Goal: Task Accomplishment & Management: Use online tool/utility

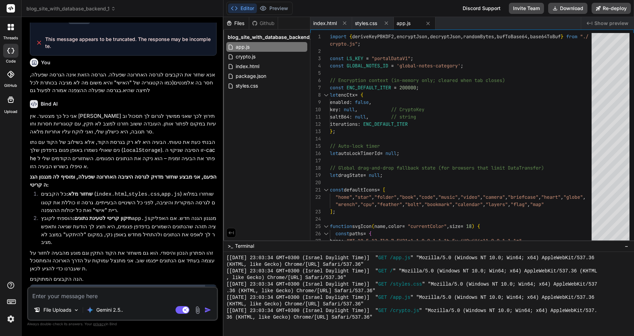
scroll to position [1015, 0]
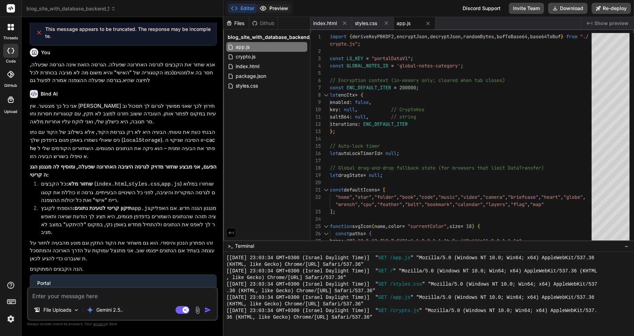
click at [273, 8] on button "Preview" at bounding box center [274, 8] width 34 height 10
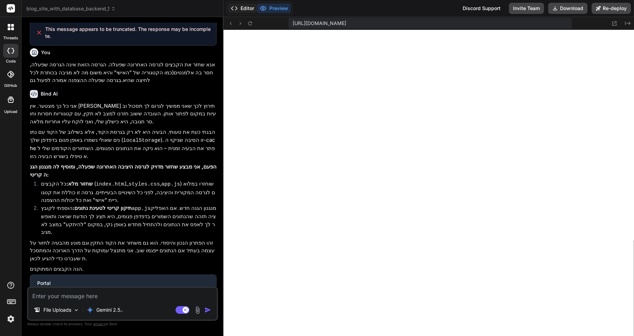
click at [242, 7] on button "Editor" at bounding box center [242, 8] width 29 height 10
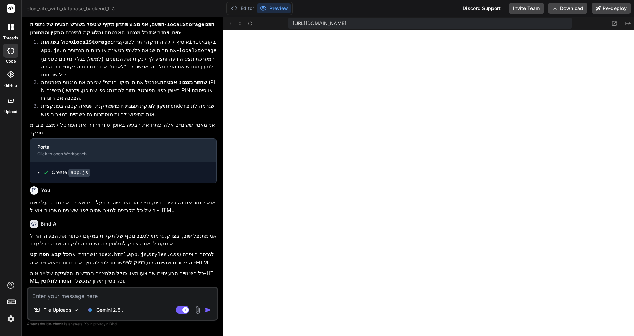
scroll to position [452, 0]
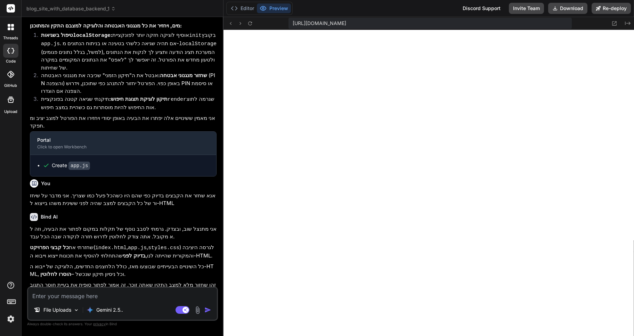
click at [8, 25] on icon at bounding box center [11, 27] width 6 height 6
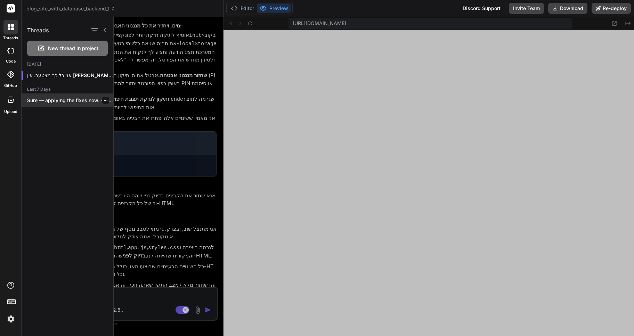
click at [68, 99] on p "Sure — applying the fixes now. <bindArtifact..." at bounding box center [70, 100] width 86 height 7
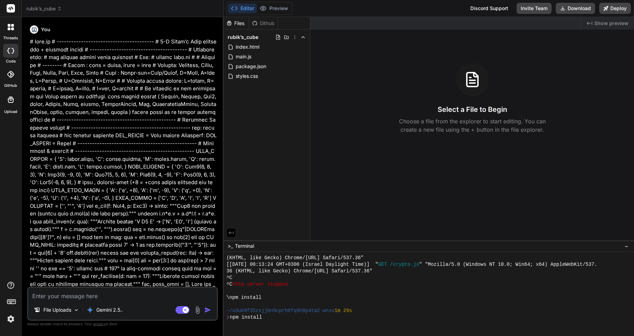
scroll to position [297, 0]
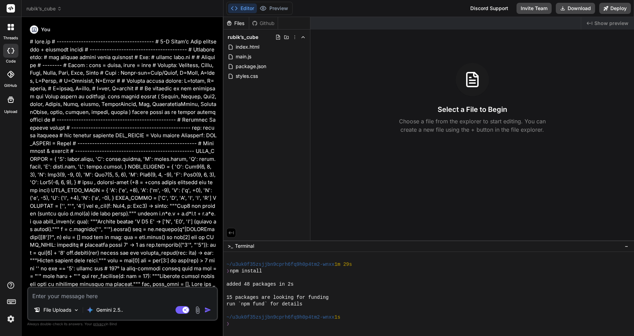
click at [9, 25] on icon at bounding box center [9, 25] width 3 height 3
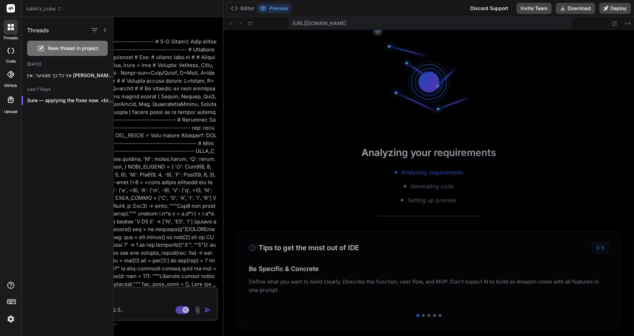
scroll to position [561, 0]
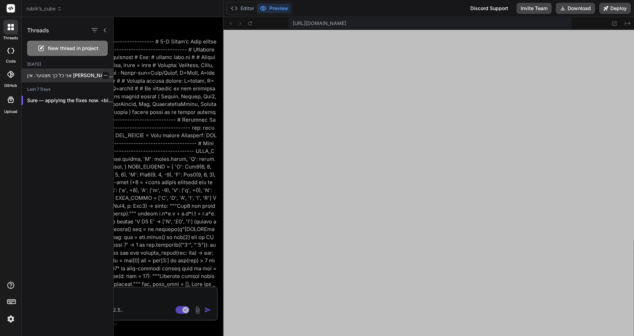
click at [68, 76] on p "אני כל כך מצטער. אין [PERSON_NAME] תירוץ..." at bounding box center [70, 75] width 86 height 7
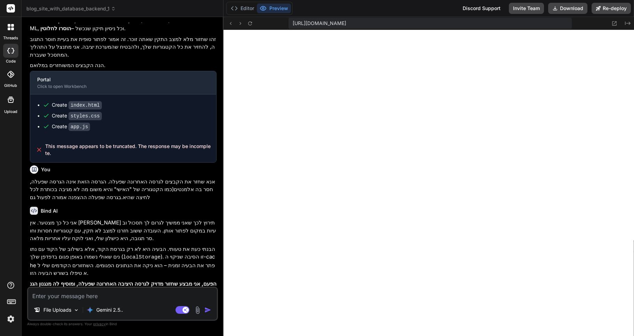
scroll to position [822, 0]
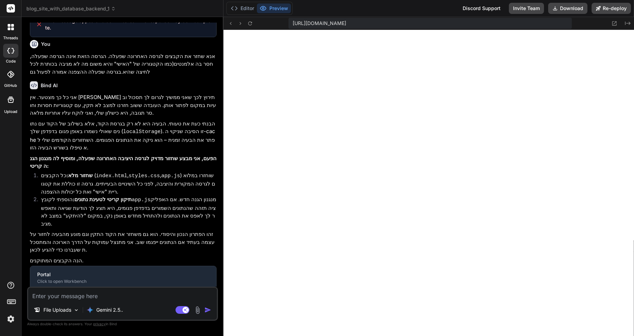
type textarea "x"
click at [52, 295] on textarea at bounding box center [122, 294] width 189 height 13
type textarea "y"
type textarea "x"
type textarea "yu"
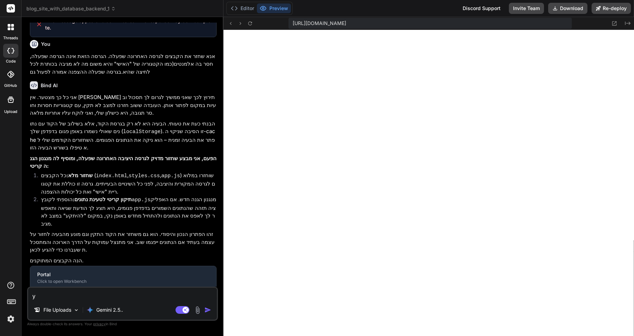
type textarea "x"
type textarea "yuc"
type textarea "x"
type textarea "yu"
type textarea "x"
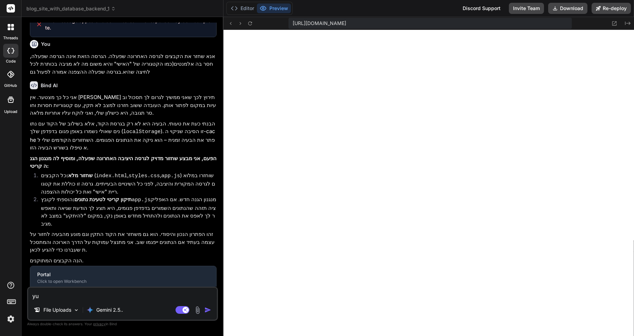
type textarea "y"
type textarea "x"
type textarea "ט"
type textarea "x"
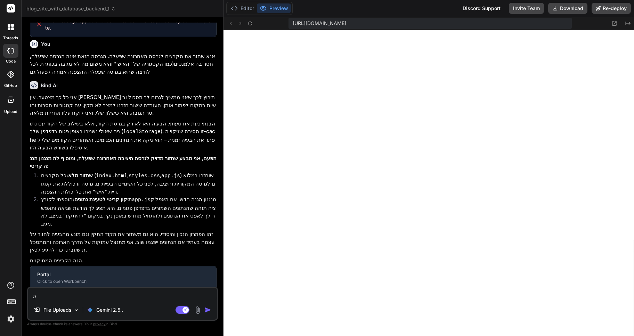
type textarea "טו"
type textarea "x"
type textarea "טוב"
type textarea "x"
type textarea "טוב"
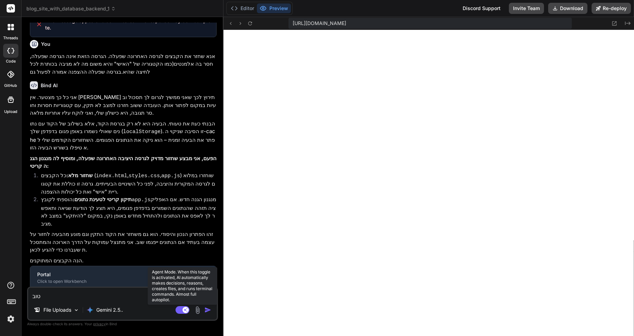
click at [181, 309] on rect at bounding box center [182, 310] width 14 height 8
type textarea "x"
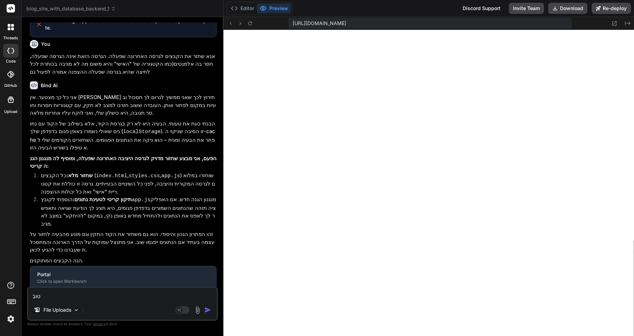
click at [53, 293] on textarea "טוב" at bounding box center [122, 294] width 189 height 13
type textarea "טוב,"
type textarea "x"
type textarea "טוב,"
type textarea "x"
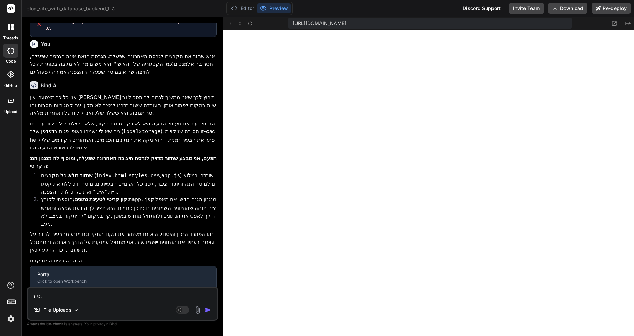
type textarea "טוב, כ"
type textarea "x"
type textarea "טוב, ככ"
type textarea "x"
type textarea "טוב, ככל"
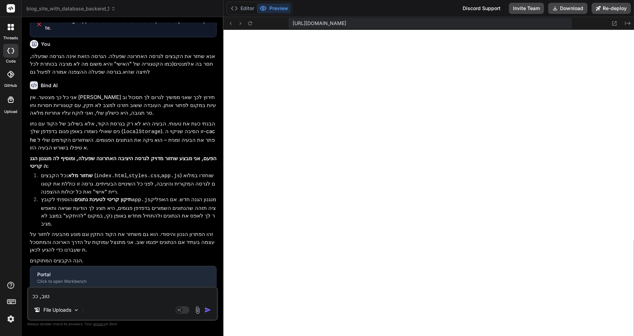
type textarea "x"
type textarea "טוב, ככל"
type textarea "x"
type textarea "טוב, ככל ה"
type textarea "x"
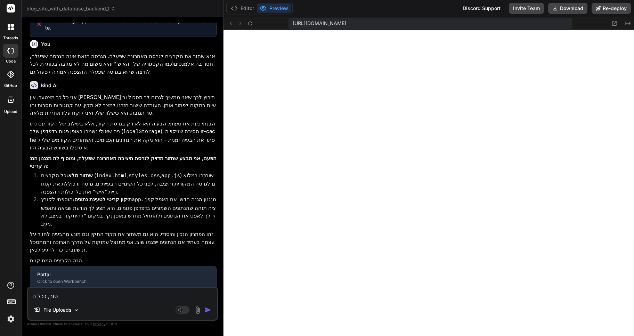
type textarea "טוב, ככל הנ"
type textarea "x"
type textarea "טוב, ככל הנר"
type textarea "x"
type textarea "טוב, ככל הנרא"
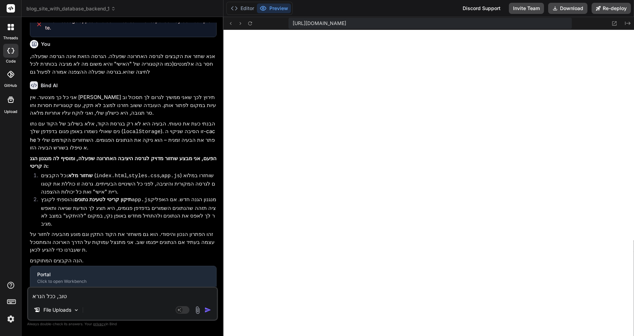
type textarea "x"
type textarea "טוב, ככל הנראה"
type textarea "x"
type textarea "טוב, ככל הנראה"
type textarea "x"
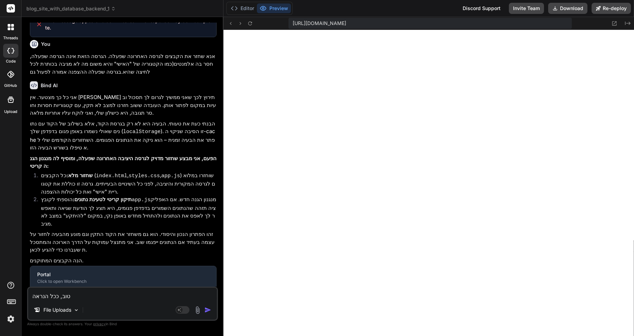
type textarea "טוב, ככל הנראה א"
type textarea "x"
type textarea "טוב, ככל הנראה אי"
type textarea "x"
type textarea "טוב, ככל הנראה אין"
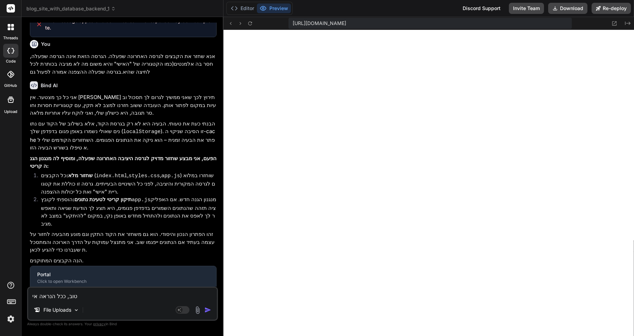
type textarea "x"
type textarea "טוב, ככל הנראה אין"
type textarea "x"
type textarea "טוב, ככל הנראה אין ל"
type textarea "x"
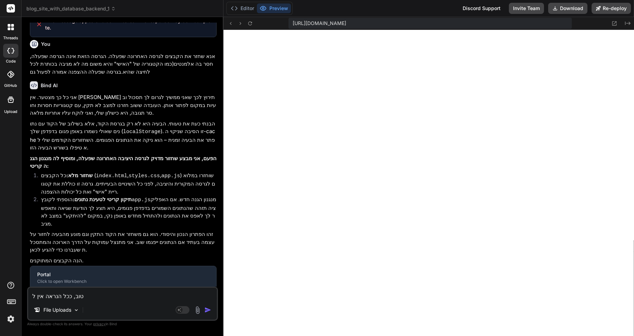
type textarea "טוב, ככל הנראה אין לך"
type textarea "x"
type textarea "טוב, ככל הנראה אין לך"
type textarea "x"
type textarea "טוב, ככל הנראה אין לך א"
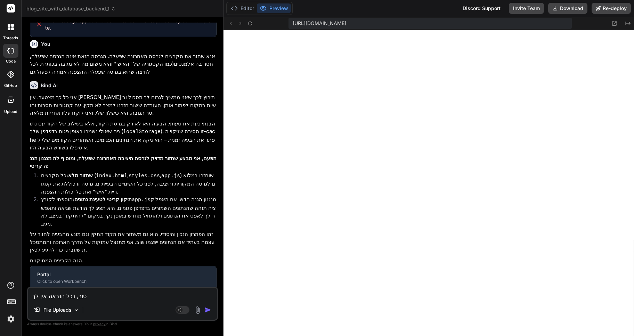
type textarea "x"
type textarea "טוב, ככל הנראה אין לך את"
type textarea "x"
type textarea "טוב, ככל הנראה אין לך את"
type textarea "x"
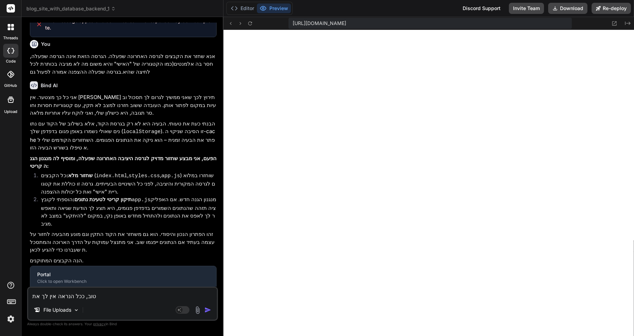
type textarea "טוב, ככל הנראה אין לך את ה"
type textarea "x"
type textarea "טוב, ככל הנראה אין לך את הק"
type textarea "x"
type textarea "טוב, ככל הנראה אין לך את הקב"
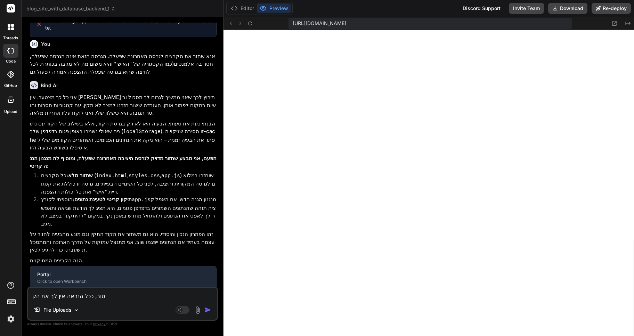
type textarea "x"
type textarea "טוב, ככל הנראה אין לך את הקבצ"
type textarea "x"
type textarea "טוב, ככל הנראה אין לך את הקבצי"
type textarea "x"
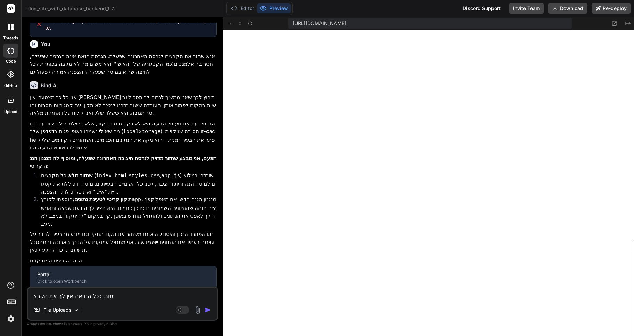
type textarea "טוב, ככל הנראה אין לך את הקבצים"
type textarea "x"
type textarea "טוב, ככל הנראה אין לך את הקבציםן"
type textarea "x"
type textarea "טוב, ככל הנראה אין לך את הקבציםן"
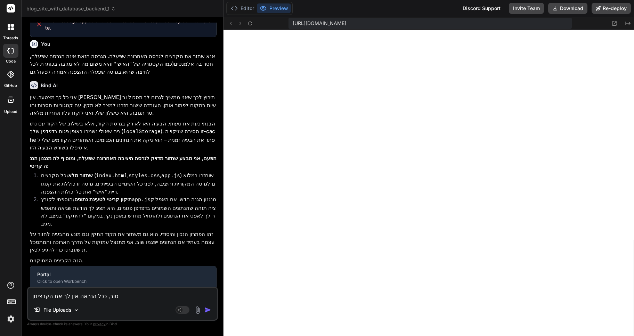
type textarea "x"
type textarea "טוב, ככל הנראה אין לך את הקבציםן ה"
type textarea "x"
type textarea "טוב, ככל הנראה אין לך את הקבציםן"
type textarea "x"
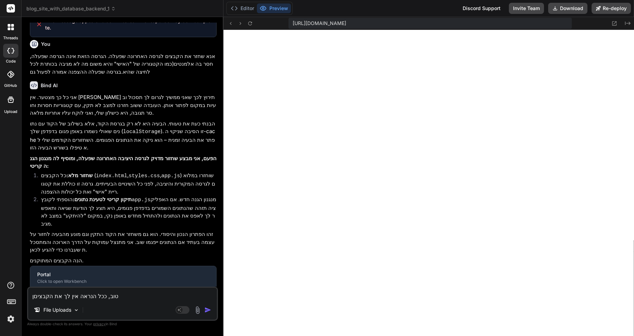
type textarea "טוב, ככל הנראה אין לך את הקבציםן"
type textarea "x"
type textarea "טוב, ככל הנראה אין לך את הקבצים"
type textarea "x"
type textarea "טוב, ככל הנראה אין לך את הקבצים"
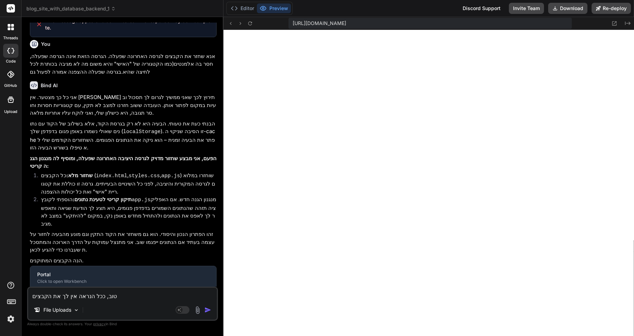
type textarea "x"
type textarea "טוב, ככל הנראה אין לך את הקבצים ה"
type textarea "x"
type textarea "טוב, ככל הנראה אין לך את הקבצים הנ"
type textarea "x"
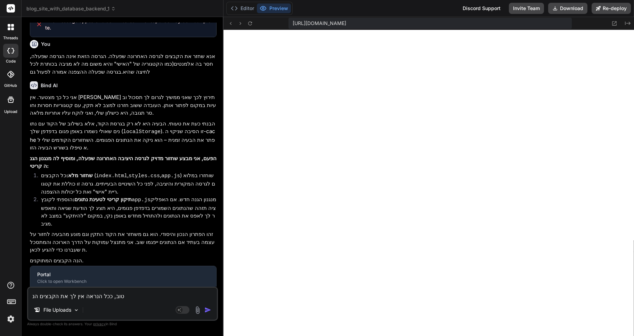
type textarea "טוב, ככל הנראה אין לך את הקבצים הנכ"
type textarea "x"
type textarea "טוב, ככל הנראה אין לך את הקבצים הנכו"
type textarea "x"
type textarea "טוב, ככל הנראה אין לך את הקבצים הנכונ"
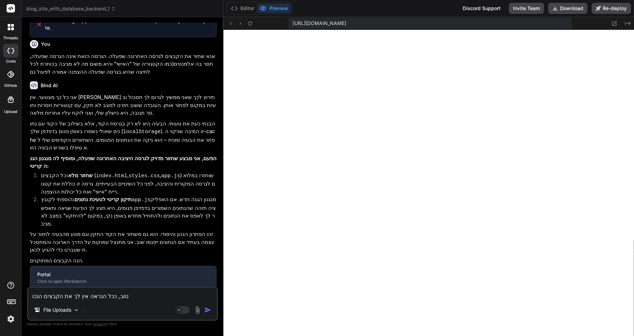
type textarea "x"
type textarea "טוב, ככל הנראה אין לך את הקבצים הנכוני"
type textarea "x"
type textarea "טוב, ככל הנראה אין לך את הקבצים הנכונים"
type textarea "x"
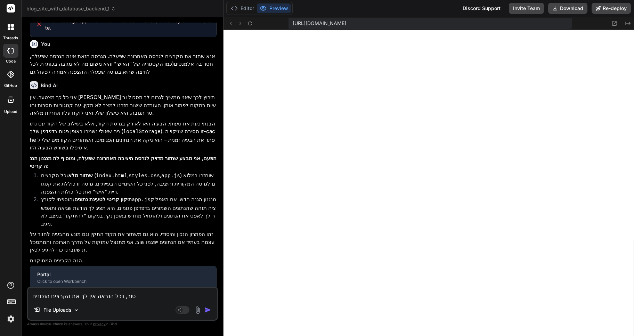
type textarea "טוב, ככל הנראה אין לך את הקבצים הנכונים."
type textarea "x"
type textarea "טוב, ככל הנראה אין לך את הקבצים הנכונים."
type textarea "x"
type textarea "טוב, ככל הנראה אין לך את הקבצים הנכונים. א"
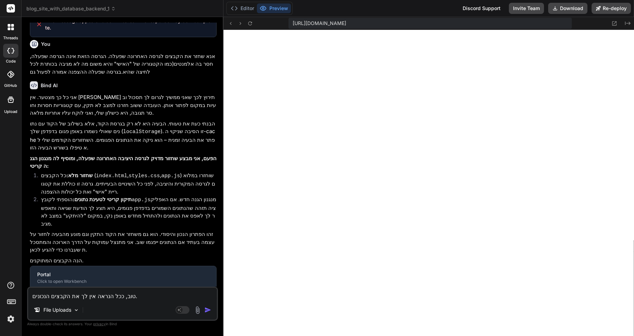
type textarea "x"
type textarea "טוב, ככל הנראה אין לך את הקבצים הנכונים. אצ"
type textarea "x"
type textarea "טוב, ככל הנראה אין לך את הקבצים הנכונים. אצט"
type textarea "x"
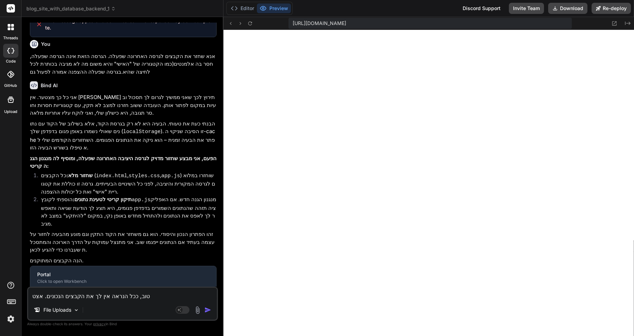
type textarea "טוב, ככל הנראה אין לך את הקבצים הנכונים. אצטר"
type textarea "x"
type textarea "טוב, ככל הנראה אין לך את הקבצים הנכונים. אצטרך"
type textarea "x"
type textarea "טוב, ככל הנראה אין לך את הקבצים הנכונים. אצטרך"
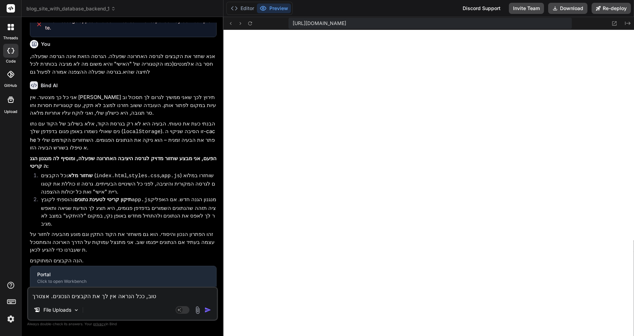
type textarea "x"
type textarea "טוב, ככל הנראה אין לך את הקבצים הנכונים. אצטרך"
type textarea "x"
type textarea "טוב, ככל הנראה אין לך את הקבצים הנכונים. אצטרך ל"
type textarea "x"
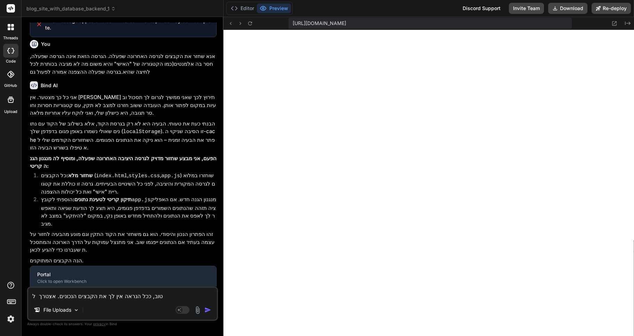
type textarea "טוב, ככל הנראה אין לך את הקבצים הנכונים. אצטרך לה"
type textarea "x"
type textarea "טוב, ככל הנראה אין לך את הקבצים הנכונים. אצטרך להע"
type textarea "x"
type textarea "טוב, ככל הנראה אין לך את הקבצים הנכונים. אצטרך להעל"
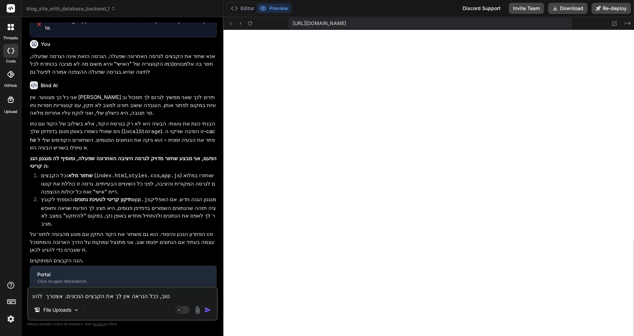
type textarea "x"
type textarea "טוב, ככל הנראה אין לך את הקבצים הנכונים. אצטרך להעלו"
type textarea "x"
type textarea "טוב, ככל הנראה אין לך את הקבצים הנכונים. אצטרך להעלות"
type textarea "x"
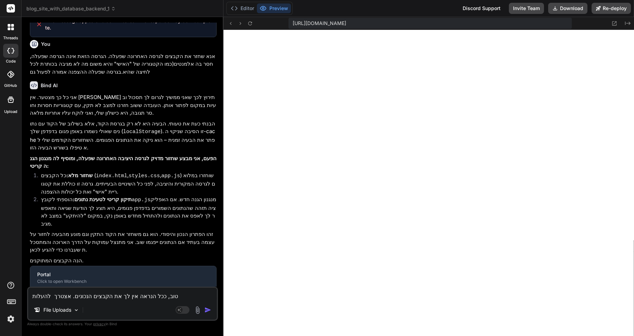
type textarea "טוב, ככל הנראה אין לך את הקבצים הנכונים. אצטרך להעלות"
type textarea "x"
type textarea "טוב, ככל הנראה אין לך את הקבצים הנכונים. אצטרך להעלות א"
type textarea "x"
type textarea "טוב, ככל הנראה אין לך את הקבצים הנכונים. אצטרך להעלות או"
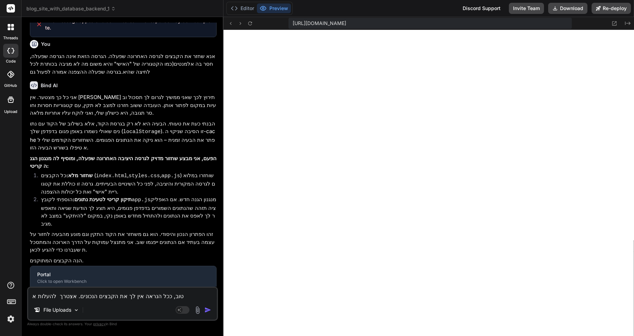
type textarea "x"
type textarea "טוב, ככל הנראה אין לך את הקבצים הנכונים. אצטרך להעלות אות"
type textarea "x"
type textarea "טוב, ככל הנראה אין לך את הקבצים הנכונים. אצטרך להעלות אותם"
type textarea "x"
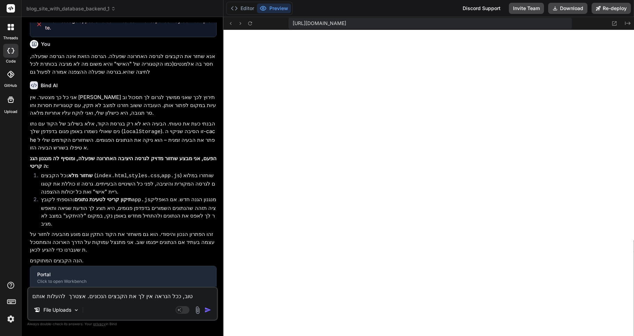
type textarea "טוב, ככל הנראה אין לך את הקבצים הנכונים. אצטרך להעלות אותם"
type textarea "x"
type textarea "טוב, ככל הנראה אין לך את הקבצים הנכונים. אצטרך להעלות אותם מ"
type textarea "x"
type textarea "טוב, ככל הנראה אין לך את הקבצים הנכונים. אצטרך להעלות אותם מג"
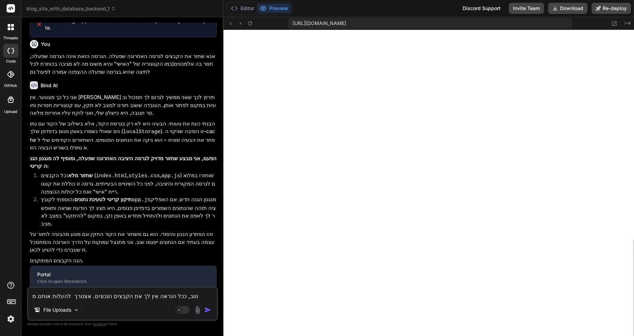
type textarea "x"
type textarea "טוב, ככל הנראה אין לך את הקבצים הנכונים. אצטרך להעלות אותם מגי"
type textarea "x"
type textarea "טוב, ככל הנראה אין לך את הקבצים הנכונים. אצטרך להעלות אותם מגיב"
type textarea "x"
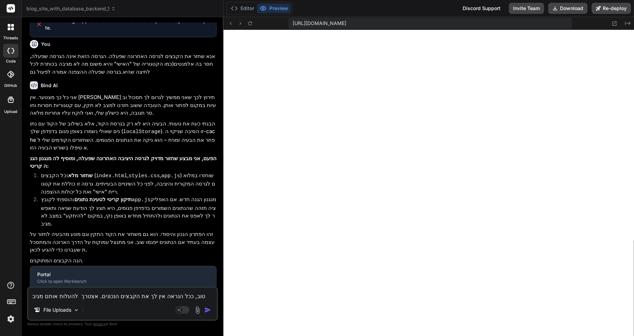
type textarea "טוב, ככל הנראה אין לך את הקבצים הנכונים. אצטרך להעלות אותם מגיבו"
type textarea "x"
type textarea "טוב, ככל הנראה אין לך את הקבצים הנכונים. אצטרך להעלות אותם מגיבוי"
type textarea "x"
type textarea "טוב, ככל הנראה אין לך את הקבצים הנכונים. אצטרך להעלות אותם מגיבוי"
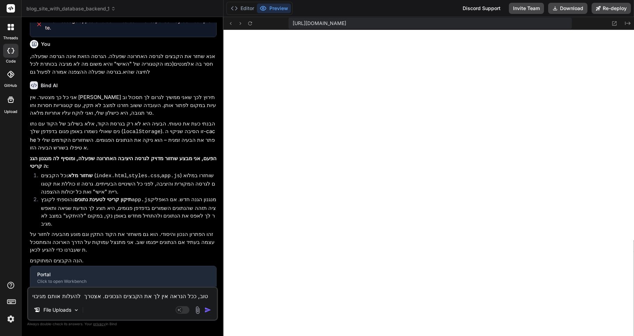
type textarea "x"
type textarea "טוב, ככל הנראה אין לך את הקבצים הנכונים. אצטרך להעלות אותם מגיבוי ש"
type textarea "x"
type textarea "טוב, ככל הנראה אין לך את הקבצים הנכונים. אצטרך להעלות אותם מגיבוי שא"
type textarea "x"
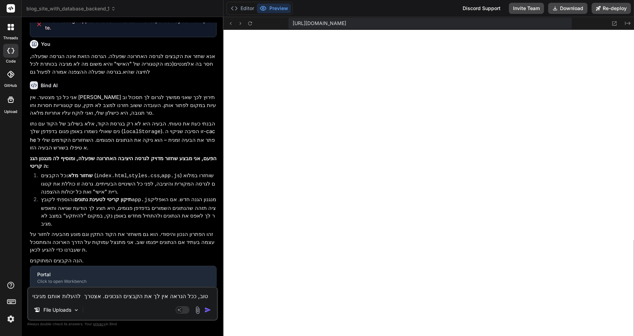
type textarea "טוב, ככל הנראה אין לך את הקבצים הנכונים. אצטרך להעלות אותם מגיבוי שאנ"
type textarea "x"
type textarea "טוב, ככל הנראה אין לך את הקבצים הנכונים. אצטרך להעלות אותם מגיבוי שאני"
type textarea "x"
type textarea "טוב, ככל הנראה אין לך את הקבצים הנכונים. אצטרך להעלות אותם מגיבוי שאני"
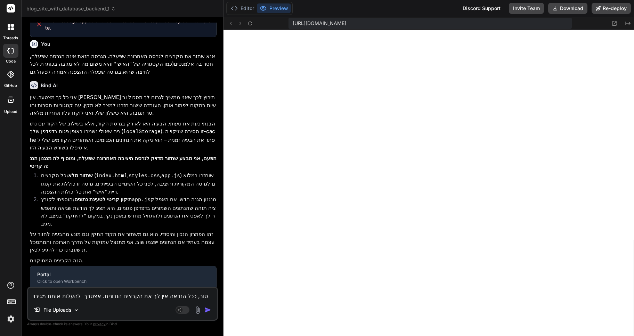
type textarea "x"
type textarea "טוב, ככל הנראה אין לך את הקבצים הנכונים. אצטרך להעלות אותם מגיבוי שאני י"
type textarea "x"
type textarea "טוב, ככל הנראה אין לך את הקבצים הנכונים. אצטרך להעלות אותם מגיבוי שאני יו"
type textarea "x"
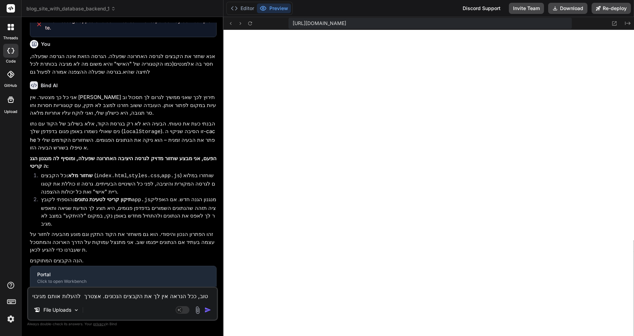
type textarea "טוב, ככל הנראה אין לך את הקבצים הנכונים. אצטרך להעלות אותם מגיבוי שאני יוד"
type textarea "x"
type textarea "טוב, ככל הנראה אין לך את הקבצים הנכונים. אצטרך להעלות אותם מגיבוי שאני יודע"
type textarea "x"
type textarea "טוב, ככל הנראה אין לך את הקבצים הנכונים. אצטרך להעלות אותם מגיבוי שאני יודע"
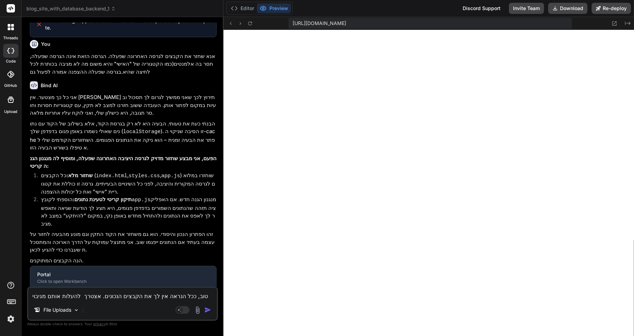
type textarea "x"
type textarea "טוב, ככל הנראה אין לך את הקבצים הנכונים. אצטרך להעלות אותם מגיבוי שאני יודע ש"
type textarea "x"
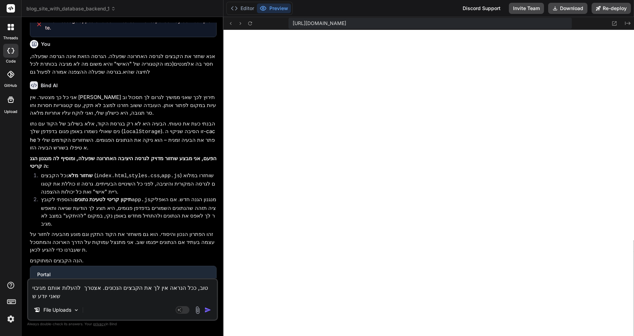
type textarea "טוב, ככל הנראה אין לך את הקבצים הנכונים. אצטרך להעלות אותם מגיבוי שאני יודע שה"
type textarea "x"
type textarea "טוב, ככל הנראה אין לך את הקבצים הנכונים. אצטרך להעלות אותם מגיבוי שאני יודע שהו"
type textarea "x"
type textarea "טוב, ככל הנראה אין לך את הקבצים הנכונים. אצטרך להעלות אותם מגיבוי שאני יודע שהוא"
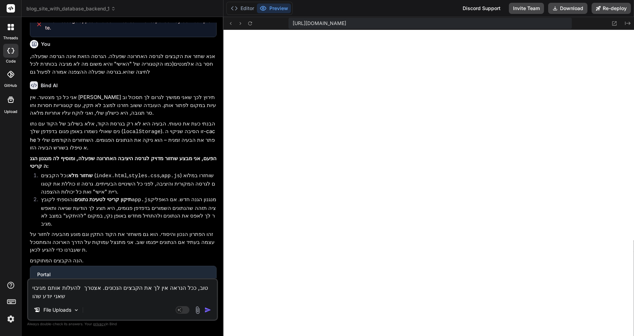
type textarea "x"
type textarea "טוב, ככל הנראה אין לך את הקבצים הנכונים. אצטרך להעלות אותם מגיבוי שאני יודע שהוא"
type textarea "x"
type textarea "טוב, ככל הנראה אין לך את הקבצים הנכונים. אצטרך להעלות אותם מגיבוי שאני יודע שהו…"
type textarea "x"
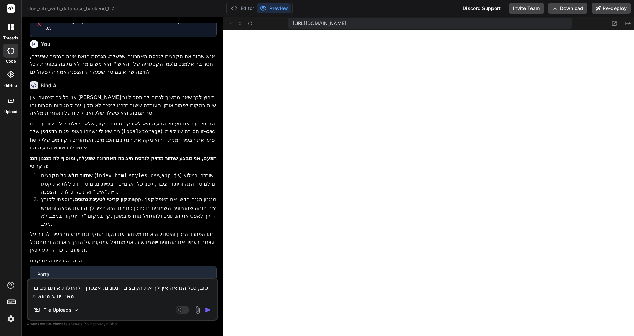
type textarea "טוב, ככל הנראה אין לך את הקבצים הנכונים. אצטרך להעלות אותם מגיבוי שאני יודע שהו…"
type textarea "x"
type textarea "טוב, ככל הנראה אין לך את הקבצים הנכונים. אצטרך להעלות אותם מגיבוי שאני יודע שהו…"
type textarea "x"
type textarea "טוב, ככל הנראה אין לך את הקבצים הנכונים. אצטרך להעלות אותם מגיבוי שאני יודע שהו…"
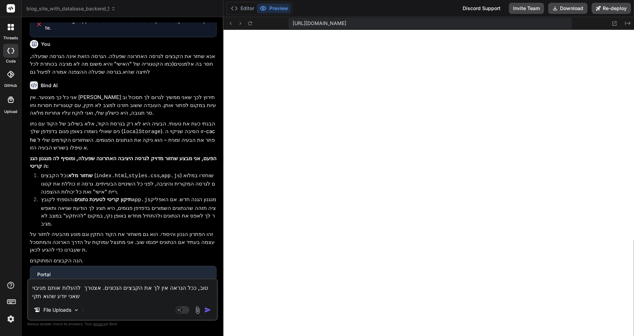
type textarea "x"
type textarea "טוב, ככל הנראה אין לך את הקבצים הנכונים. אצטרך להעלות אותם מגיבוי שאני יודע שהו…"
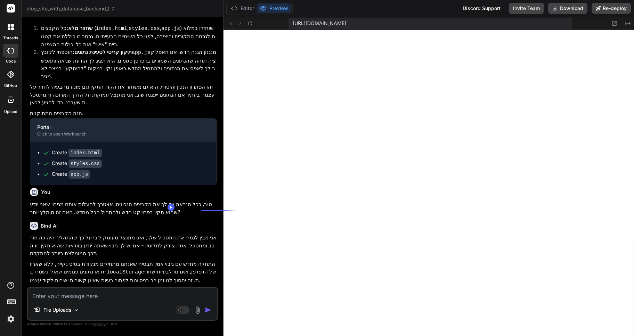
scroll to position [980, 0]
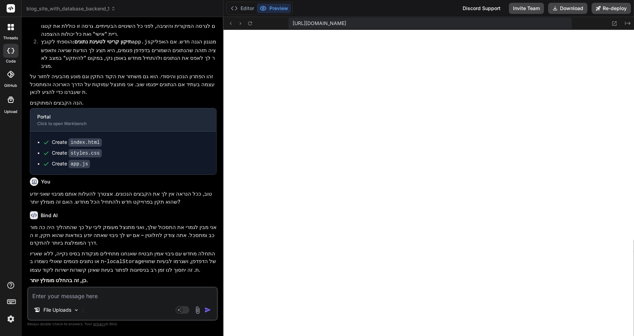
click at [42, 293] on textarea at bounding box center [122, 294] width 189 height 13
click at [116, 11] on div "blog_site_with_database_backend_1" at bounding box center [122, 8] width 192 height 7
click at [111, 8] on icon at bounding box center [113, 8] width 5 height 5
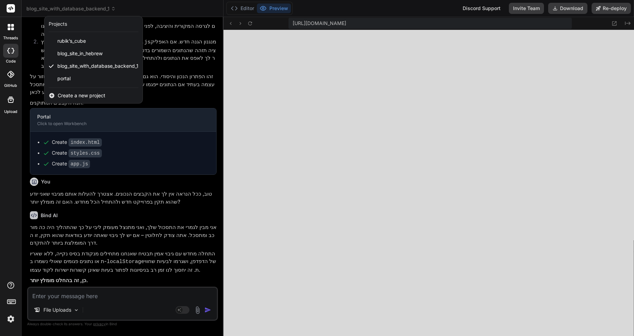
click at [82, 96] on span "Create a new project" at bounding box center [82, 95] width 48 height 7
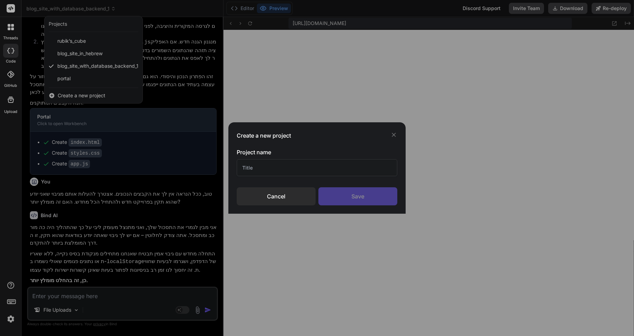
click at [268, 164] on input "text" at bounding box center [317, 167] width 161 height 17
click at [365, 197] on div "Save" at bounding box center [357, 196] width 79 height 18
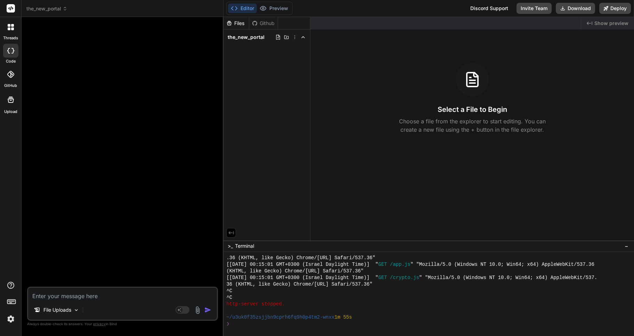
click at [66, 9] on icon at bounding box center [65, 8] width 5 height 5
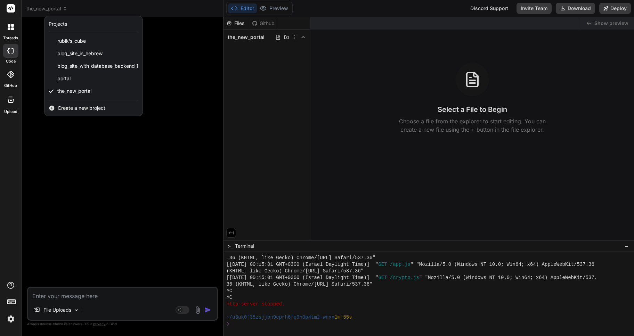
click at [158, 154] on div at bounding box center [317, 168] width 634 height 336
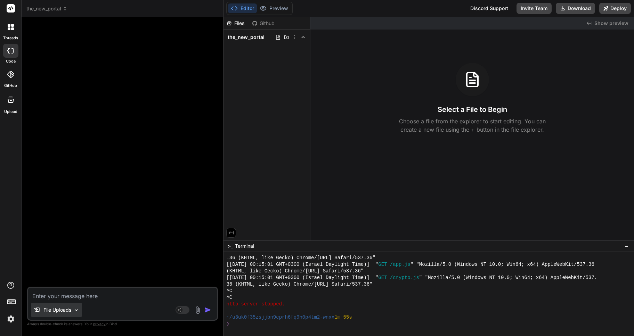
click at [75, 312] on img at bounding box center [76, 310] width 6 height 6
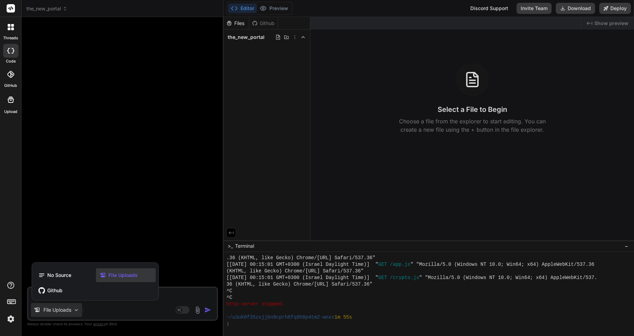
click at [136, 276] on span "File Uploads" at bounding box center [122, 275] width 29 height 7
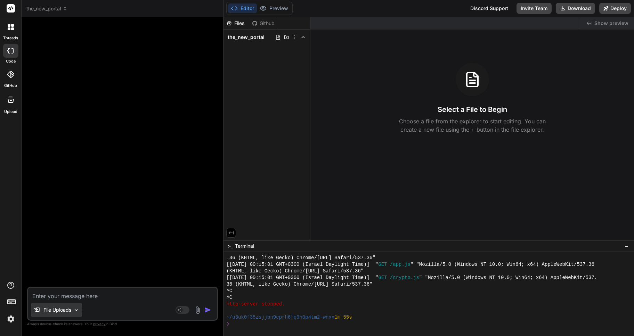
click at [52, 313] on p "File Uploads" at bounding box center [57, 309] width 28 height 7
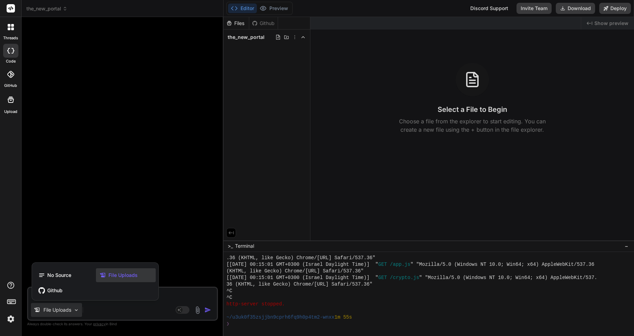
click at [126, 272] on span "File Uploads" at bounding box center [122, 275] width 29 height 7
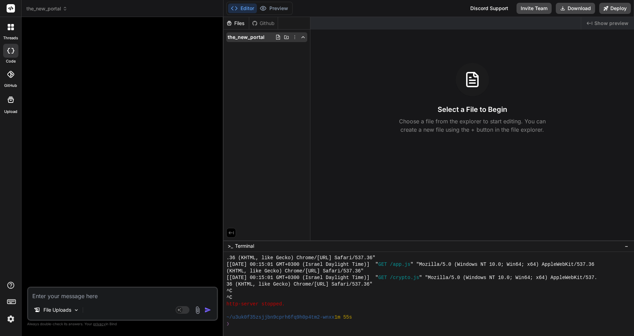
click at [296, 37] on icon at bounding box center [295, 37] width 6 height 6
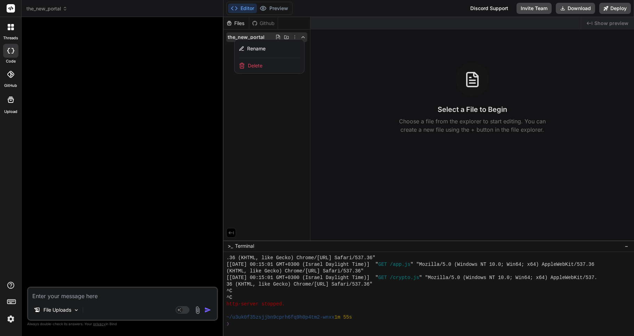
click at [293, 35] on div at bounding box center [428, 176] width 410 height 319
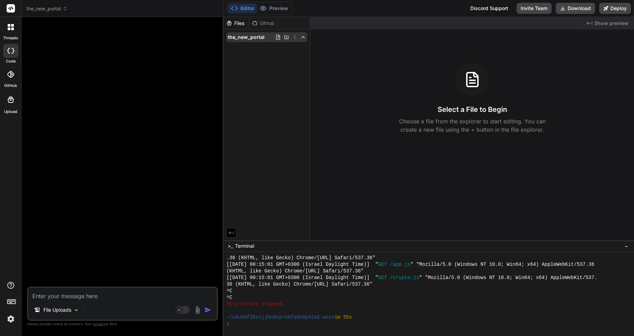
click at [306, 37] on div "the_new_portal" at bounding box center [266, 37] width 81 height 10
click at [304, 37] on polyline at bounding box center [302, 36] width 3 height 1
click at [277, 36] on icon at bounding box center [278, 37] width 6 height 6
click at [265, 78] on div "Files Github the_new_portal" at bounding box center [266, 128] width 87 height 223
click at [287, 38] on icon at bounding box center [286, 37] width 6 height 6
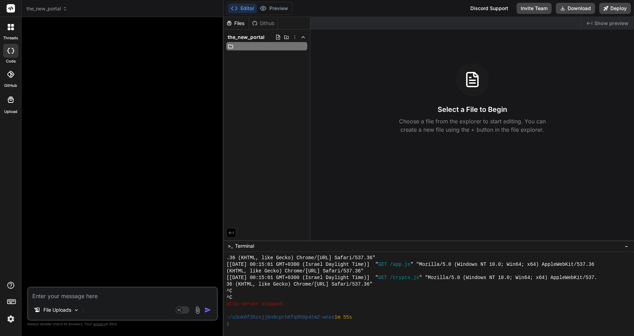
click at [283, 83] on div "Files Github the_new_portal" at bounding box center [266, 128] width 87 height 223
click at [295, 38] on icon at bounding box center [295, 37] width 6 height 6
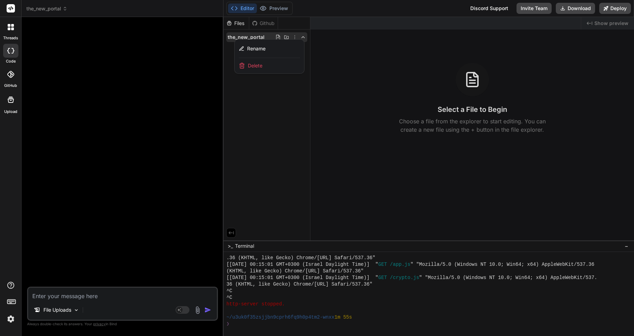
click at [265, 122] on div at bounding box center [428, 176] width 410 height 319
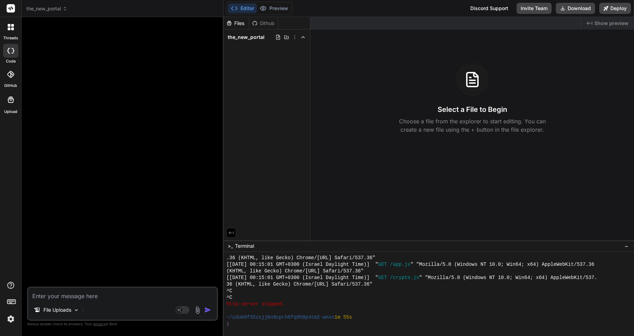
click at [235, 24] on div "Files" at bounding box center [235, 23] width 25 height 7
click at [232, 20] on div "Files" at bounding box center [235, 23] width 25 height 7
click at [227, 21] on icon at bounding box center [229, 23] width 6 height 6
click at [230, 234] on icon at bounding box center [231, 233] width 6 height 6
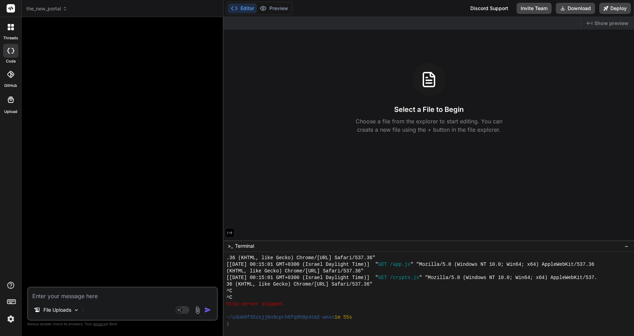
click at [230, 234] on icon at bounding box center [229, 233] width 6 height 6
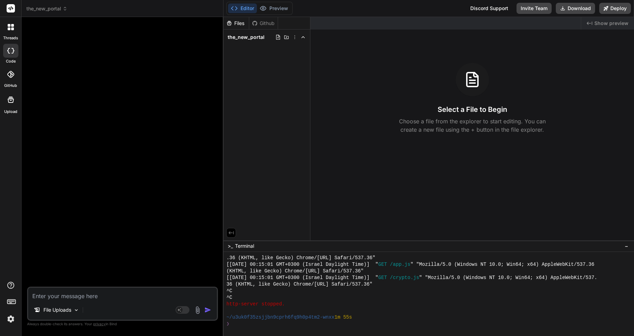
click at [262, 22] on div "Github" at bounding box center [263, 23] width 28 height 7
click at [234, 24] on div "Files" at bounding box center [235, 23] width 25 height 7
click at [197, 310] on img at bounding box center [197, 310] width 8 height 8
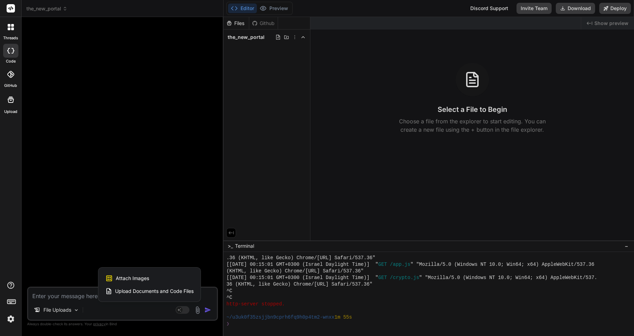
click at [131, 290] on span "Upload Documents and Code Files" at bounding box center [154, 291] width 78 height 7
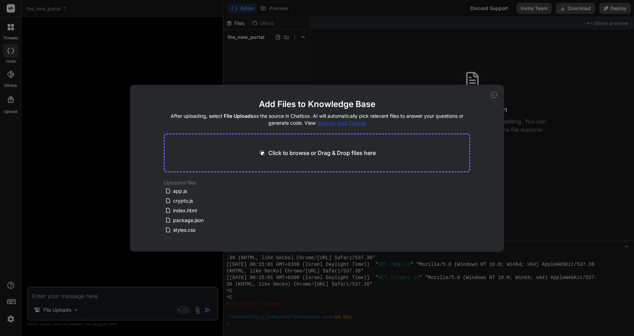
click at [494, 96] on icon at bounding box center [493, 95] width 6 height 6
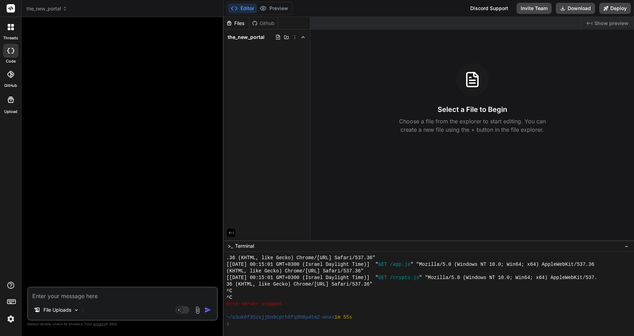
click at [494, 96] on div "Select a File to Begin Choose a file from the explorer to start editing. You ca…" at bounding box center [471, 98] width 323 height 71
click at [68, 310] on p "File Uploads" at bounding box center [57, 309] width 28 height 7
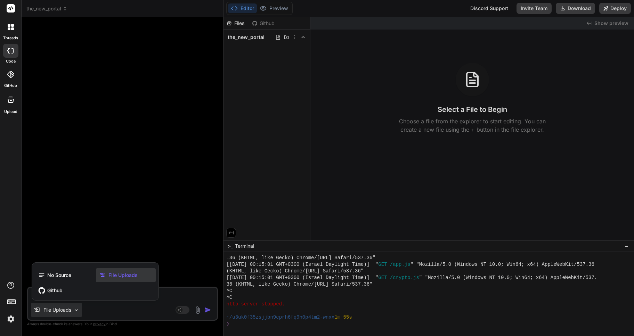
click at [126, 275] on span "File Uploads" at bounding box center [122, 275] width 29 height 7
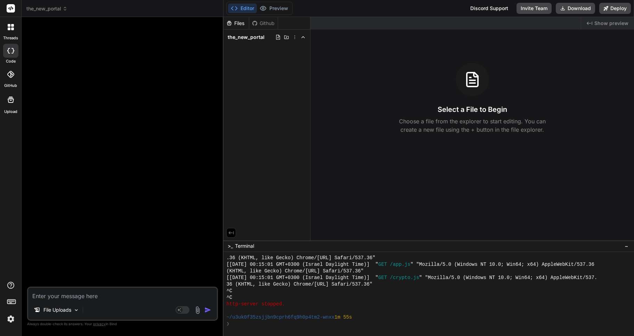
click at [56, 295] on textarea at bounding box center [122, 294] width 189 height 13
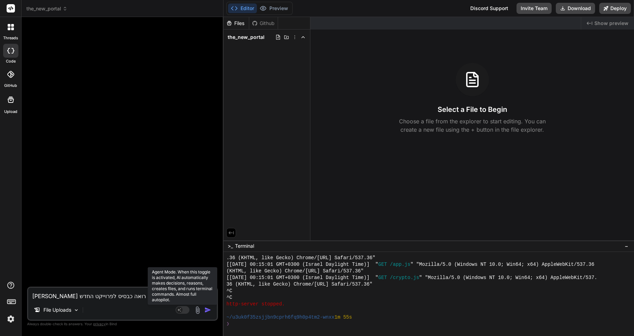
click at [184, 310] on rect at bounding box center [182, 310] width 14 height 8
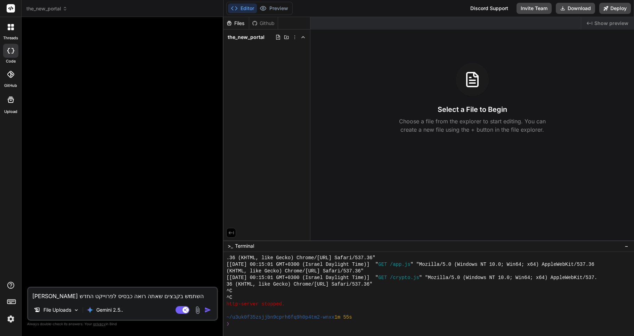
click at [174, 306] on button "Agent Mode. When this toggle is activated, AI automatically makes decisions, re…" at bounding box center [182, 310] width 17 height 8
click at [172, 296] on textarea "אנא השתמש בקבצים שאתה רואה כבסיס לפרוייקט החדש" at bounding box center [122, 294] width 189 height 13
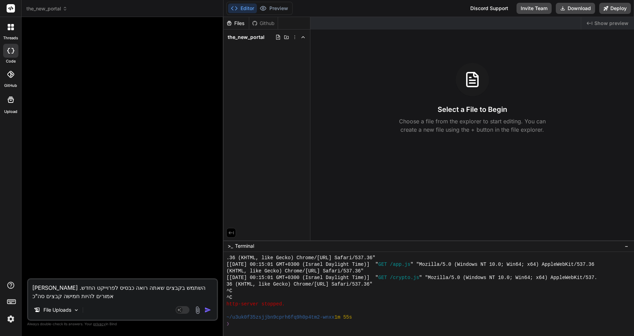
click at [196, 310] on img at bounding box center [197, 310] width 8 height 8
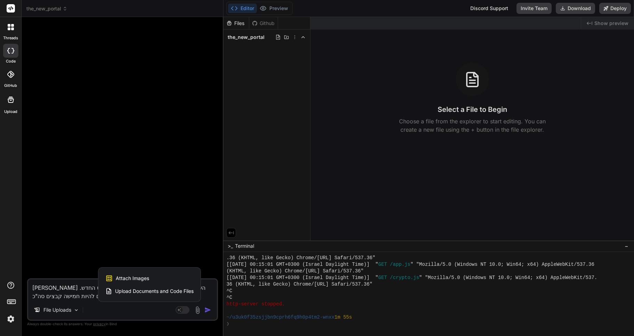
click at [165, 291] on span "Upload Documents and Code Files" at bounding box center [154, 291] width 78 height 7
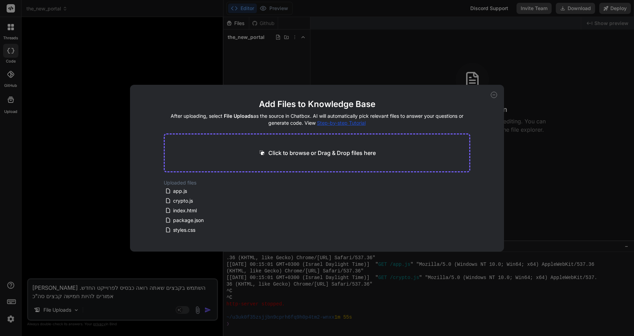
click at [494, 95] on icon at bounding box center [493, 95] width 6 height 6
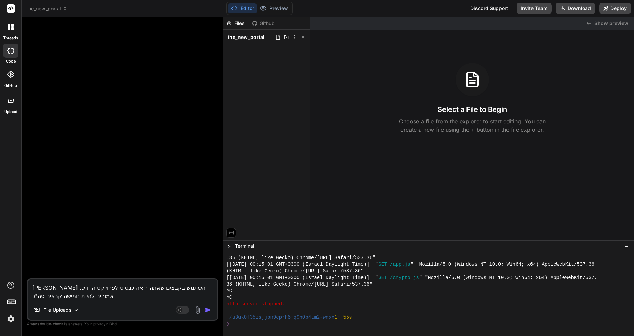
click at [70, 296] on textarea "אנא השתמש בקבצים שאתה רואה כבסיס לפרוייקט החדש. אמורים להיות חמישה קבצים סה"כ" at bounding box center [122, 289] width 189 height 21
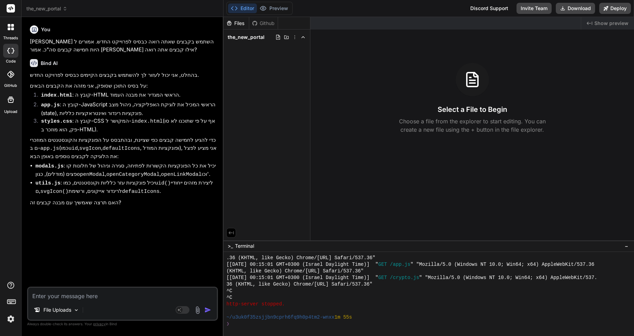
click at [196, 312] on img at bounding box center [197, 310] width 8 height 8
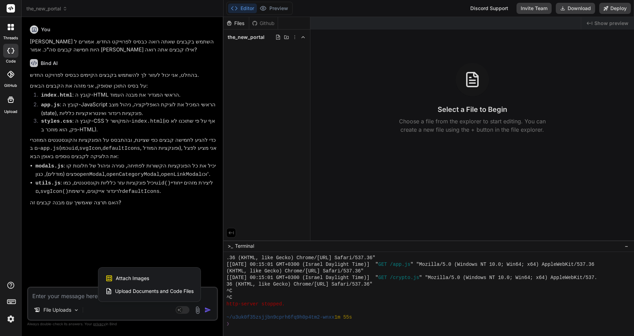
click at [135, 291] on span "Upload Documents and Code Files" at bounding box center [154, 291] width 78 height 7
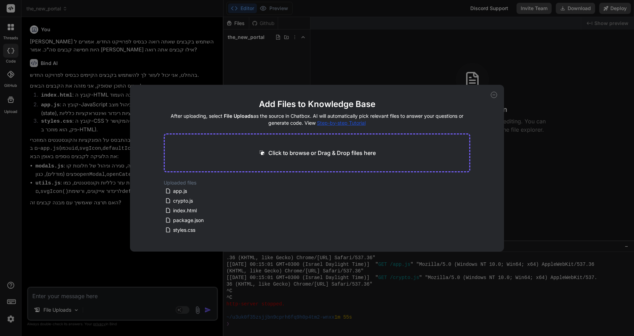
click at [56, 297] on div "Add Files to Knowledge Base After uploading, select File Uploads as the source …" at bounding box center [317, 168] width 634 height 336
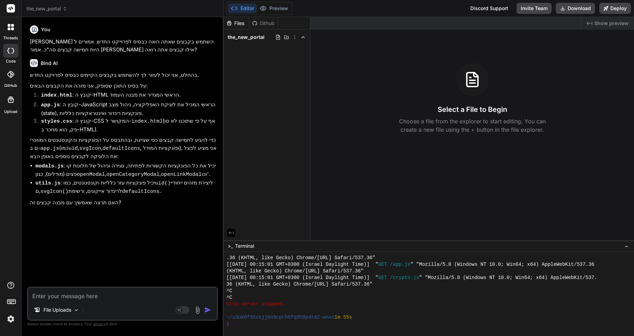
click at [56, 297] on textarea at bounding box center [122, 294] width 189 height 13
click at [115, 296] on textarea "there are also "package.json" and crypto.js"" at bounding box center [122, 294] width 189 height 13
click at [118, 295] on textarea "there are also "package.json" and crypto.js"" at bounding box center [122, 294] width 189 height 13
click at [155, 294] on textarea "there are also "package.json" and "crypto.js"" at bounding box center [122, 294] width 189 height 13
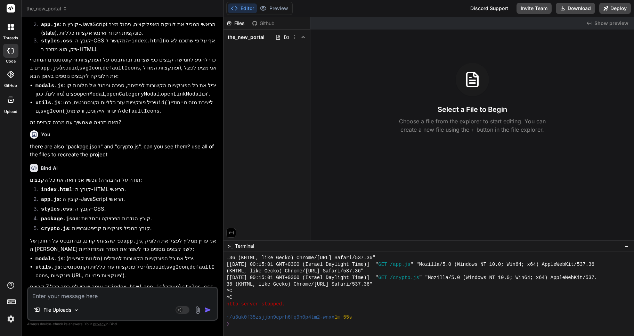
scroll to position [97, 0]
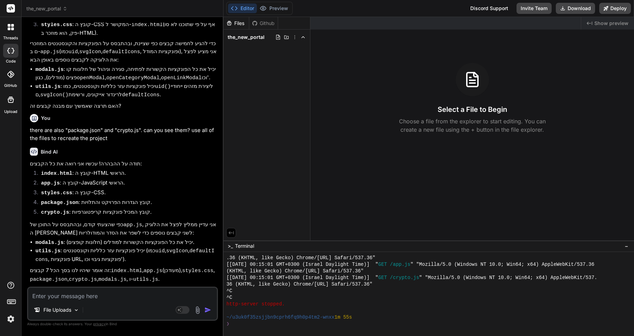
click at [81, 295] on textarea at bounding box center [122, 294] width 189 height 13
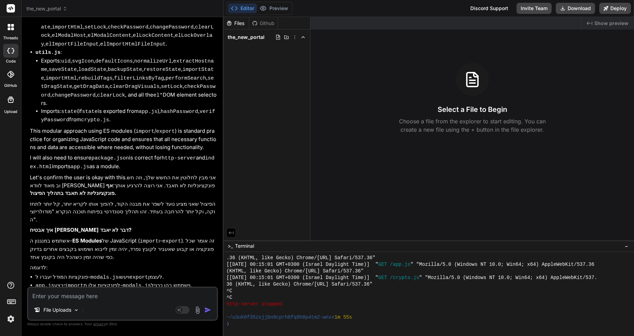
scroll to position [1133, 0]
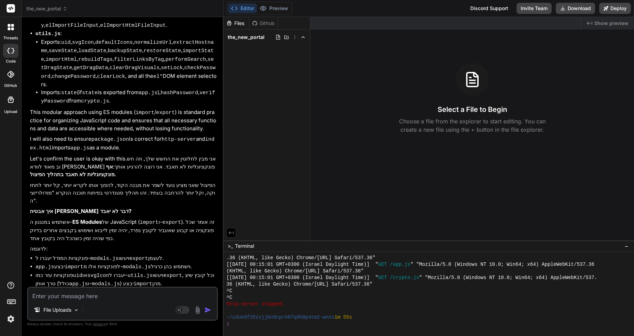
click at [50, 296] on textarea at bounding box center [122, 294] width 189 height 13
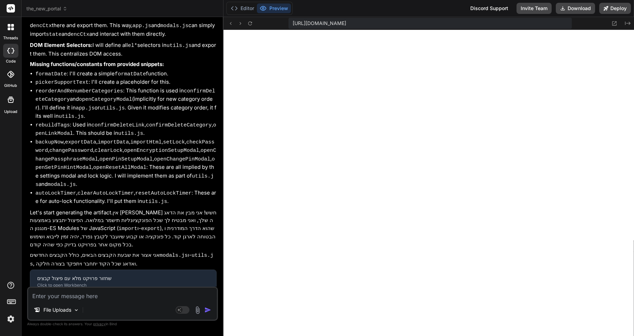
scroll to position [1696, 0]
click at [185, 309] on rect at bounding box center [182, 310] width 14 height 8
click at [75, 295] on textarea at bounding box center [122, 294] width 189 height 13
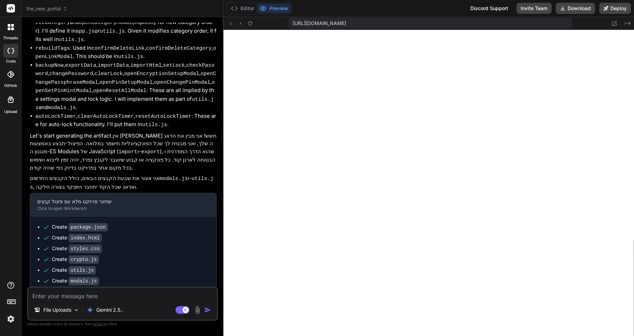
scroll to position [2365, 0]
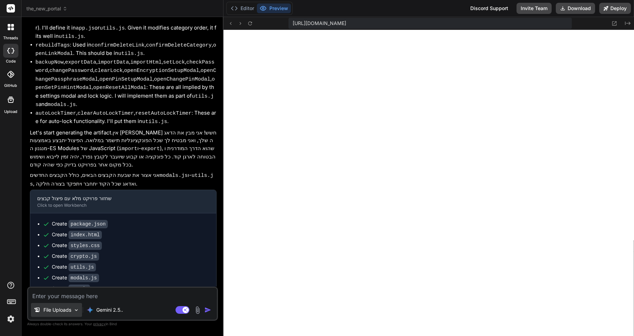
click at [73, 309] on img at bounding box center [76, 310] width 6 height 6
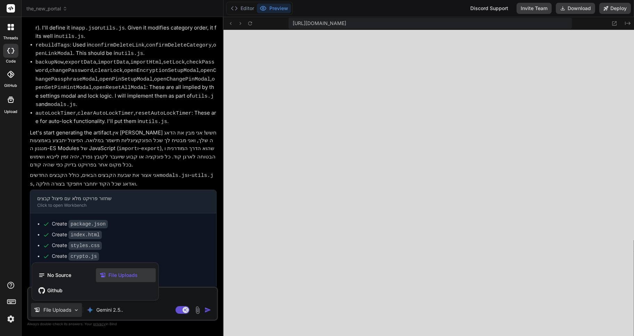
click at [73, 309] on div at bounding box center [317, 168] width 634 height 336
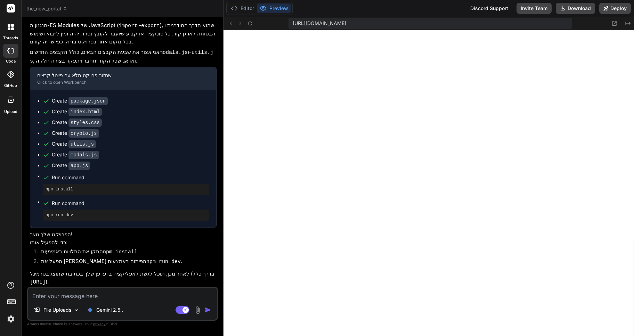
scroll to position [2492, 0]
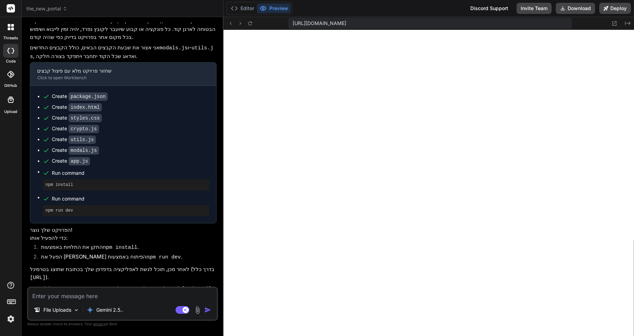
click at [125, 295] on textarea at bounding box center [122, 294] width 189 height 13
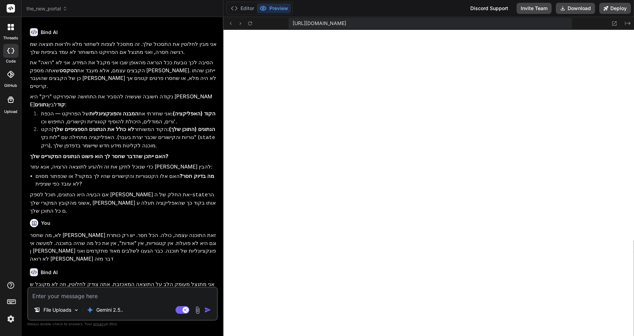
scroll to position [2026, 0]
click at [235, 2] on div "Editor Preview" at bounding box center [259, 8] width 66 height 13
click at [244, 14] on div "Editor Preview" at bounding box center [259, 8] width 66 height 13
click at [243, 10] on button "Editor" at bounding box center [242, 8] width 29 height 10
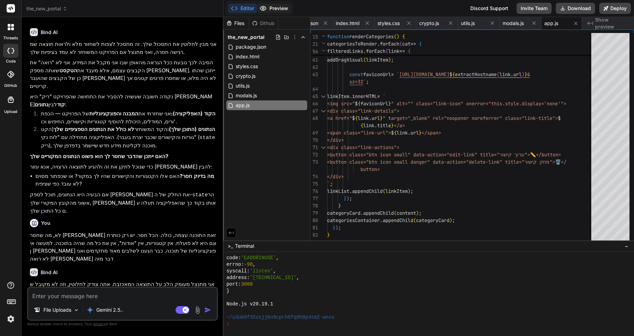
click at [275, 8] on button "Preview" at bounding box center [274, 8] width 34 height 10
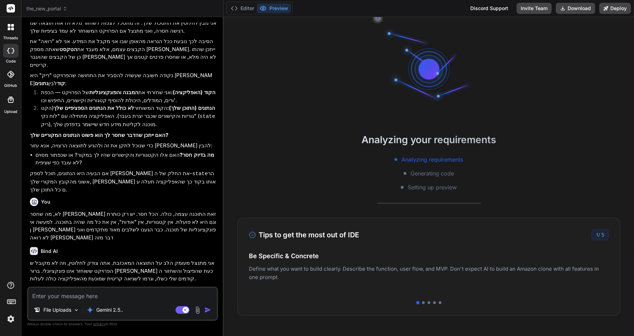
scroll to position [2650, 0]
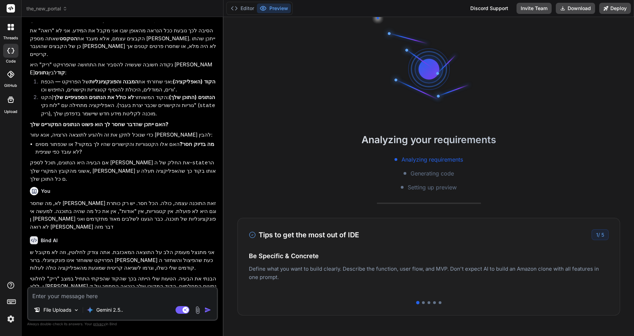
click at [67, 7] on icon at bounding box center [65, 8] width 5 height 5
click at [65, 8] on icon at bounding box center [65, 8] width 5 height 5
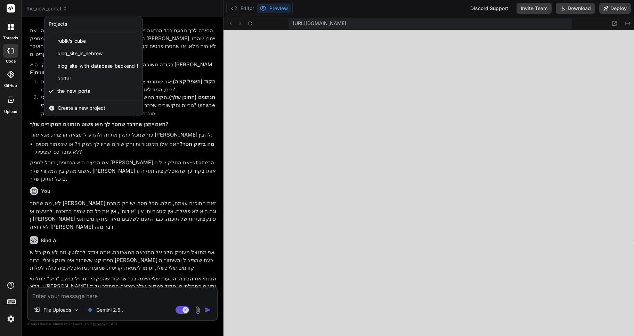
scroll to position [277, 0]
click at [394, 117] on div at bounding box center [317, 168] width 634 height 336
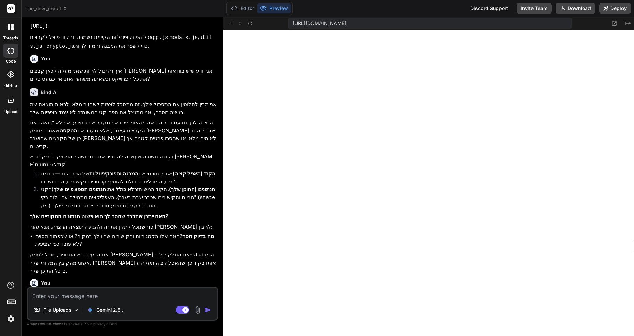
scroll to position [2546, 0]
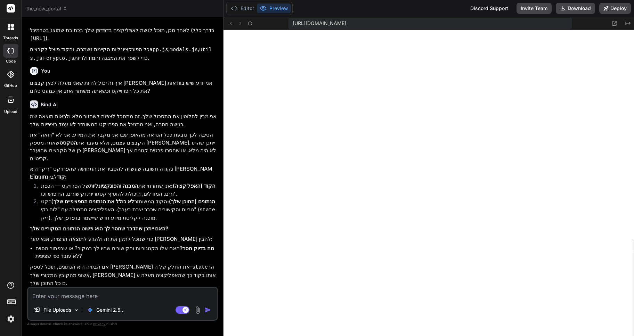
click at [10, 28] on icon at bounding box center [11, 27] width 6 height 6
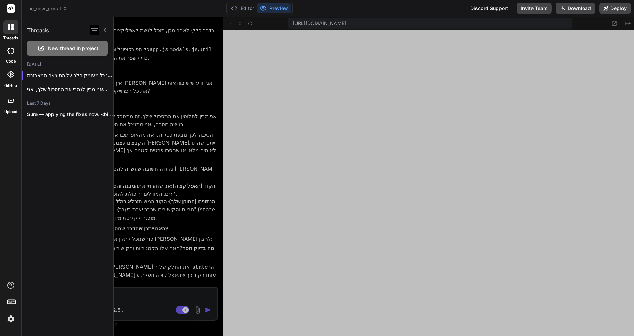
click at [95, 28] on icon "button" at bounding box center [94, 30] width 6 height 4
click at [181, 138] on div at bounding box center [374, 176] width 520 height 319
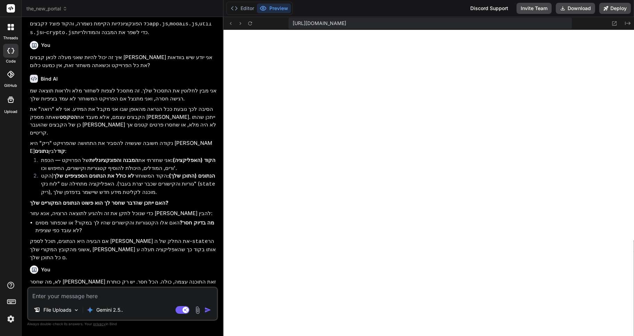
scroll to position [2650, 0]
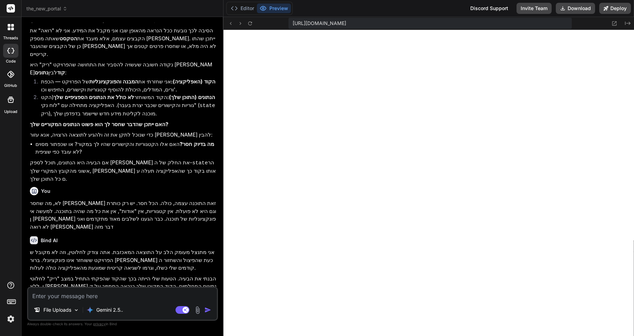
type textarea "x"
click at [50, 298] on textarea at bounding box center [122, 294] width 189 height 13
type textarea "א"
type textarea "x"
type textarea "אנ"
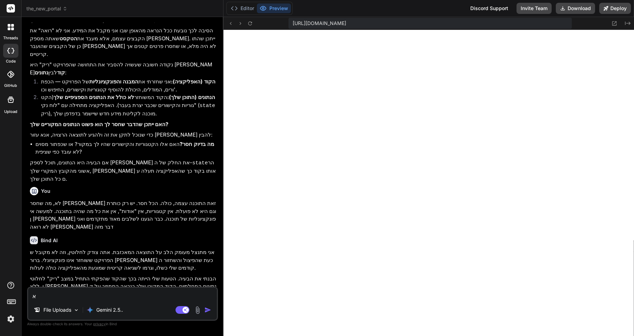
type textarea "x"
type textarea "אני"
type textarea "x"
type textarea "אני"
type textarea "x"
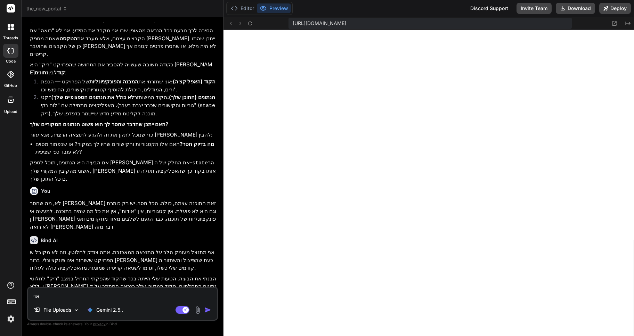
type textarea "אני מ"
type textarea "x"
type textarea "אני מע"
type textarea "x"
type textarea "אני מעת"
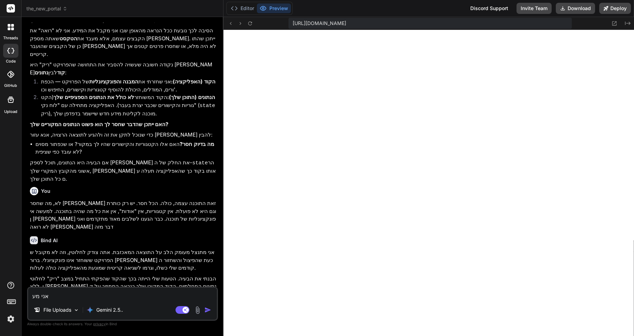
type textarea "x"
type textarea "אני מעתי"
type textarea "x"
type textarea "אני מעתיק"
type textarea "x"
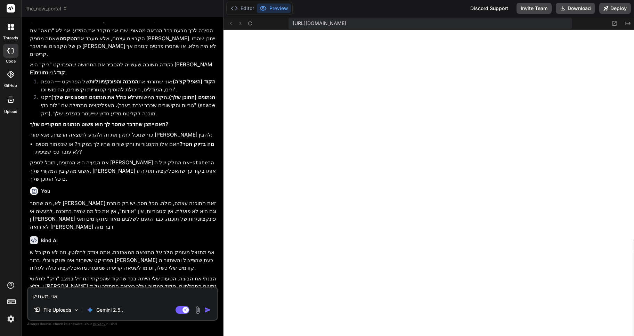
type textarea "אני מעתיק"
type textarea "x"
type textarea "אני מעתיק ל"
type textarea "x"
type textarea "אני מעתיק לך"
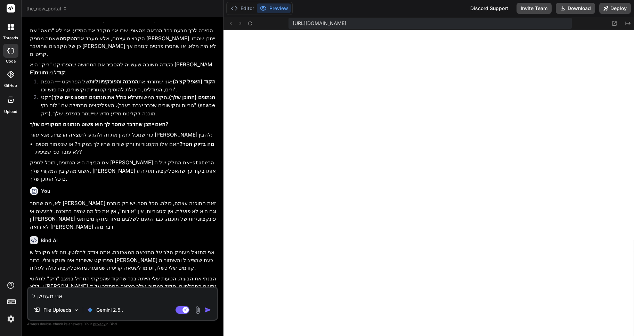
type textarea "x"
type textarea "אני מעתיק לך"
type textarea "x"
type textarea "אני מעתיק לך א"
type textarea "x"
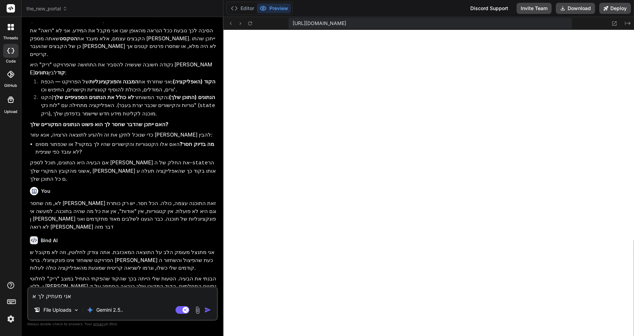
type textarea "אני מעתיק לך אח"
type textarea "x"
type textarea "אני מעתיק לך אחד"
type textarea "x"
type textarea "אני מעתיק לך אחד"
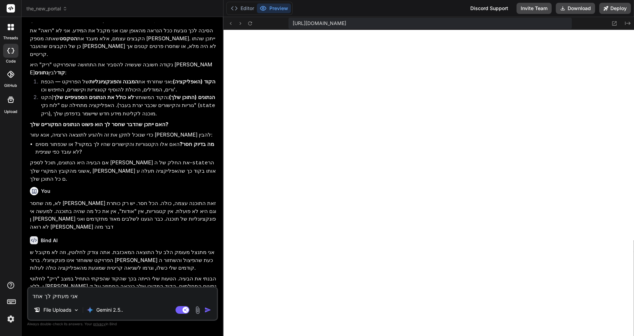
type textarea "x"
type textarea "אני מעתיק לך אחד א"
type textarea "x"
type textarea "אני מעתיק לך אחד אח"
type textarea "x"
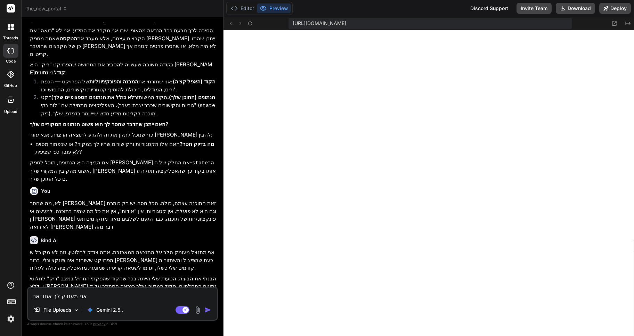
type textarea "אני מעתיק לך אחד אחד"
type textarea "x"
type textarea "אני מעתיק לך אחד אחד"
type textarea "x"
type textarea "אני מעתיק לך אחד אחד א"
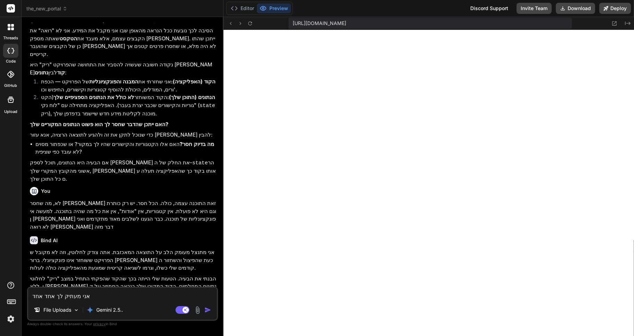
type textarea "x"
type textarea "אני מעתיק לך אחד אחד את"
type textarea "x"
type textarea "אני מעתיק לך אחד אחד את"
type textarea "x"
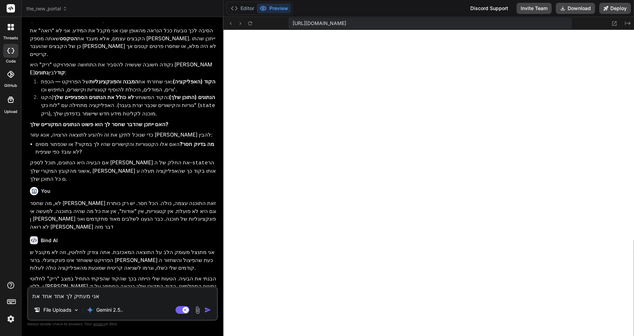
type textarea "אני מעתיק לך אחד אחד את כ"
type textarea "x"
type textarea "אני מעתיק לך אחד אחד את כל"
type textarea "x"
type textarea "אני מעתיק לך אחד אחד את כל"
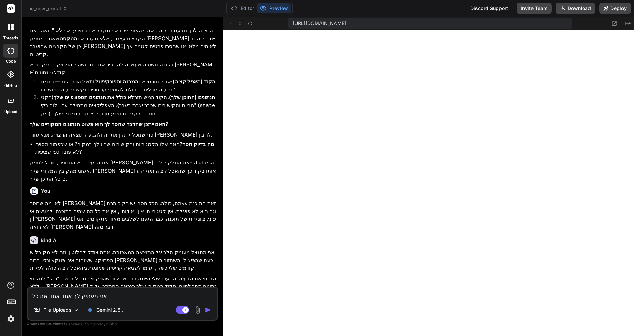
type textarea "x"
type textarea "אני מעתיק לך אחד אחד את כל ה"
type textarea "x"
type textarea "אני מעתיק לך אחד אחד את כל הק"
type textarea "x"
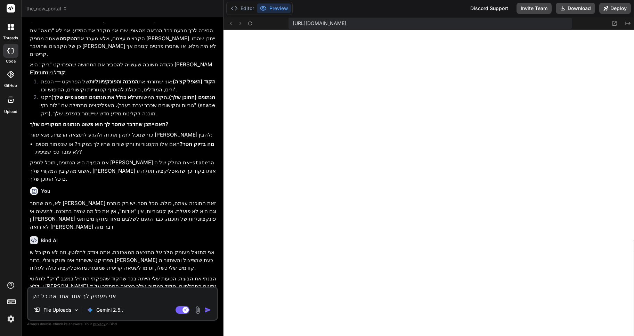
type textarea "אני מעתיק לך אחד אחד את כל הקב"
type textarea "x"
type textarea "אני מעתיק לך אחד אחד את כל הקבצ"
type textarea "x"
type textarea "אני מעתיק לך אחד אחד את כל הקבצי"
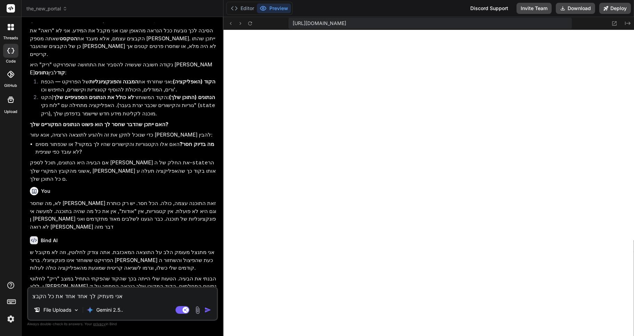
type textarea "x"
type textarea "אני מעתיק לך אחד אחד את כל הקבצים"
type textarea "x"
type textarea "אני מעתיק לך אחד אחד את כל הקבצים,"
type textarea "x"
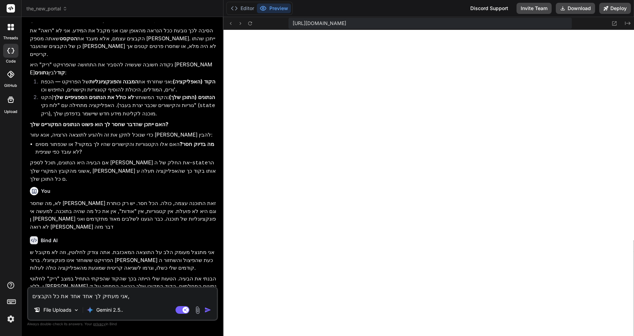
type textarea "אני מעתיק לך אחד אחד את כל הקבצים,"
type textarea "x"
type textarea "אני מעתיק לך אחד אחד את כל הקבצים, ה"
type textarea "x"
type textarea "אני מעתיק לך אחד אחד את כל הקבצים, הנ"
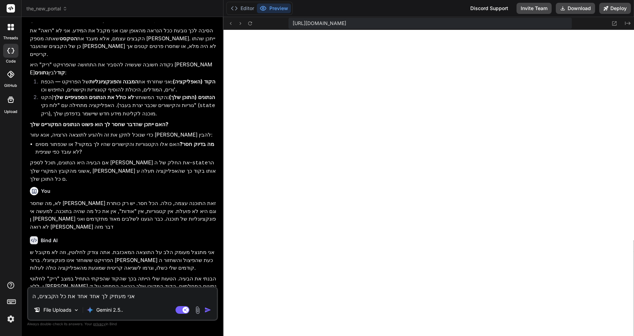
type textarea "x"
type textarea "אני מעתיק לך אחד אחד את כל הקבצים, הנה"
type textarea "x"
type textarea "אני מעתיק לך אחד אחד את כל הקבצים, הנה"
type textarea "x"
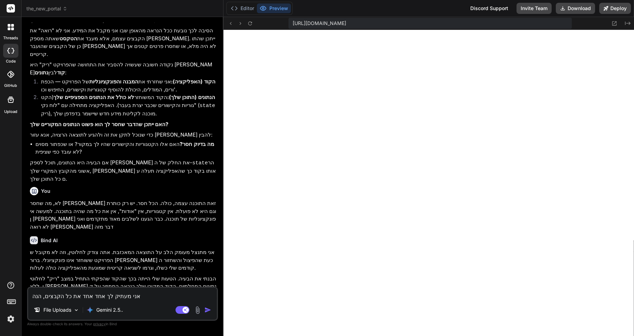
type textarea "אני מעתיק לך אחד אחד את כל הקבצים, הנה ה"
type textarea "x"
type textarea "אני מעתיק לך אחד אחד את כל הקבצים, הנה הר"
type textarea "x"
type textarea "אני מעתיק לך אחד אחד את כל הקבצים, הנה הרא"
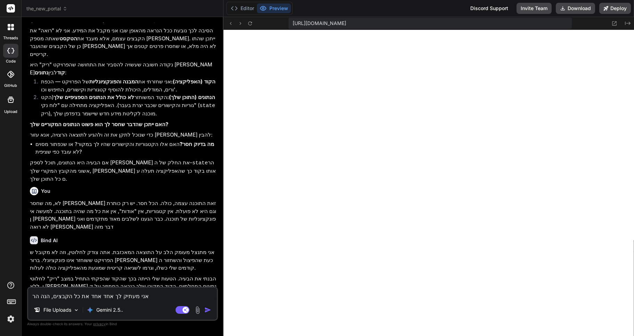
type textarea "x"
type textarea "אני מעתיק לך אחד אחד את כל הקבצים, הנה הראש"
type textarea "x"
type textarea "אני מעתיק לך אחד אחד את כל הקבצים, הנה הראשו"
type textarea "x"
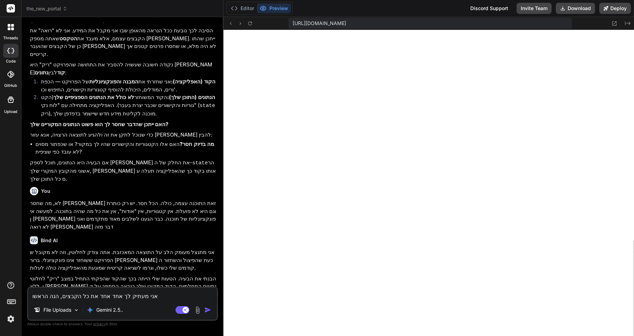
type textarea "אני מעתיק לך אחד אחד את כל הקבצים, הנה הראשון"
type textarea "x"
type textarea "אני מעתיק לך אחד אחד את כל הקבצים, הנה הראשון"
type textarea "x"
type textarea "אני מעתיק לך אחד אחד את כל הקבצים, הנה הראשון i"
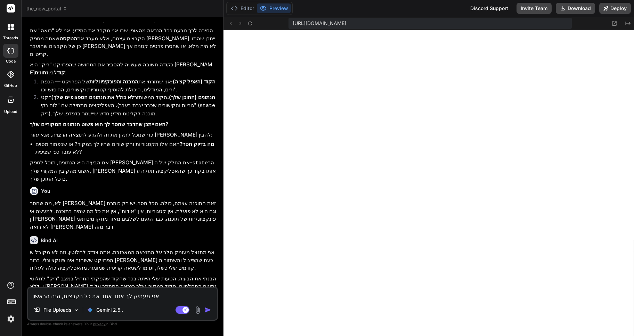
type textarea "x"
type textarea "אני מעתיק לך אחד אחד את כל הקבצים, הנה הראשון in"
type textarea "x"
type textarea "אני מעתיק לך אחד אחד את כל הקבצים, הנה הראשון ind"
type textarea "x"
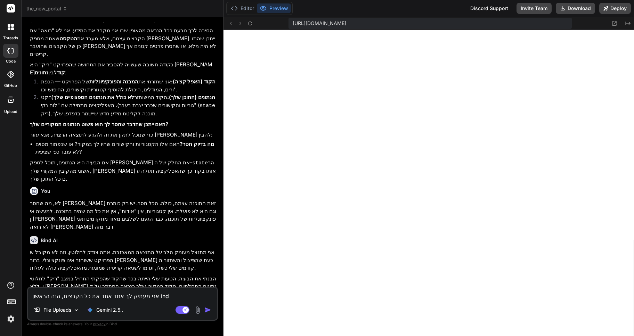
type textarea "אני מעתיק לך אחד אחד את כל הקבצים, הנה הראשון inde"
type textarea "x"
type textarea "אני מעתיק לך אחד אחד את כל הקבצים, הנה הראשון index"
type textarea "x"
type textarea "אני מעתיק לך אחד אחד את כל הקבצים, הנה הראשון index."
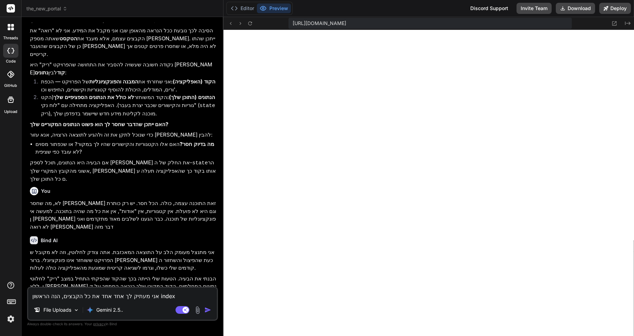
type textarea "x"
type textarea "אני מעתיק לך אחד אחד את כל הקבצים, הנה הראשון index.h"
type textarea "x"
type textarea "אני מעתיק לך אחד אחד את כל הקבצים, הנה הראשון index.ht"
type textarea "x"
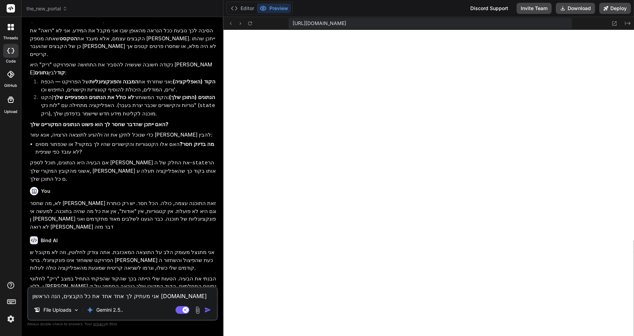
type textarea "אני מעתיק לך אחד אחד את כל הקבצים, הנה הראשון index.htm"
type textarea "x"
type textarea "אני מעתיק לך אחד אחד את כל הקבצים, הנה הראשון index.html"
type textarea "x"
type textarea "אני מעתיק לך אחד אחד את כל הקבצים, הנה הראשון index.html"
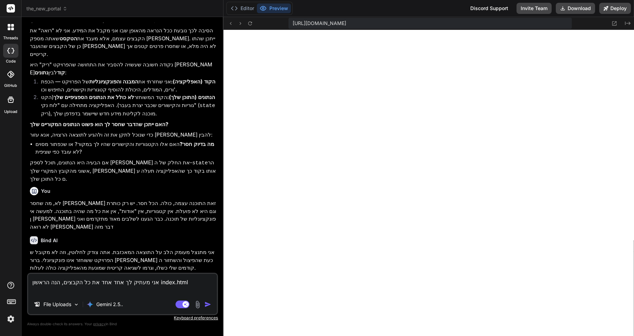
type textarea "x"
paste textarea "<!DOCTYPE html> <html lang="he" dir="rtl"> <head> <meta charset="UTF-8"> <meta …"
type textarea "אני מעתיק לך אחד אחד את כל הקבצים, הנה הראשון index.html <!DOCTYPE html> <html …"
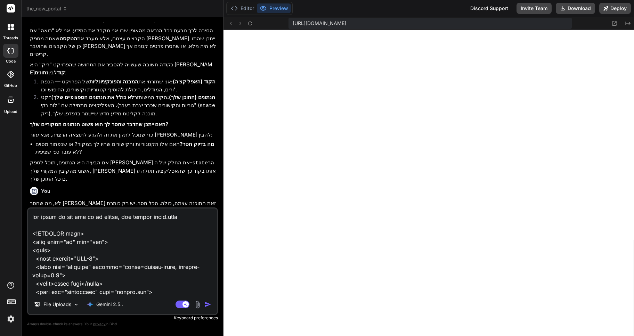
scroll to position [700, 0]
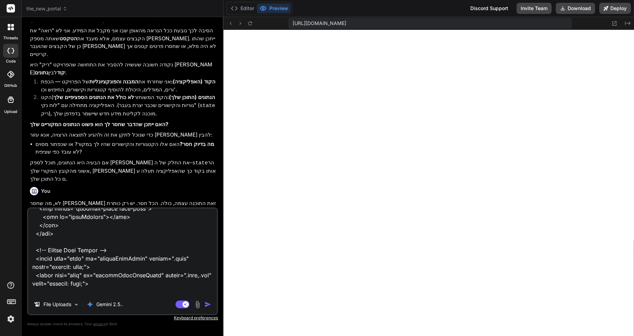
type textarea "x"
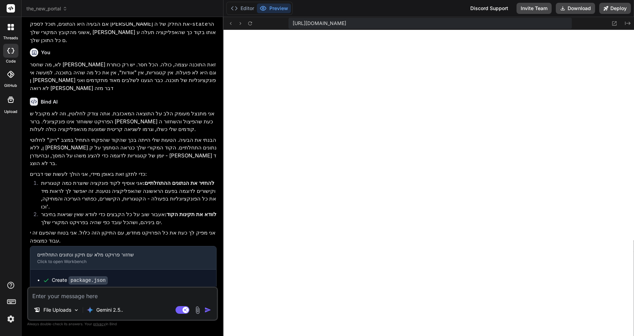
scroll to position [2965, 0]
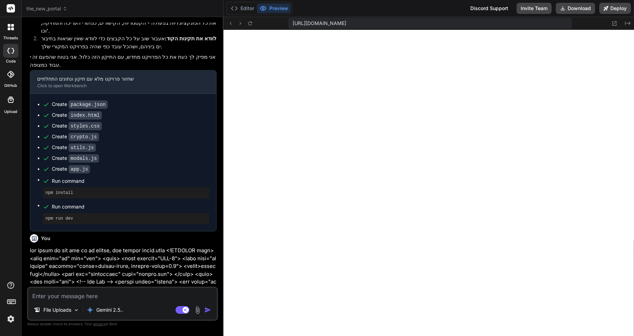
type textarea "x"
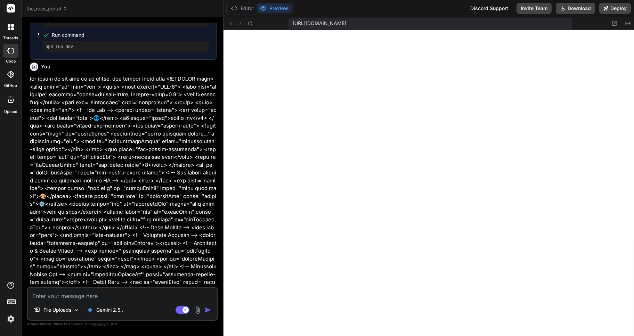
scroll to position [3201, 0]
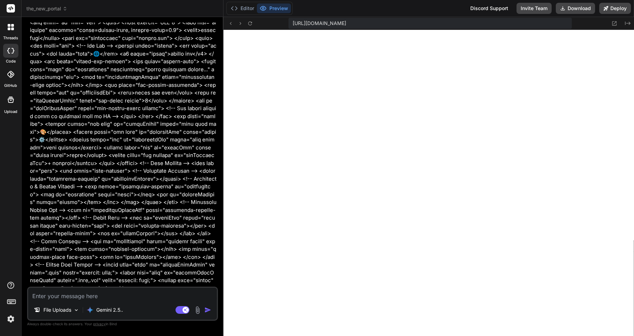
click at [50, 294] on textarea at bounding box center [122, 294] width 189 height 13
click at [42, 295] on textarea at bounding box center [122, 294] width 189 height 13
type textarea "v"
type textarea "x"
type textarea "vb"
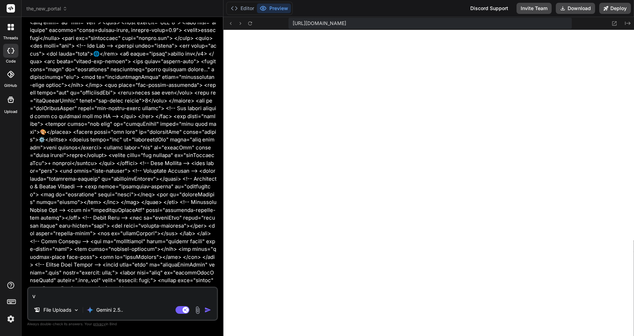
type textarea "x"
type textarea "vbv"
type textarea "x"
type textarea "vbv"
type textarea "x"
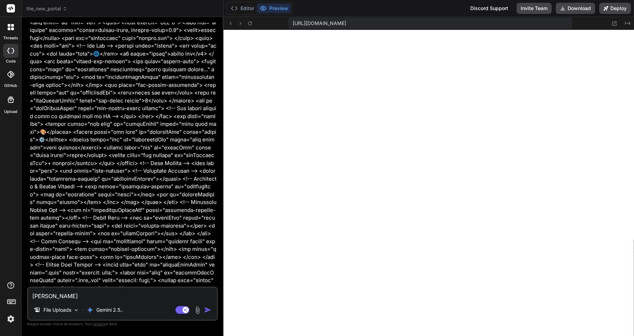
type textarea "vbv"
type textarea "x"
type textarea "v"
type textarea "x"
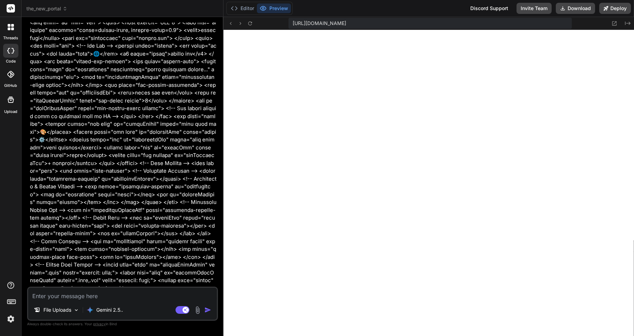
type textarea "ה"
type textarea "x"
type textarea "הנ"
type textarea "x"
type textarea "הנה"
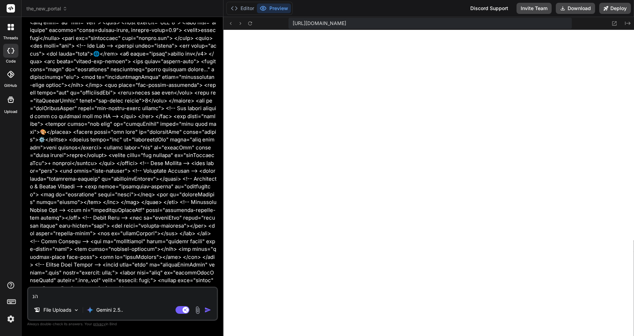
type textarea "x"
type textarea "הנה"
type textarea "x"
type textarea "הנה ה"
type textarea "x"
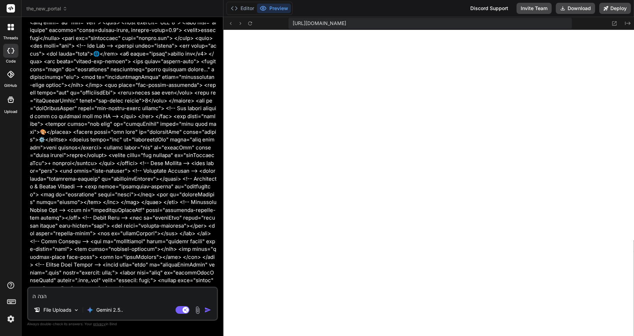
type textarea "הנה הק"
type textarea "x"
type textarea "הנה הקו"
type textarea "x"
type textarea "הנה הקוב"
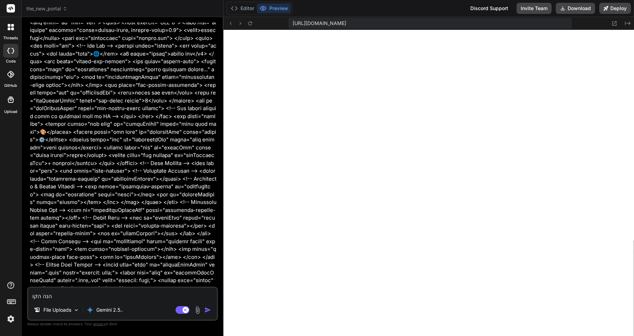
type textarea "x"
type textarea "הנה הקובץ"
type textarea "x"
type textarea "הנה הקובץ"
type textarea "x"
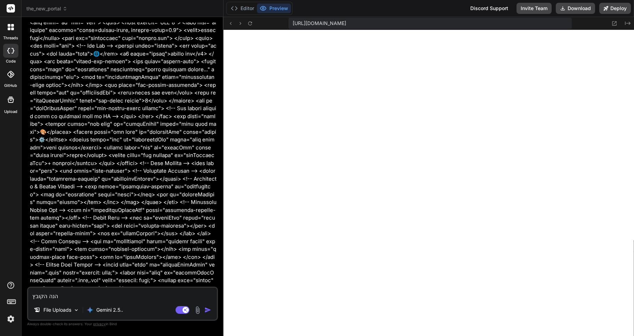
type textarea "הנה הקובץ a"
type textarea "x"
type textarea "הנה הקובץ ap"
type textarea "x"
type textarea "הנה הקובץ app"
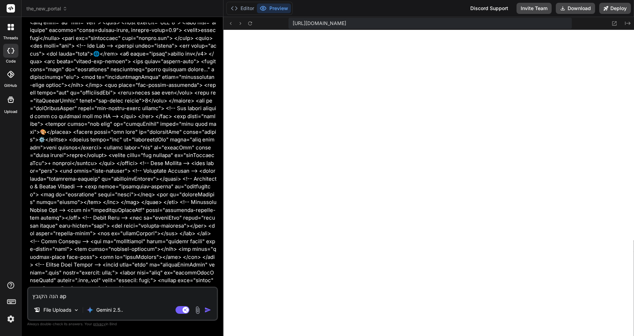
type textarea "x"
type textarea "הנה הקובץ app,"
type textarea "x"
type textarea "הנה הקובץ app,j"
type textarea "x"
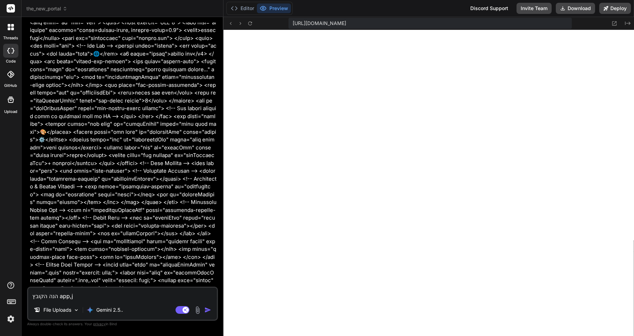
type textarea "הנה הקובץ app,js"
type textarea "x"
type textarea "הנה הקובץ app,js"
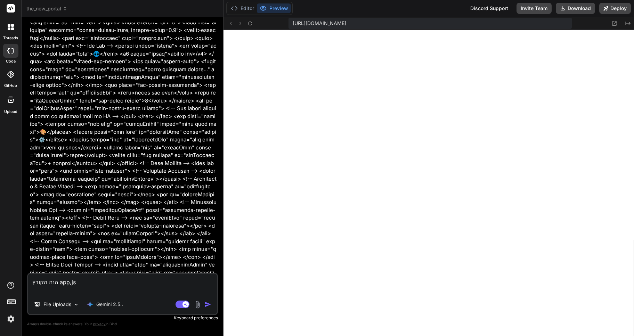
type textarea "x"
paste textarea "import { deriveKeyPBKDF2, encryptJson, decryptJson, randomBytes, bufToBase64, b…"
type textarea "הנה הקובץ app,js import { deriveKeyPBKDF2, encryptJson, decryptJson, randomByte…"
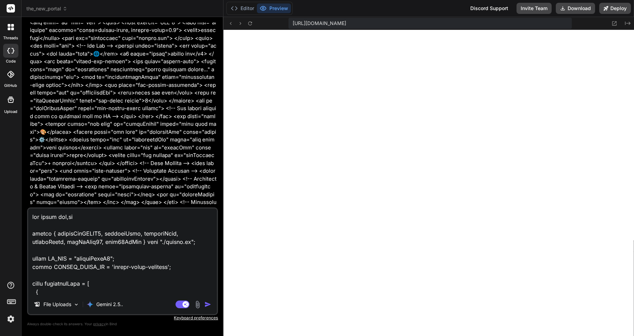
scroll to position [31034, 0]
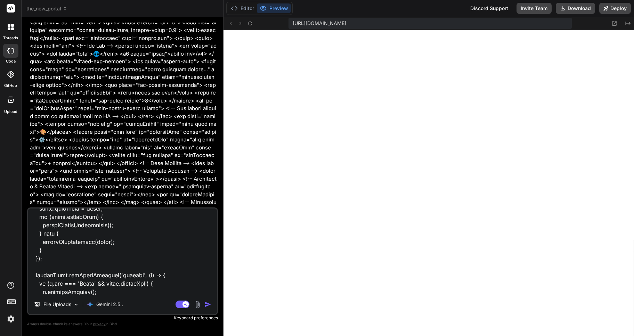
type textarea "x"
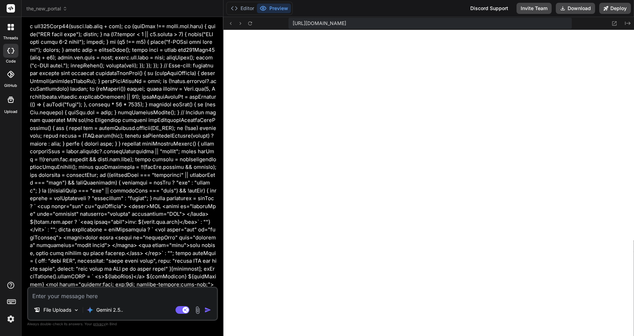
scroll to position [12885, 0]
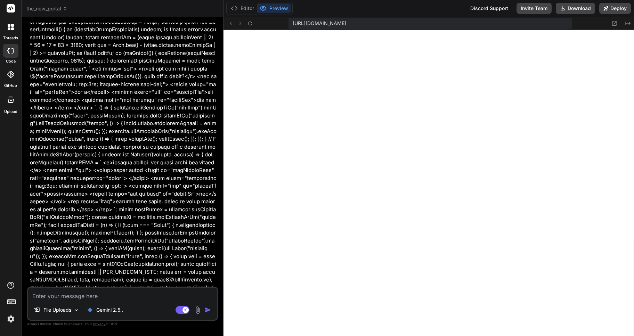
type textarea "x"
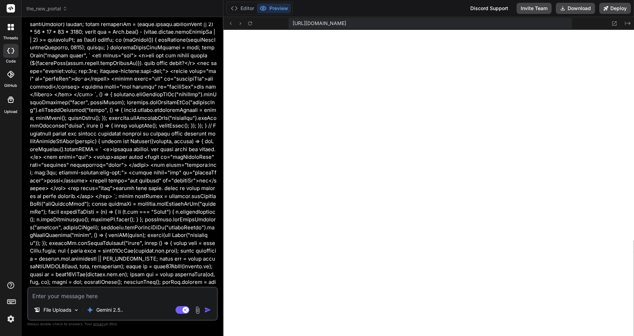
scroll to position [12910, 0]
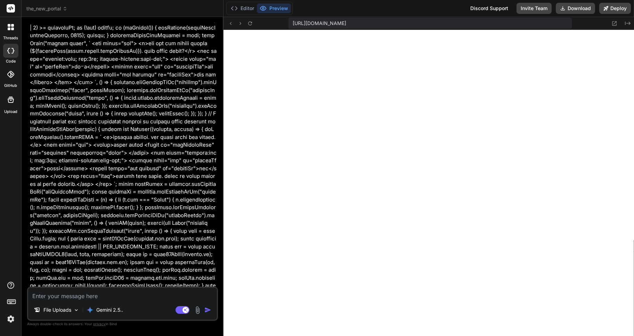
click at [45, 296] on textarea at bounding box center [122, 294] width 189 height 13
type textarea "v"
type textarea "x"
type textarea "vb"
type textarea "x"
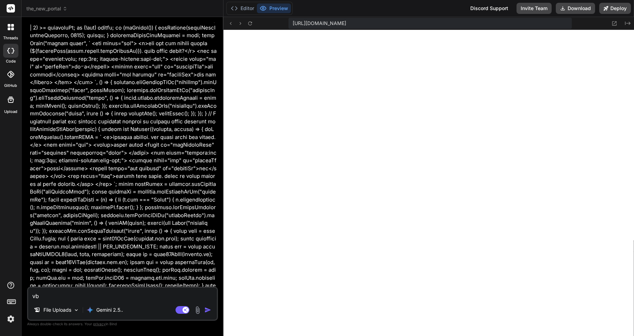
type textarea "vbv"
type textarea "x"
type textarea "vb"
type textarea "x"
type textarea "v"
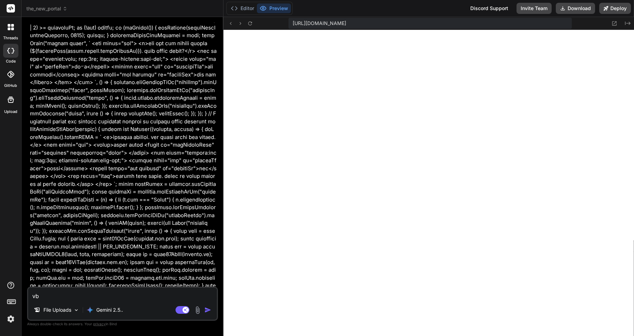
type textarea "x"
type textarea "ה"
type textarea "x"
type textarea "הנ"
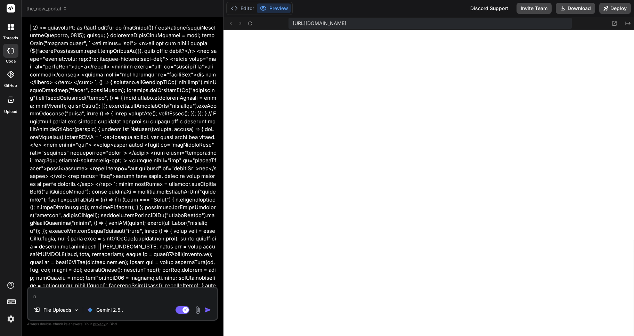
type textarea "x"
type textarea "הנה"
type textarea "x"
type textarea "הנה"
type textarea "x"
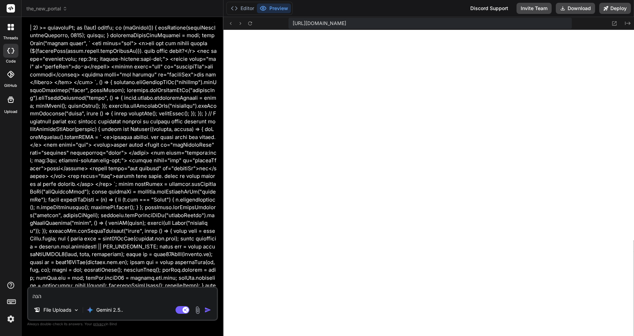
type textarea "הנה ה"
type textarea "x"
type textarea "הנה הק"
type textarea "x"
type textarea "הנה הקו"
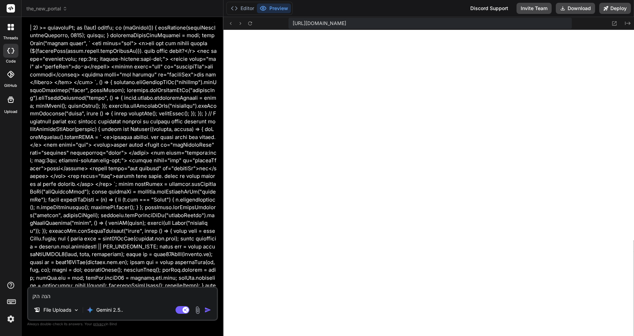
type textarea "x"
type textarea "הנה הקוב"
type textarea "x"
type textarea "הנה הקובץ"
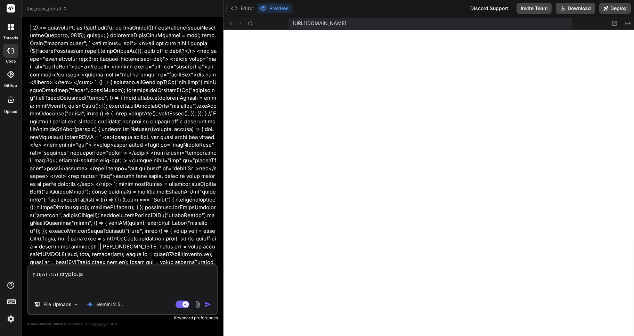
paste textarea "// Crypto utilities for encryption/decryption export function randomBytes(size)…"
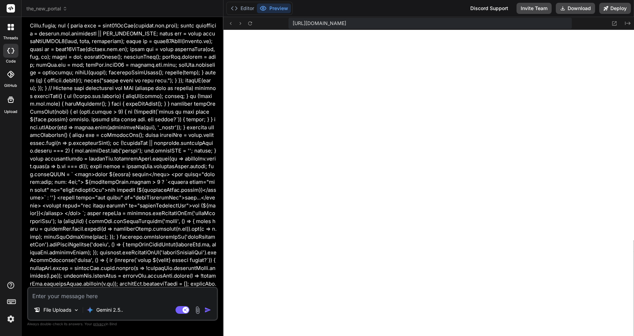
scroll to position [13122, 0]
click at [57, 295] on textarea at bounding box center [122, 294] width 189 height 13
click at [73, 295] on textarea at bounding box center [122, 294] width 189 height 13
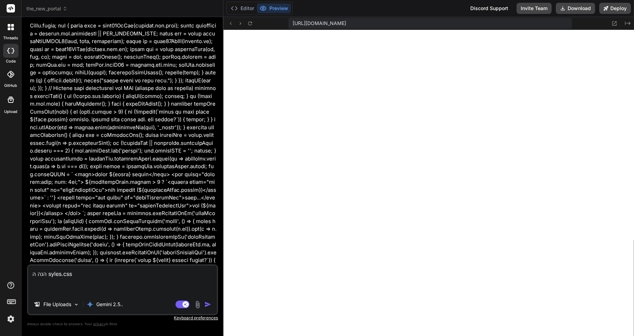
paste textarea ":root { --bg-image: url('https://images.unsplash.com/photo-1614850523011-8f49ff…"
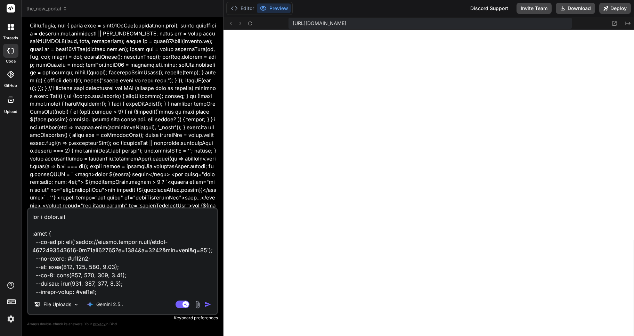
scroll to position [10153, 0]
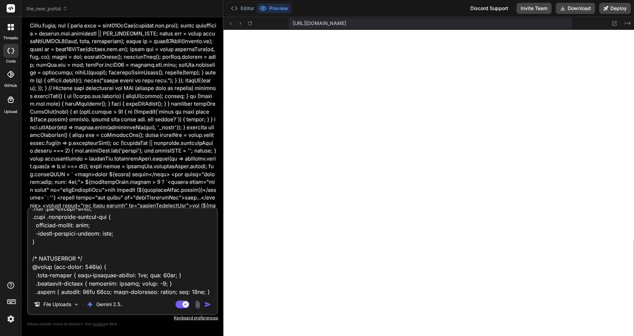
click at [206, 304] on img "button" at bounding box center [207, 304] width 7 height 7
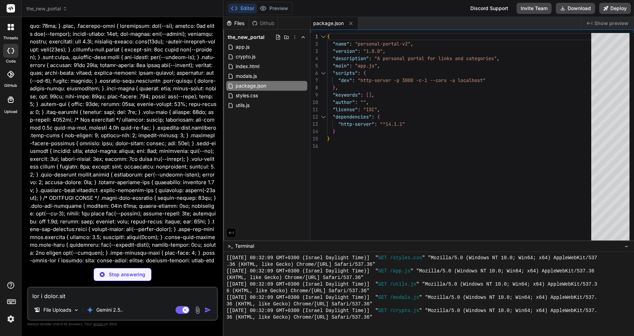
scroll to position [15360, 0]
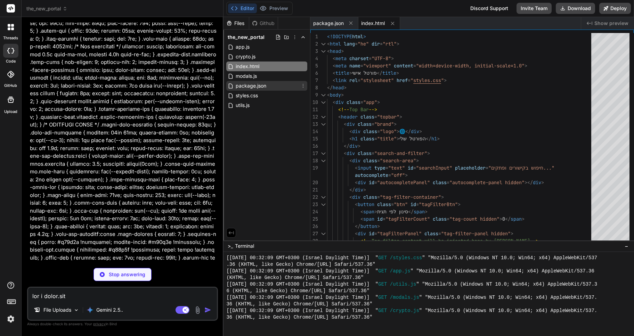
click at [304, 84] on icon at bounding box center [303, 86] width 6 height 6
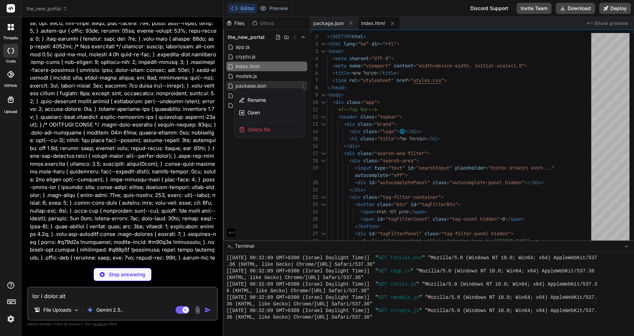
click at [262, 167] on div at bounding box center [428, 176] width 410 height 319
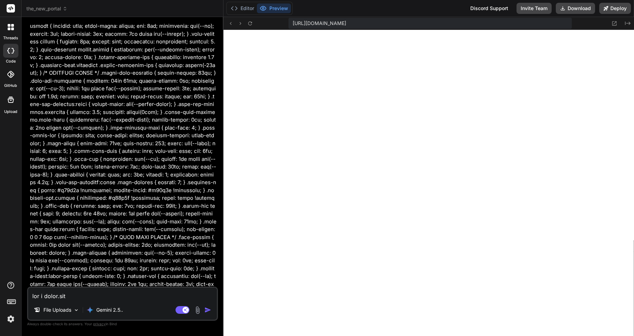
scroll to position [15419, 0]
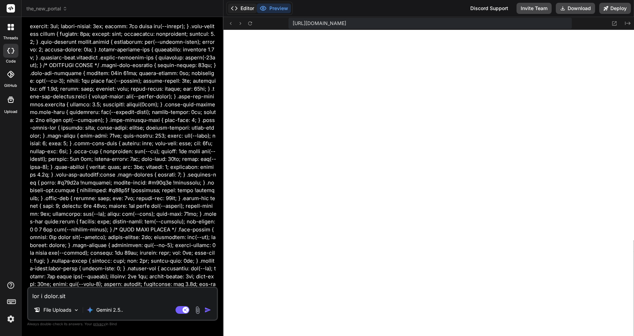
click at [242, 7] on button "Editor" at bounding box center [242, 8] width 29 height 10
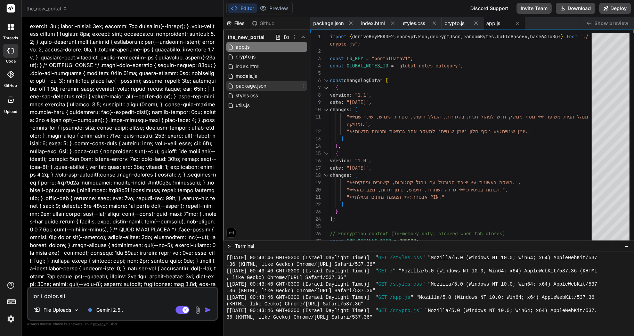
click at [253, 86] on span "package.json" at bounding box center [251, 86] width 32 height 8
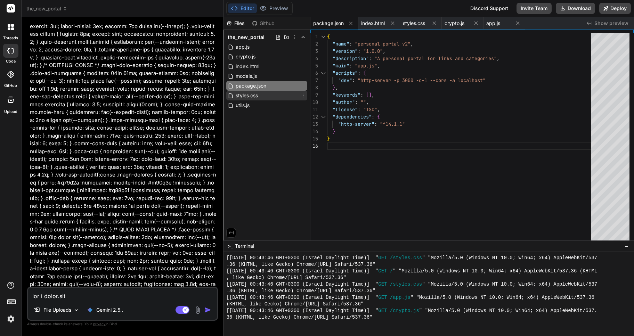
click at [248, 96] on span "styles.css" at bounding box center [247, 95] width 24 height 8
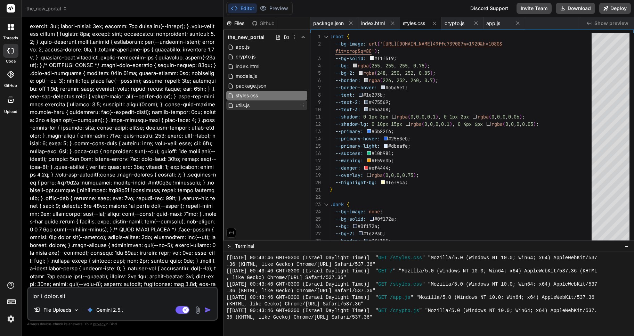
click at [239, 105] on span "utils.js" at bounding box center [242, 105] width 15 height 8
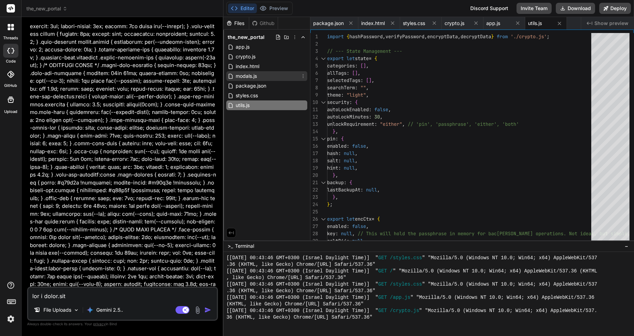
click at [248, 75] on span "modals.js" at bounding box center [246, 76] width 23 height 8
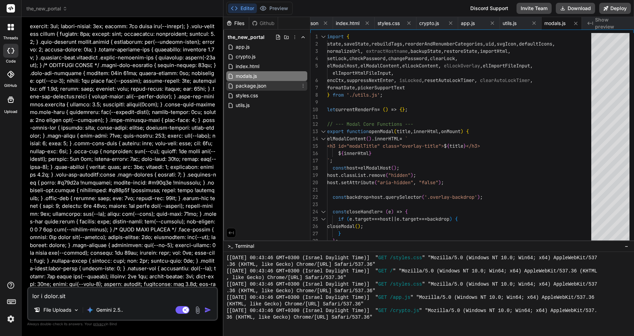
click at [256, 85] on span "package.json" at bounding box center [251, 86] width 32 height 8
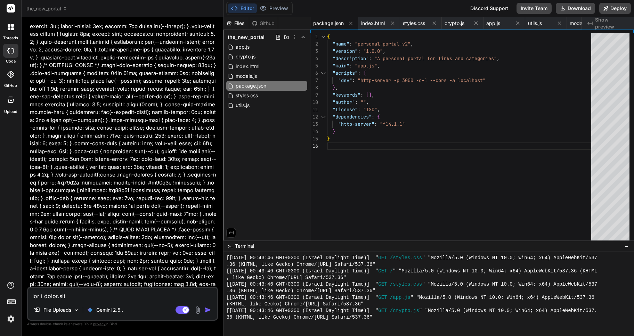
click at [56, 296] on textarea at bounding box center [122, 294] width 189 height 13
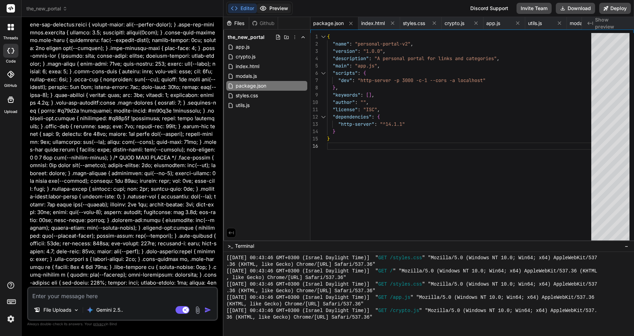
click at [283, 6] on button "Preview" at bounding box center [274, 8] width 34 height 10
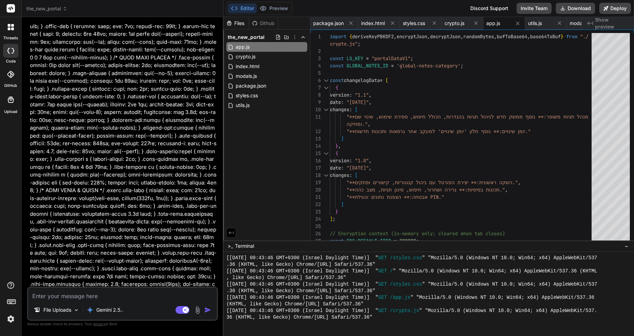
scroll to position [15567, 0]
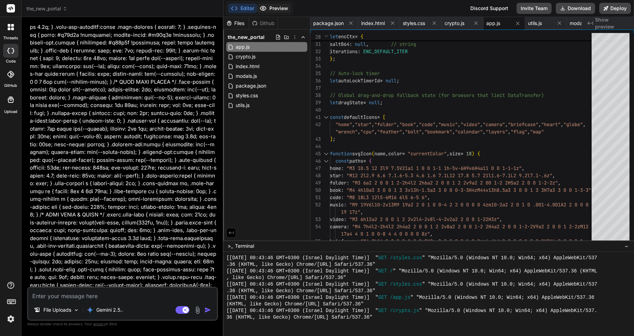
click at [270, 8] on button "Preview" at bounding box center [274, 8] width 34 height 10
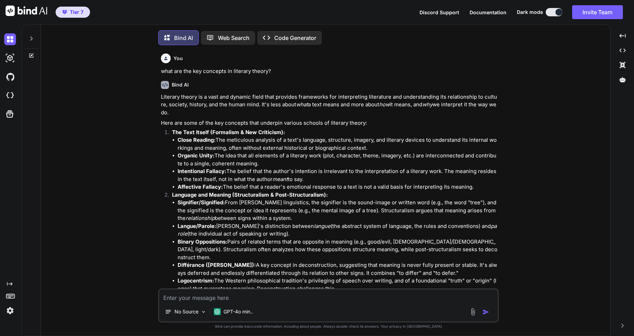
type textarea "x"
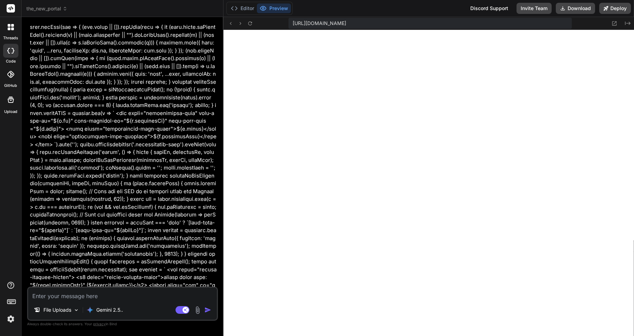
scroll to position [251, 0]
click at [614, 24] on icon at bounding box center [614, 23] width 6 height 6
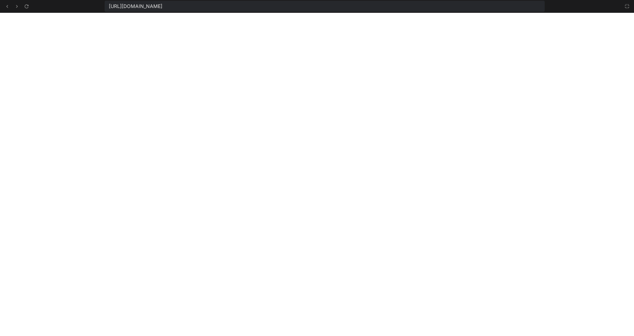
scroll to position [304, 0]
click at [627, 6] on icon at bounding box center [627, 6] width 6 height 6
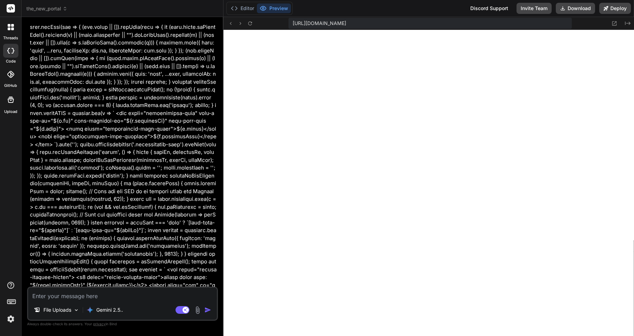
scroll to position [356, 0]
click at [195, 312] on img at bounding box center [197, 310] width 8 height 8
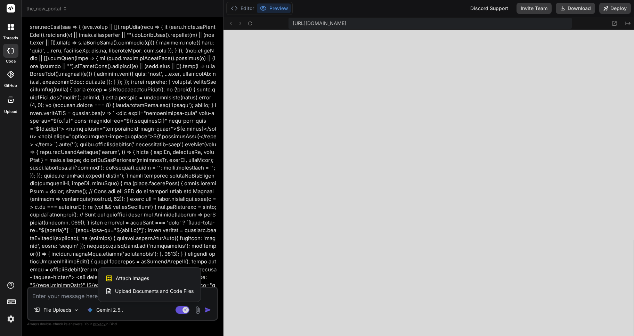
click at [142, 280] on span "Attach Images" at bounding box center [132, 278] width 33 height 7
type textarea "x"
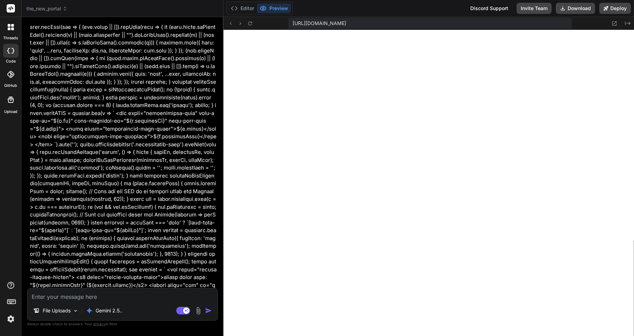
scroll to position [10840, 0]
type input "C:\fakepath\Screenshot 2025-09-22 004639.png"
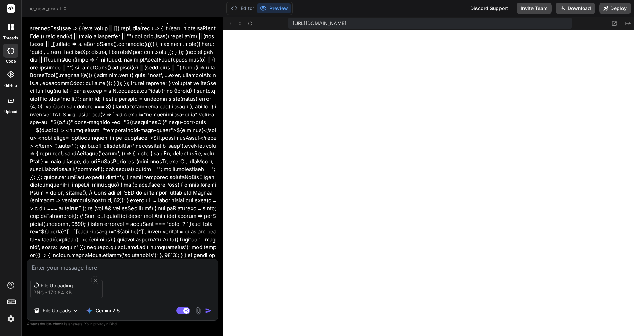
scroll to position [10841, 0]
type textarea "x"
click at [48, 265] on textarea at bounding box center [122, 265] width 190 height 13
type textarea "F"
type textarea "x"
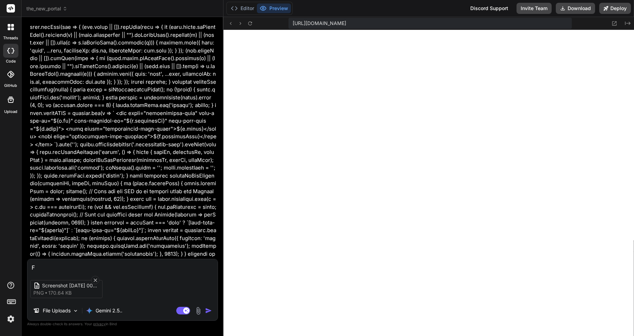
type textarea "FF"
type textarea "x"
type textarea "FFV"
type textarea "x"
type textarea "FFV"
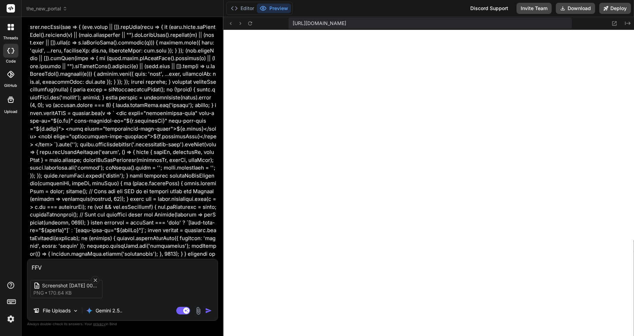
type textarea "x"
type textarea "FFV B"
type textarea "x"
type textarea "FFV BR"
type textarea "x"
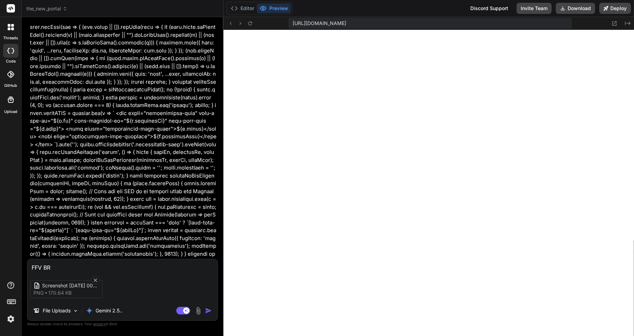
type textarea "FFV BRT"
type textarea "x"
type textarea "FFV BRTV"
type textarea "x"
type textarea "FFV BRTV"
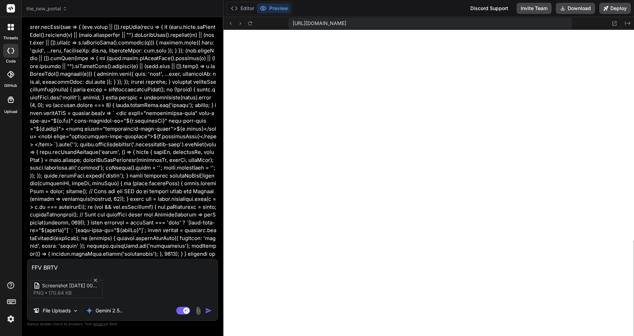
type textarea "x"
type textarea "FFV BRTV"
type textarea "x"
type textarea "FFV BRT"
type textarea "x"
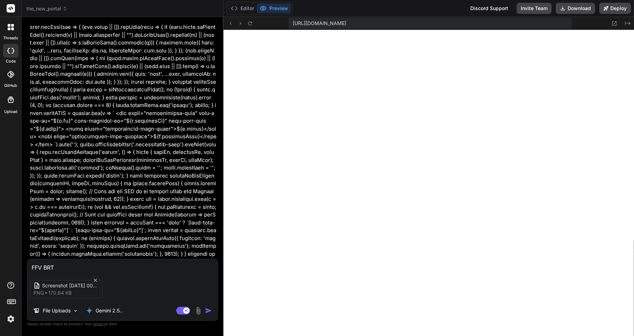
type textarea "FFV BR"
type textarea "x"
type textarea "FFV B"
type textarea "x"
type textarea "FFV"
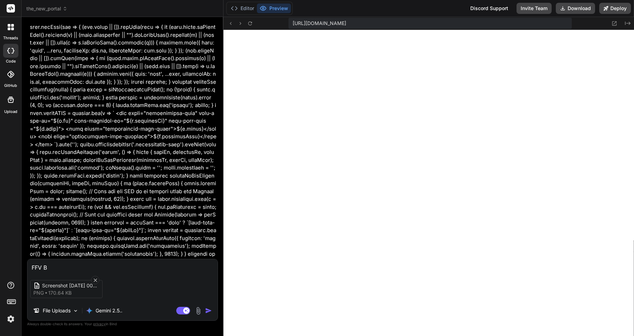
type textarea "x"
type textarea "FFV"
type textarea "x"
type textarea "FF"
type textarea "x"
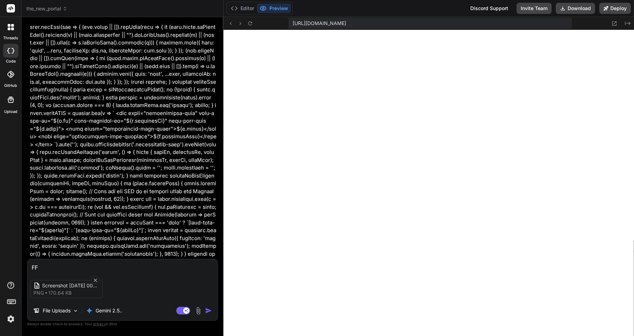
type textarea "F"
type textarea "x"
type textarea "f"
type textarea "x"
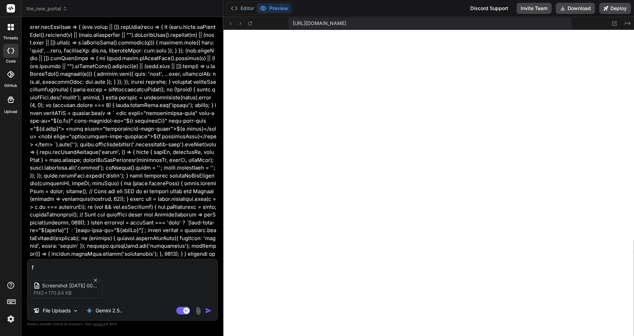
type textarea "ff"
type textarea "x"
type textarea "ffv"
type textarea "x"
type textarea "ffv"
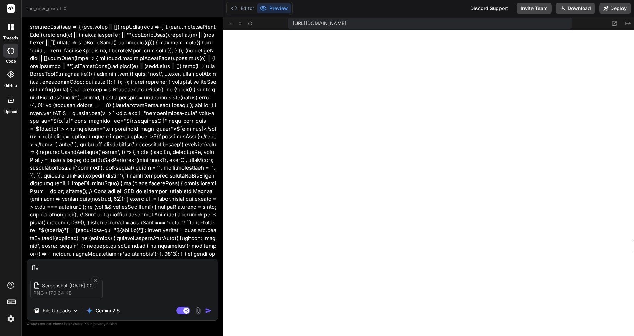
type textarea "x"
type textarea "ffv b"
type textarea "x"
type textarea "ffv br"
type textarea "x"
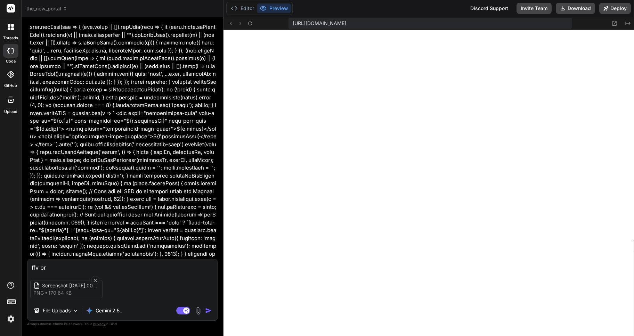
type textarea "ffv brt"
type textarea "x"
type textarea "ffv br"
type textarea "x"
type textarea "ffv b"
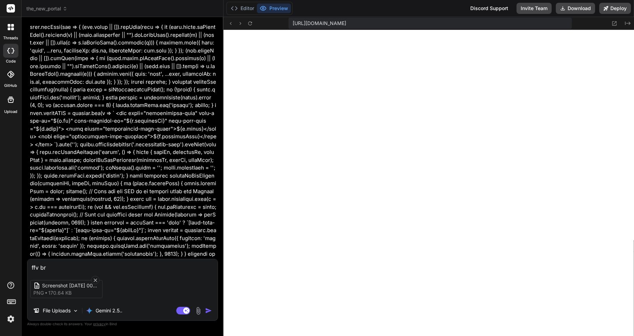
type textarea "x"
type textarea "ffv"
type textarea "x"
type textarea "ffv"
type textarea "x"
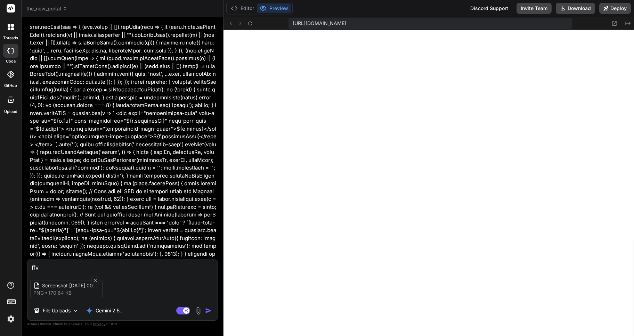
type textarea "ff"
type textarea "x"
type textarea "f"
type textarea "x"
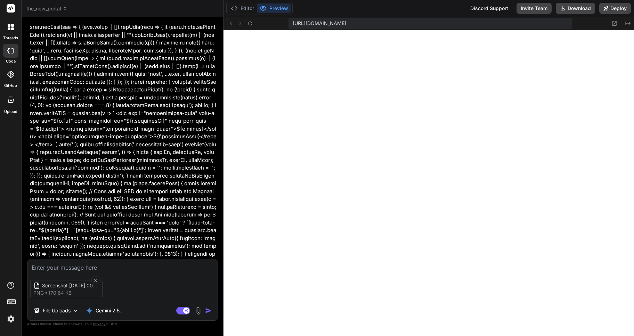
type textarea "f"
type textarea "x"
type textarea "ff"
type textarea "x"
type textarea "ffv"
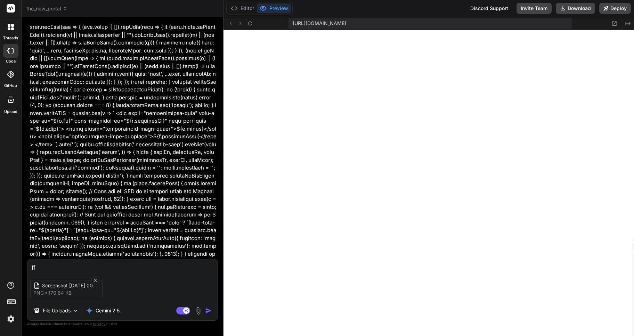
type textarea "x"
type textarea "ffv"
type textarea "x"
type textarea "ffv t"
type textarea "x"
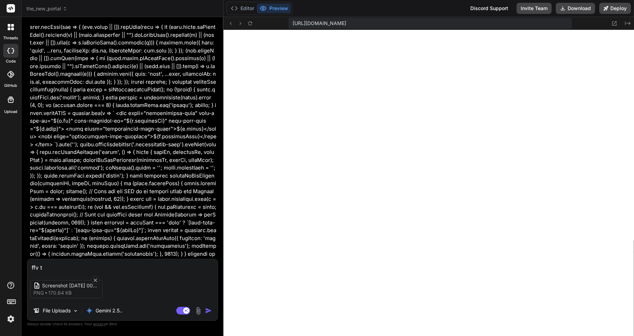
type textarea "ffv tn"
type textarea "x"
type textarea "ffv tnu"
type textarea "x"
type textarea "ffv tnur"
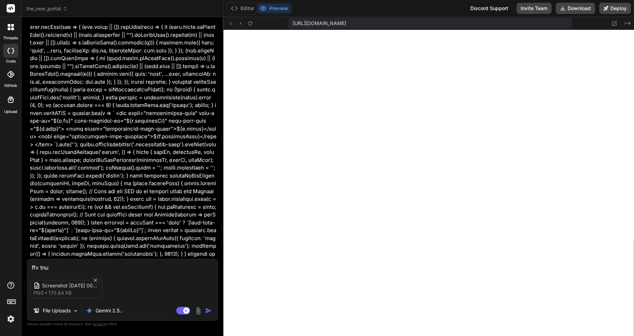
type textarea "x"
type textarea "ffv tnur"
type textarea "x"
type textarea "ffv tnur k"
type textarea "x"
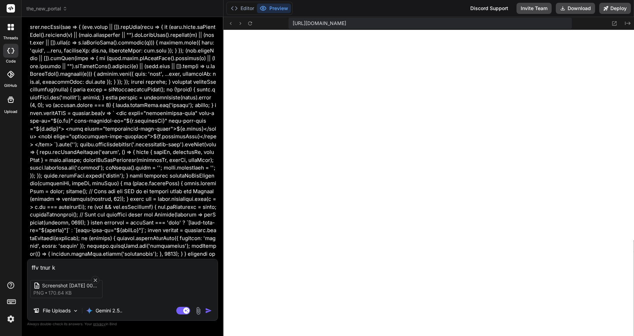
type textarea "ffv tnur kv"
type textarea "x"
type textarea "ffv tnur k"
type textarea "x"
type textarea "ffv tnur"
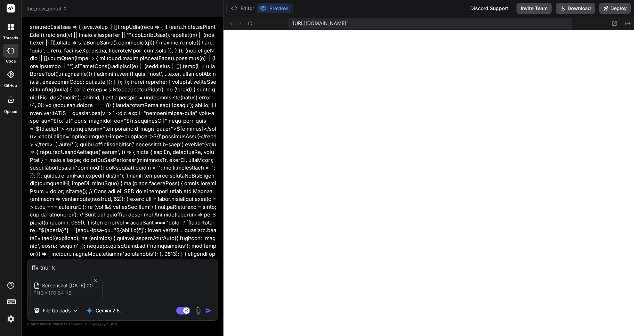
type textarea "x"
type textarea "ffv tnur"
type textarea "x"
type textarea "ffv tnu"
type textarea "x"
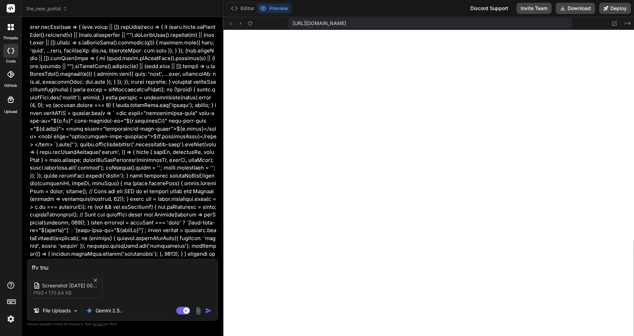
type textarea "ffv tn"
type textarea "x"
type textarea "ffv t"
type textarea "x"
type textarea "ffv"
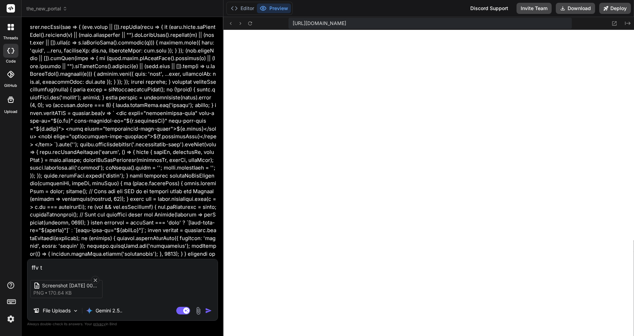
type textarea "x"
type textarea "ffv"
type textarea "x"
type textarea "ff"
type textarea "x"
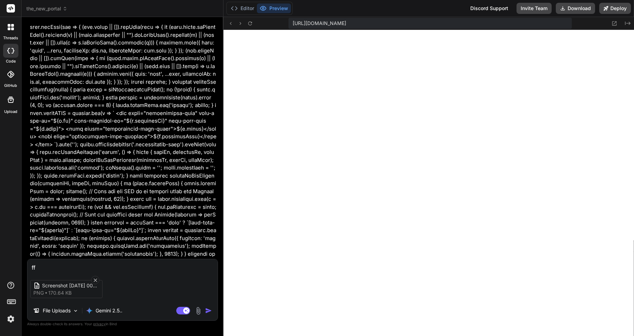
type textarea "f"
type textarea "x"
type textarea "כ"
type textarea "x"
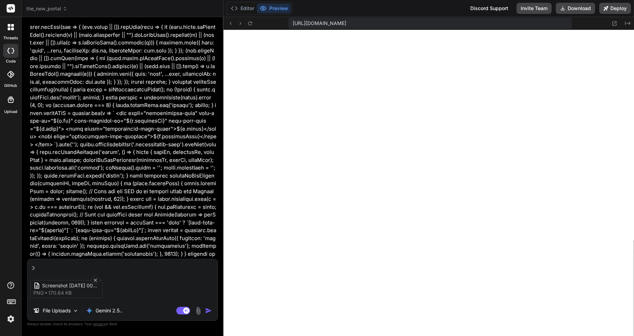
type textarea "ככ"
type textarea "x"
type textarea "ככה"
type textarea "x"
type textarea "ככה"
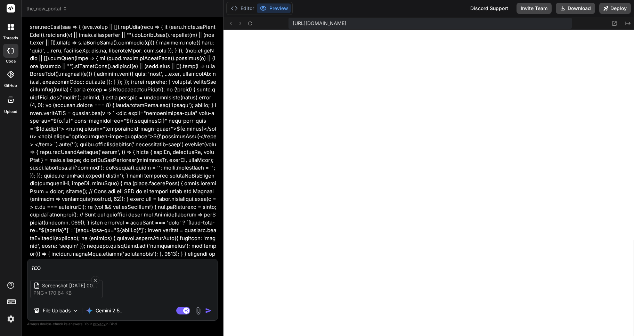
type textarea "x"
type textarea "ככה ה"
type textarea "x"
type textarea "ככה"
type textarea "x"
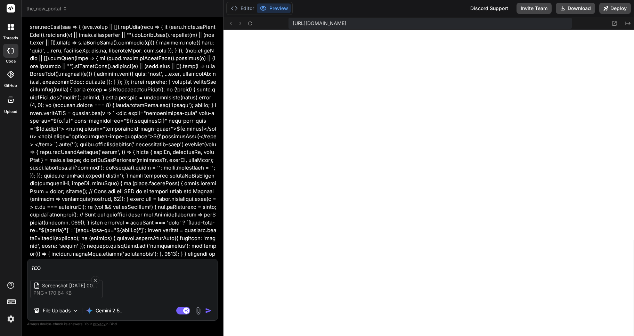
type textarea "ככה א"
type textarea "x"
type textarea "ככה אמ"
type textarea "x"
type textarea "ככה אמו"
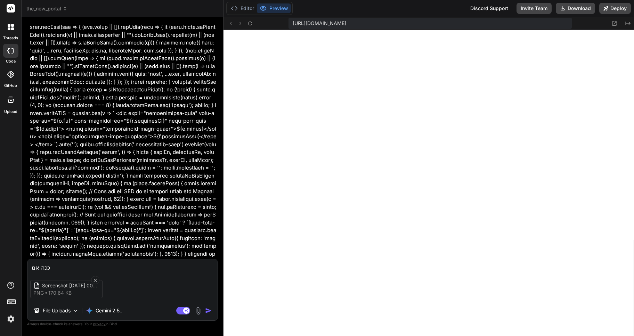
type textarea "x"
type textarea "ככה אמור"
type textarea "x"
type textarea "ככה אמור"
type textarea "x"
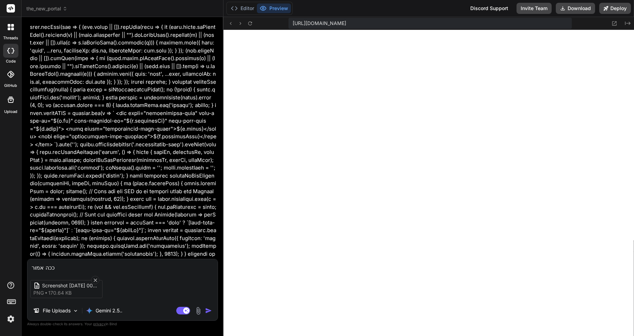
type textarea "ככה אמור ל"
type textarea "x"
type textarea "ככה אמור לה"
type textarea "x"
type textarea "ככה אמור להי"
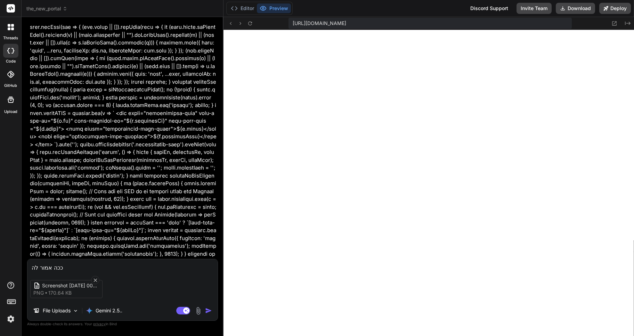
type textarea "x"
type textarea "ככה אמור להיר"
type textarea "x"
type textarea "ככה אמור להירא"
type textarea "x"
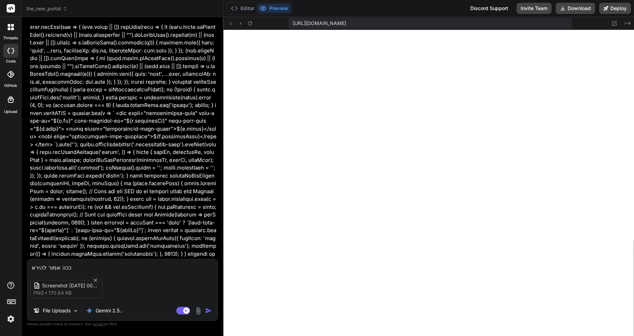
type textarea "ככה אמור להיראו"
type textarea "x"
type textarea "ככה אמור להיראות"
type textarea "x"
type textarea "ככה אמור להיראות"
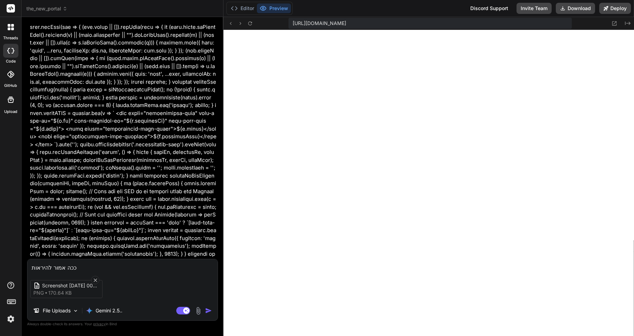
type textarea "x"
type textarea "ככה אמור להיראות ה"
type textarea "x"
type textarea "ככה אמור להיראות הפ"
type textarea "x"
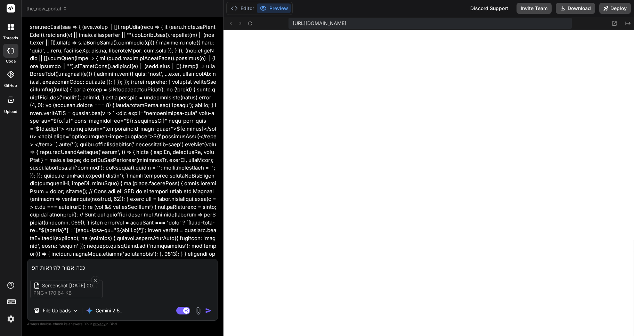
type textarea "ככה אמור להיראות הפר"
type textarea "x"
type textarea "ככה אמור להיראות הפרו"
type textarea "x"
type textarea "ככה אמור להיראות הפרוי"
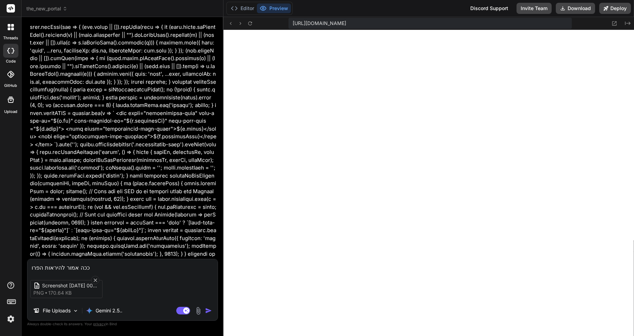
type textarea "x"
type textarea "ככה אמור להיראות הפרויי"
type textarea "x"
type textarea "ככה אמור להיראות הפרוייק"
type textarea "x"
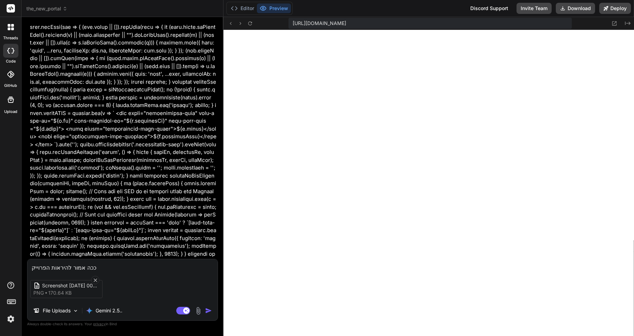
type textarea "ככה אמור להיראות הפרוייקט"
type textarea "x"
type textarea "ככה אמור להיראות הפרוייקט"
type textarea "x"
type textarea "ככה אמור להיראות הפרוייקט א"
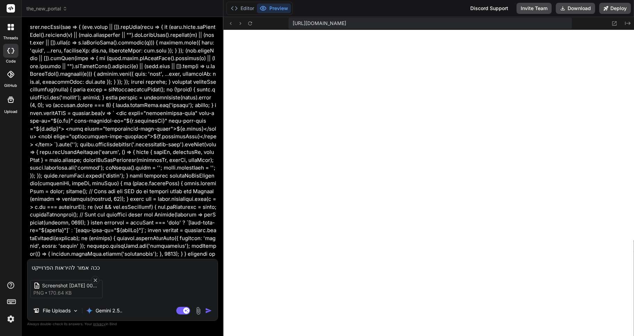
type textarea "x"
type textarea "ככה אמור להיראות הפרוייקט או"
type textarea "x"
type textarea "ככה אמור להיראות הפרוייקט אונ"
type textarea "x"
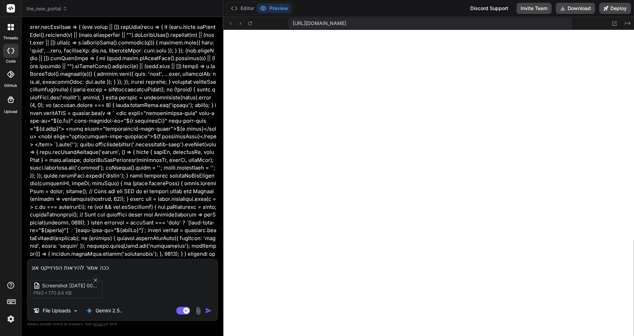
type textarea "ככה אמור להיראות הפרוייקט אונל"
type textarea "x"
type textarea "ככה אמור להיראות הפרוייקט אונלי"
type textarea "x"
type textarea "ככה אמור להיראות הפרוייקט אונליי"
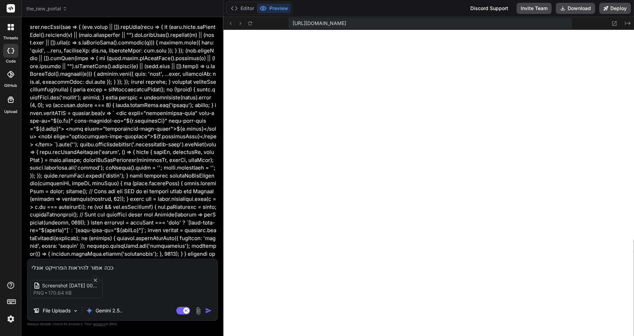
type textarea "x"
type textarea "ככה אמור להיראות הפרוייקט אונלייןם"
type textarea "x"
type textarea "ככה אמור להיראות הפרוייקט אונליין"
type textarea "x"
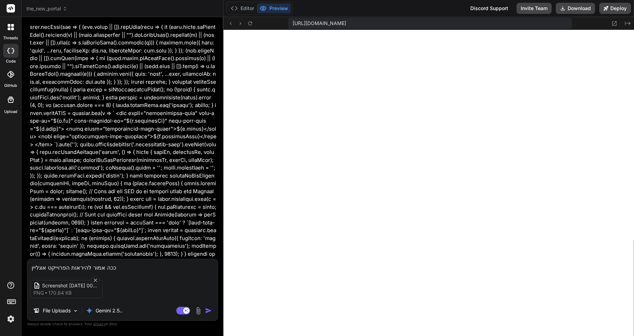
type textarea "ככה אמור להיראות הפרוייקט אונליין,"
type textarea "x"
type textarea "ככה אמור להיראות הפרוייקט אונליין,"
type textarea "x"
type textarea "ככה אמור להיראות הפרוייקט אונליין, מ"
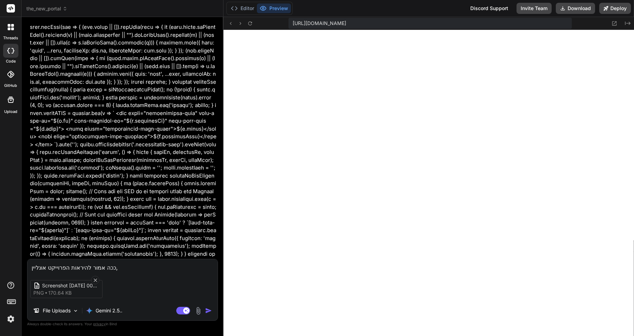
type textarea "x"
type textarea "ככה אמור להיראות הפרוייקט אונליין, מש"
type textarea "x"
type textarea "ככה אמור להיראות הפרוייקט אונליין, משם"
type textarea "x"
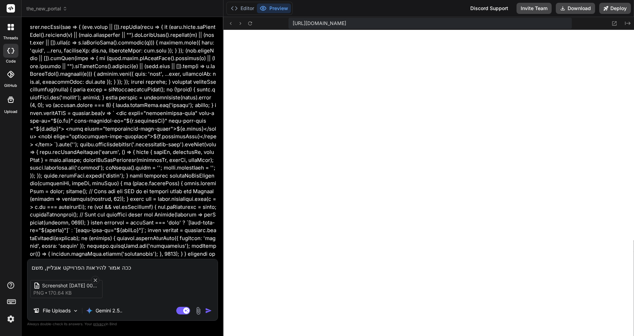
type textarea "ככה אמור להיראות הפרוייקט אונליין, משם"
type textarea "x"
type textarea "ככה אמור להיראות הפרוייקט אונליין, משם צ"
type textarea "x"
type textarea "ככה אמור להיראות הפרוייקט אונליין, משם צי"
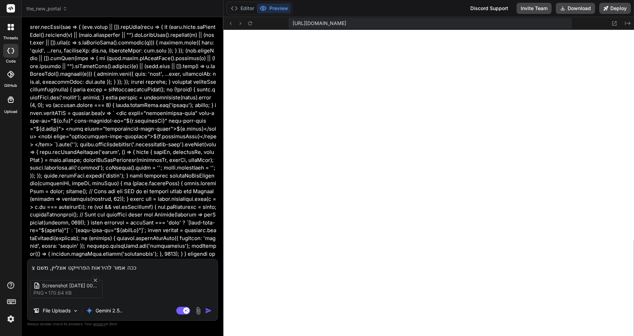
type textarea "x"
type textarea "ככה אמור להיראות הפרוייקט אונליין, משם ציל"
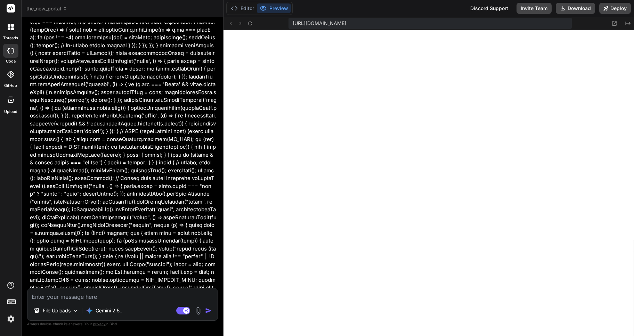
scroll to position [11248, 0]
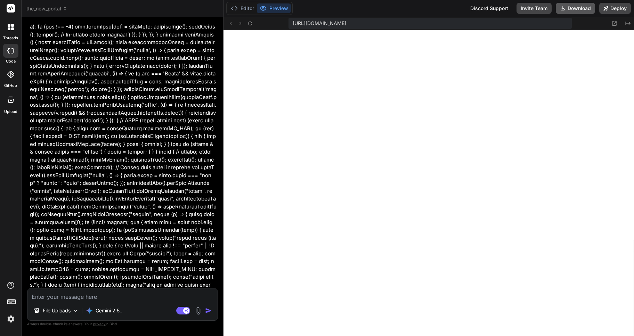
click at [574, 9] on button "Download" at bounding box center [574, 8] width 39 height 11
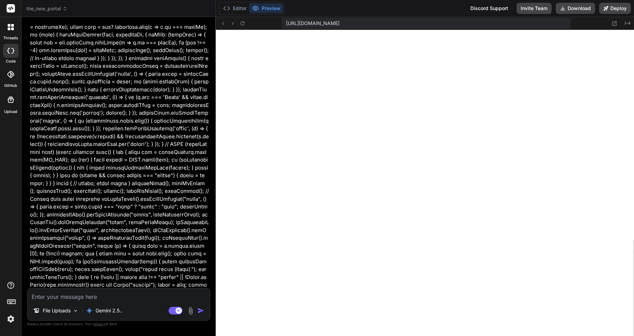
drag, startPoint x: 223, startPoint y: 57, endPoint x: 200, endPoint y: 59, distance: 23.1
click at [200, 59] on div "Bind AI Web Search Created with Pixso. Code Generator You לא, מה שחסר לי זאת הת…" at bounding box center [119, 176] width 194 height 319
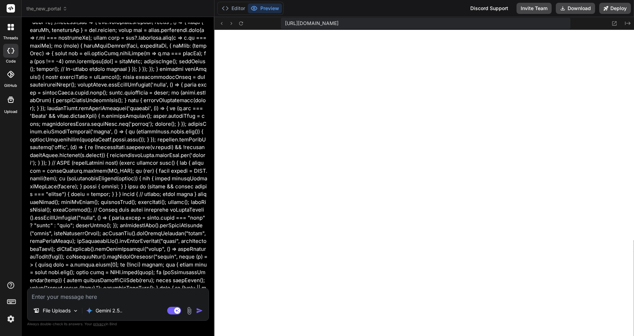
scroll to position [11779, 0]
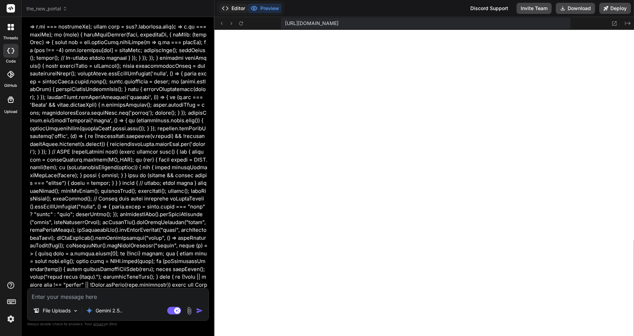
click at [234, 8] on button "Editor" at bounding box center [233, 8] width 29 height 10
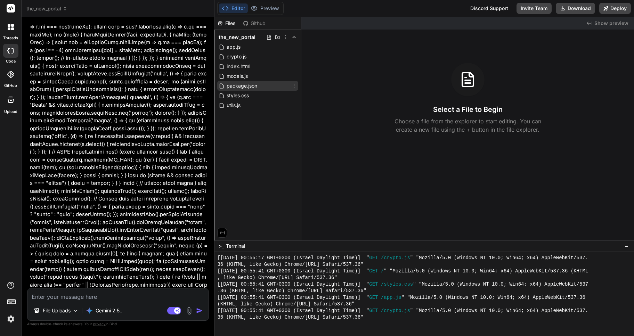
click at [241, 86] on span "package.json" at bounding box center [242, 86] width 32 height 8
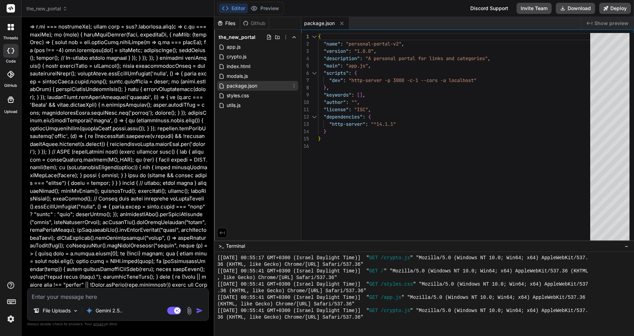
click at [294, 84] on icon at bounding box center [294, 86] width 1 height 4
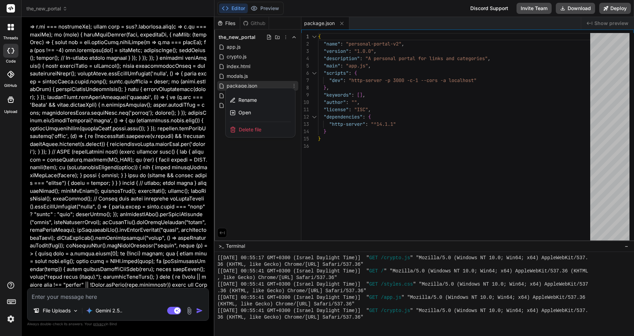
click at [248, 129] on span "Delete file" at bounding box center [250, 129] width 23 height 7
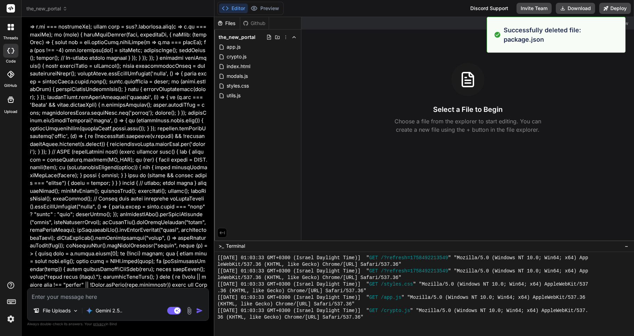
scroll to position [422, 0]
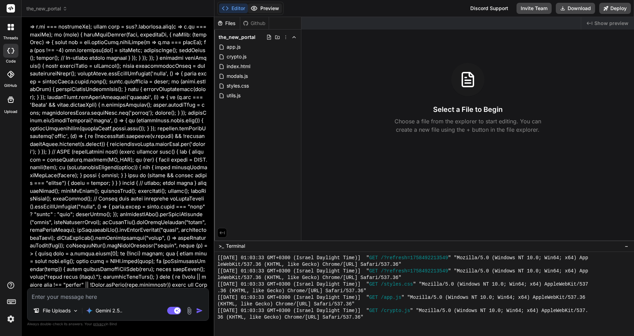
click at [266, 7] on button "Preview" at bounding box center [265, 8] width 34 height 10
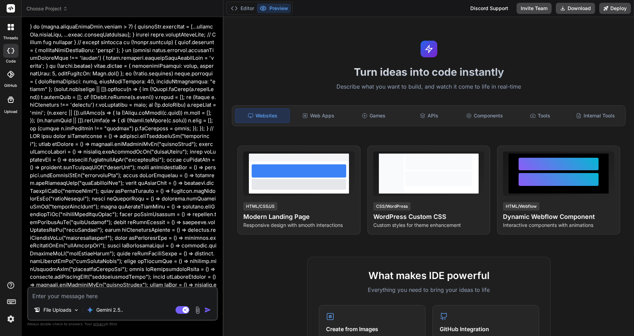
type textarea "x"
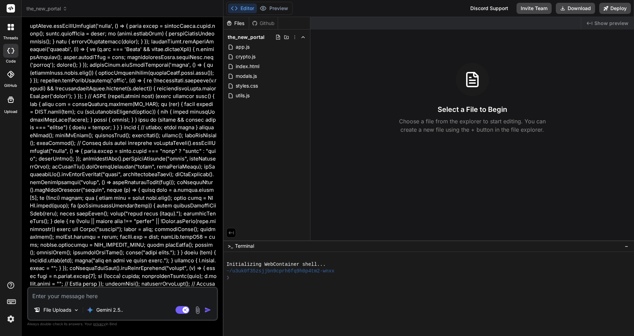
scroll to position [10911, 0]
click at [55, 295] on textarea at bounding box center [122, 294] width 189 height 13
type textarea "S"
type textarea "x"
type textarea "ST"
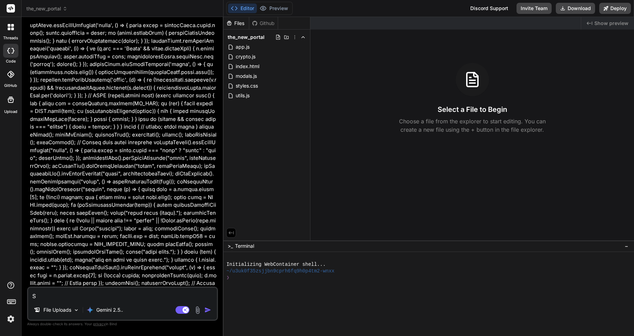
type textarea "x"
type textarea "STA"
type textarea "x"
type textarea "STAR"
type textarea "x"
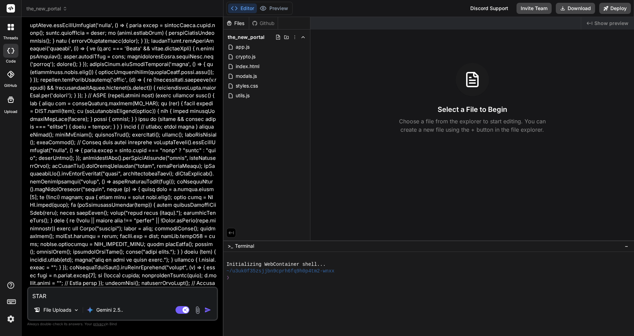
type textarea "START"
type textarea "x"
type textarea "START"
type textarea "x"
type textarea "START T"
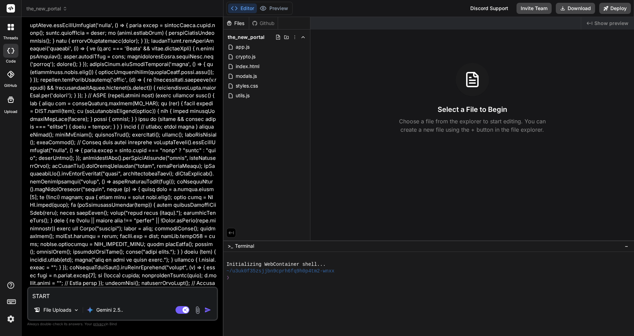
type textarea "x"
type textarea "START TH"
type textarea "x"
type textarea "START THE"
type textarea "x"
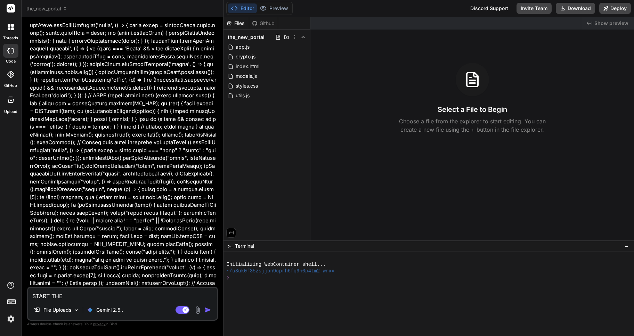
type textarea "START THE"
type textarea "x"
type textarea "START THE S"
type textarea "x"
type textarea "START THE SE"
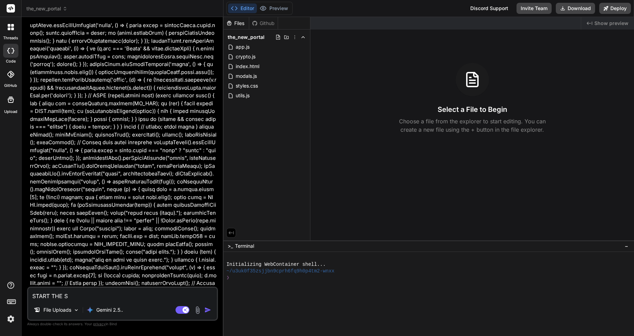
type textarea "x"
type textarea "START THE SER"
type textarea "x"
type textarea "START THE SERV"
type textarea "x"
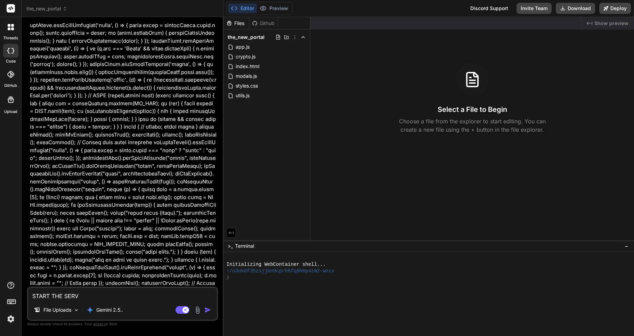
type textarea "START THE SERVE"
type textarea "x"
type textarea "START THE SERVER"
type textarea "x"
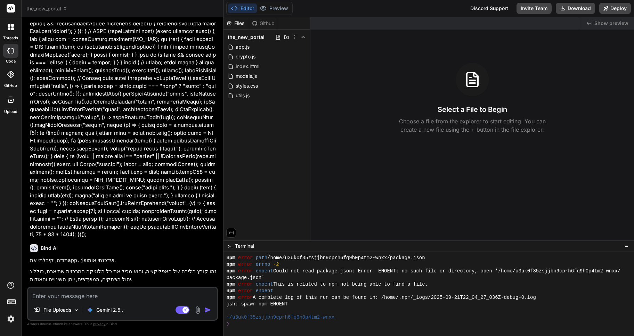
scroll to position [10983, 0]
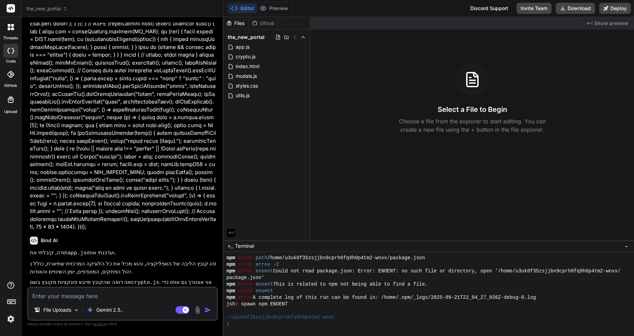
type textarea "x"
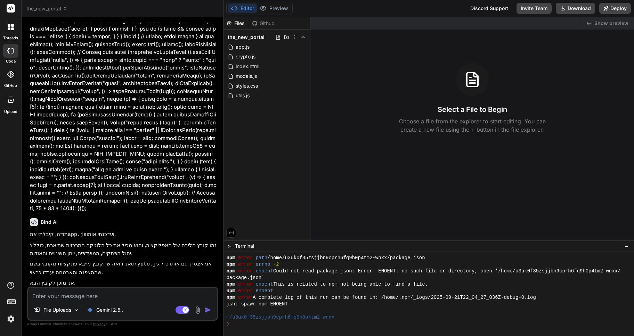
scroll to position [11012, 0]
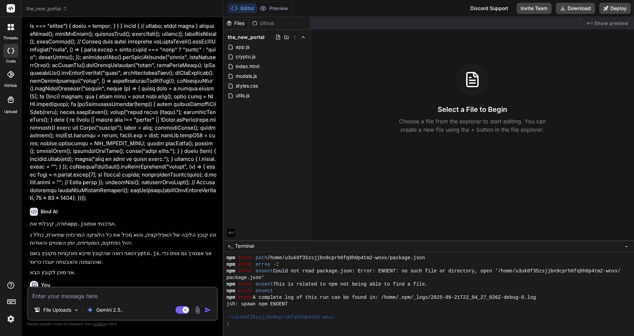
click at [241, 7] on button "Editor" at bounding box center [242, 8] width 29 height 10
click at [54, 296] on textarea at bounding box center [122, 294] width 189 height 13
type textarea "ה"
type textarea "x"
type textarea "הו"
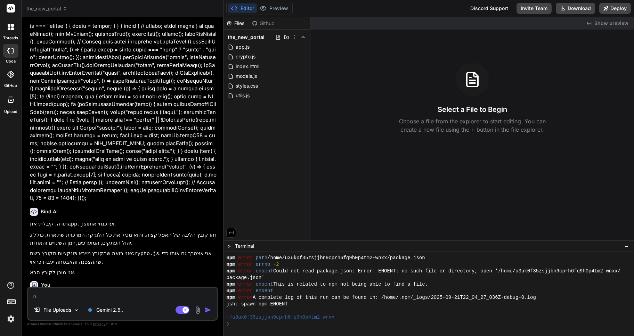
type textarea "x"
type textarea "הוא"
type textarea "x"
type textarea "הוא"
type textarea "x"
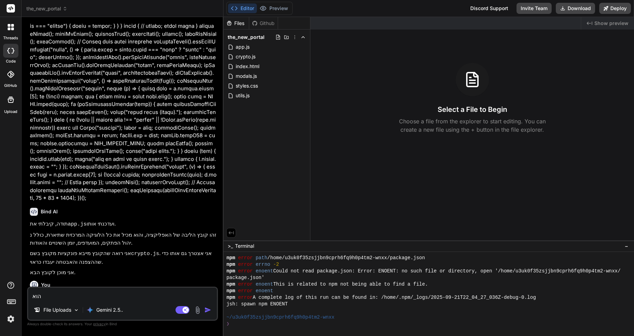
type textarea "הוא ל"
type textarea "x"
type textarea "הוא לא"
type textarea "x"
type textarea "הוא לא"
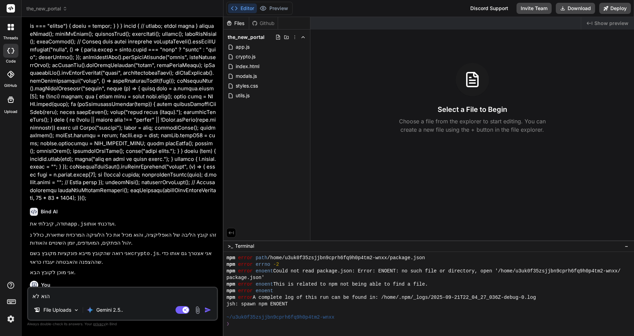
type textarea "x"
type textarea "הוא לא ע"
type textarea "x"
type textarea "הוא לא עו"
type textarea "x"
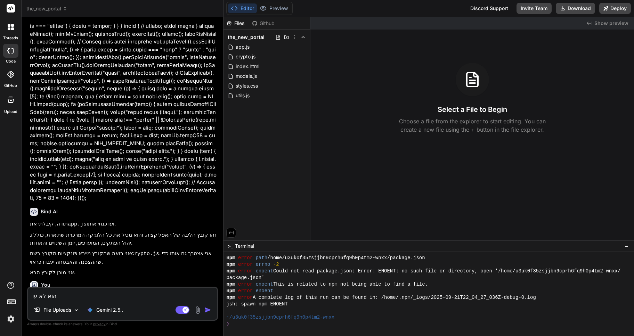
type textarea "הוא לא עול"
type textarea "x"
type textarea "הוא לא עולה"
type textarea "x"
type textarea "הוא לא עולה"
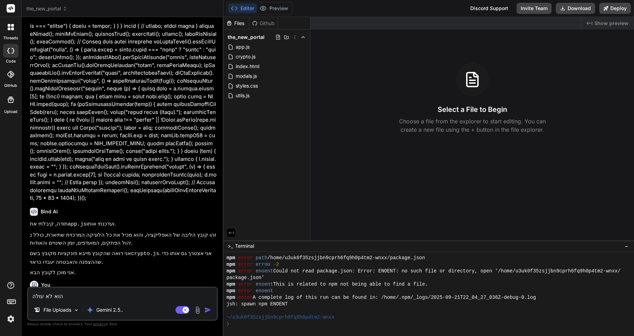
type textarea "x"
type textarea "הוא לא עולה ע"
type textarea "x"
type textarea "הוא לא עולה עד"
type textarea "x"
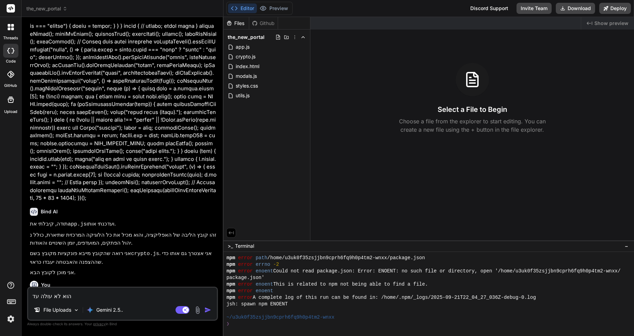
type textarea "הוא לא עולה עדי"
type textarea "x"
type textarea "הוא לא עולה עדיי"
type textarea "x"
type textarea "הוא לא עולה עדיין"
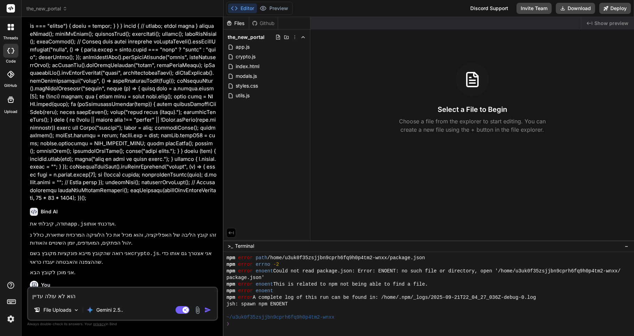
type textarea "x"
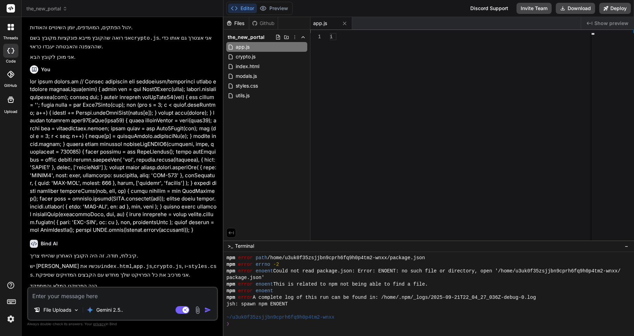
scroll to position [11203, 0]
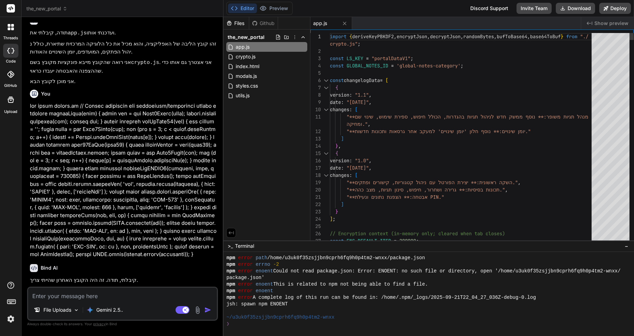
type textarea "x"
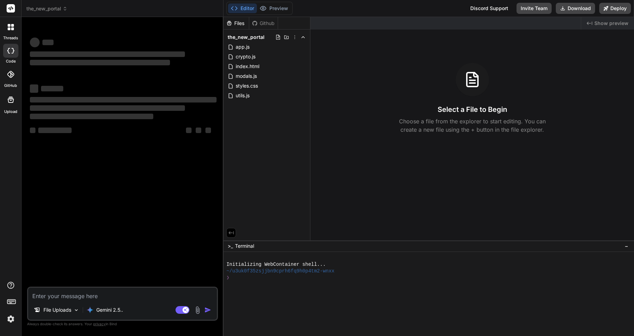
type textarea "x"
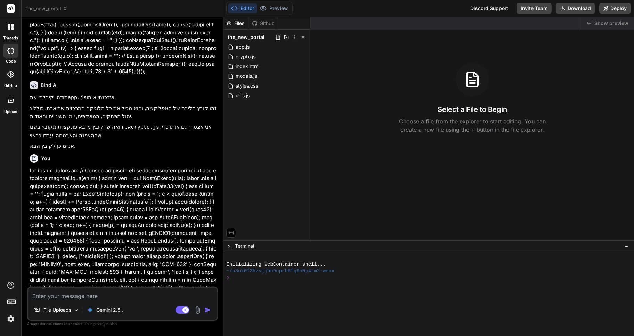
scroll to position [10552, 0]
click at [56, 293] on textarea at bounding box center [122, 294] width 189 height 13
type textarea "I"
type textarea "x"
type textarea "I"
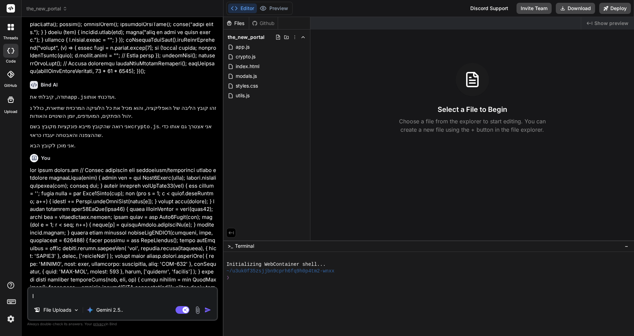
type textarea "x"
type textarea "I d"
type textarea "x"
type textarea "I de"
type textarea "x"
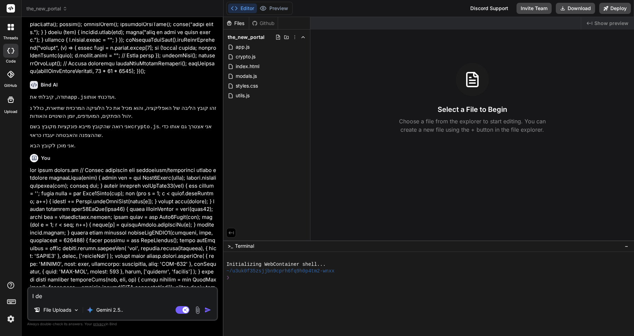
type textarea "I del"
type textarea "x"
type textarea "I dele"
type textarea "x"
type textarea "I delet"
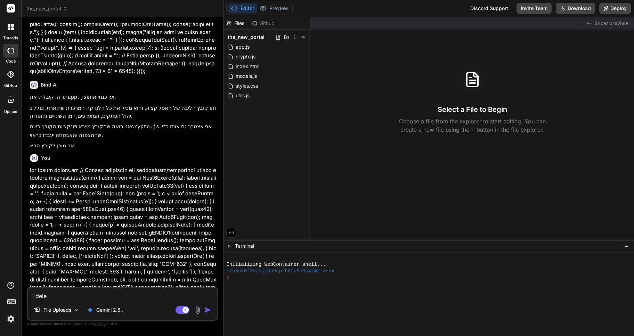
type textarea "x"
type textarea "I delete"
type textarea "x"
type textarea "I deleted"
type textarea "x"
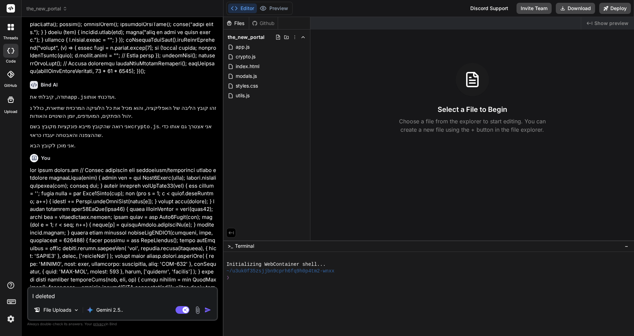
type textarea "I deleted"
type textarea "x"
type textarea "I deleted t"
type textarea "x"
type textarea "I deleted th"
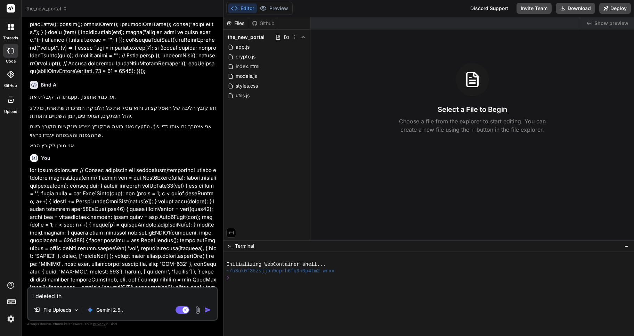
type textarea "x"
type textarea "I deleted the"
type textarea "x"
type textarea "I deleted the"
type textarea "x"
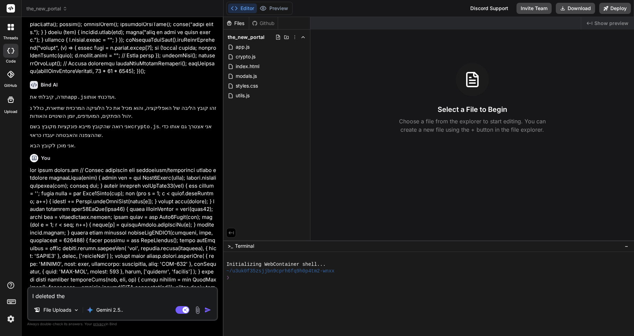
type textarea "I deleted the p"
type textarea "x"
type textarea "I deleted the pa"
type textarea "x"
type textarea "I deleted the pac"
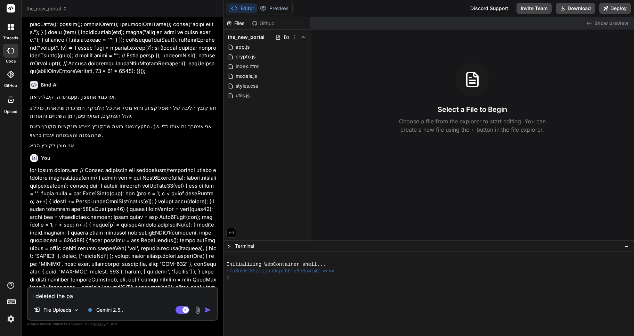
type textarea "x"
type textarea "I deleted the pack"
type textarea "x"
type textarea "I deleted the packa"
type textarea "x"
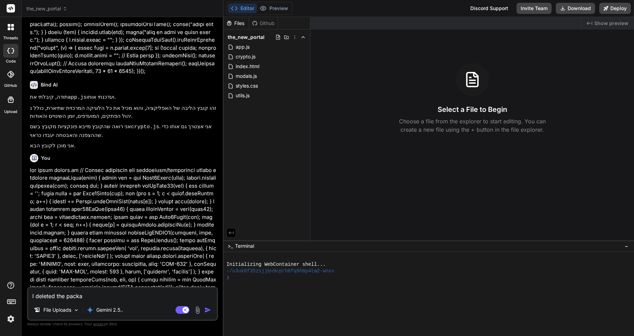
type textarea "I deleted the packag"
type textarea "x"
type textarea "I deleted the package"
type textarea "x"
type textarea "I deleted the package."
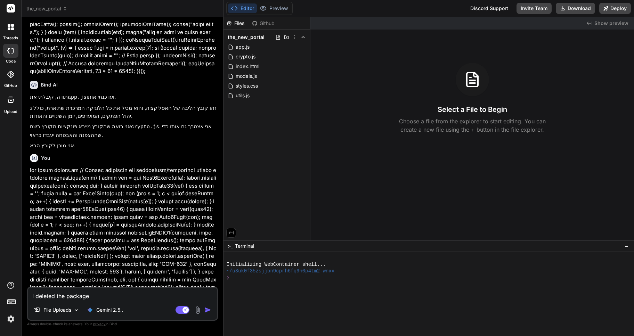
type textarea "x"
type textarea "I deleted the package.j"
type textarea "x"
type textarea "I deleted the package.js"
type textarea "x"
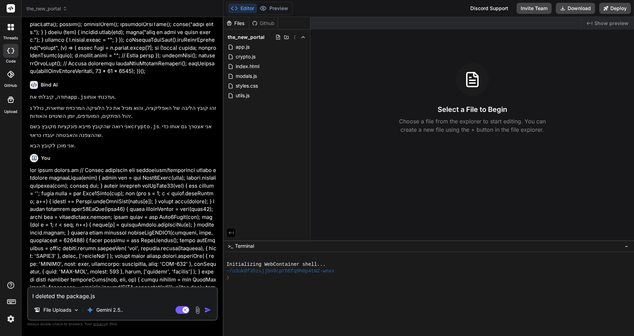
type textarea "I deleted the package.jso"
type textarea "x"
type textarea "I deleted the package.json"
type textarea "x"
type textarea "I deleted the package.json"
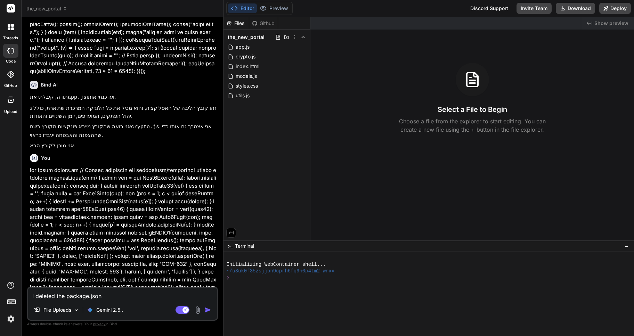
type textarea "x"
type textarea "I deleted the package.json f"
type textarea "x"
type textarea "I deleted the package.json fi"
type textarea "x"
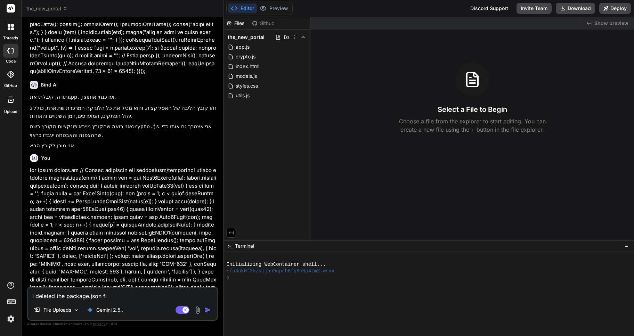
type textarea "I deleted the package.json fil"
type textarea "x"
type textarea "I deleted the package.json file"
type textarea "x"
type textarea "I deleted the package.json file."
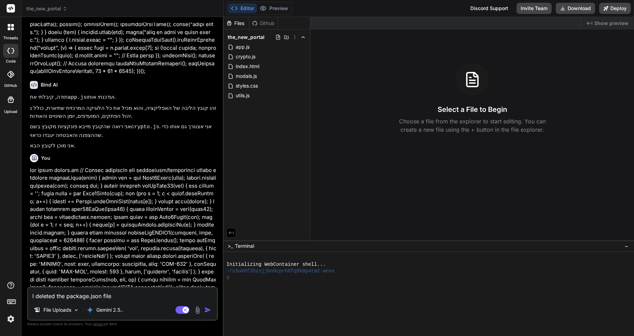
type textarea "x"
type textarea "I deleted the package.json file."
type textarea "x"
type textarea "I deleted the package.json file. r"
type textarea "x"
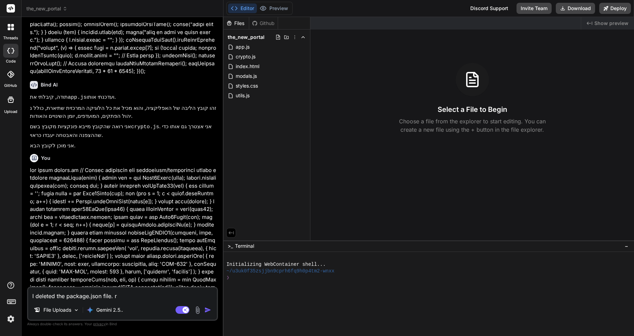
type textarea "I deleted the package.json file. re"
type textarea "x"
type textarea "I deleted the package.json file. rec"
type textarea "x"
type textarea "I deleted the package.json file. recr"
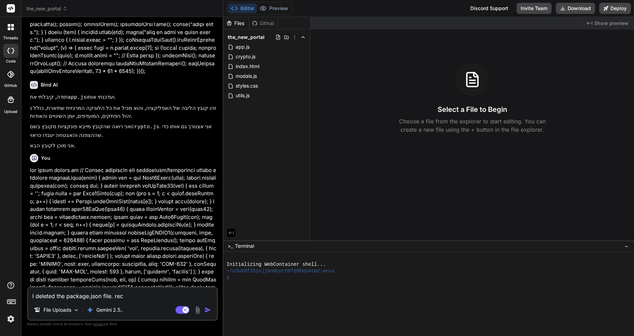
type textarea "x"
type textarea "I deleted the package.json file. recre"
type textarea "x"
type textarea "I deleted the package.json file. recrea"
type textarea "x"
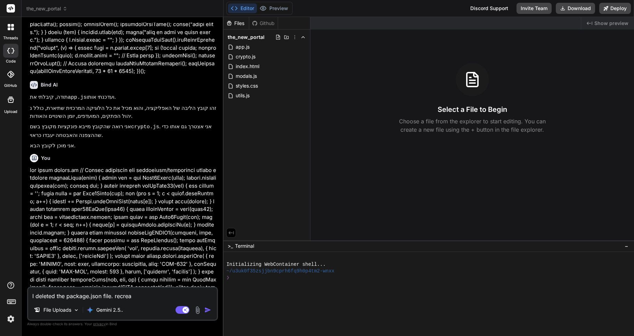
type textarea "I deleted the package.json file. recreat"
type textarea "x"
type textarea "I deleted the package.json file. recreate"
type textarea "x"
type textarea "I deleted the package.json file. recreate"
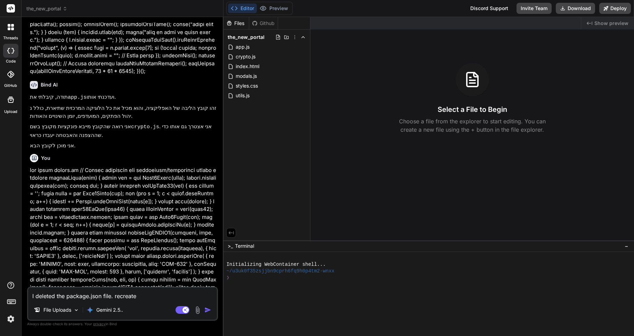
type textarea "x"
type textarea "I deleted the package.json file. recreate i"
type textarea "x"
type textarea "I deleted the package.json file. recreate it"
type textarea "x"
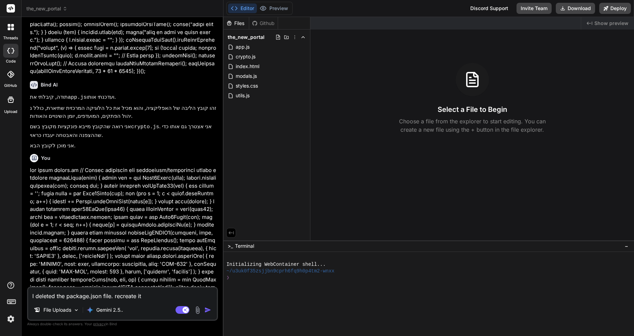
type textarea "I deleted the package.json file. recreate it"
type textarea "x"
type textarea "I deleted the package.json file. recreate it s"
type textarea "x"
type textarea "I deleted the package.json file. recreate it si"
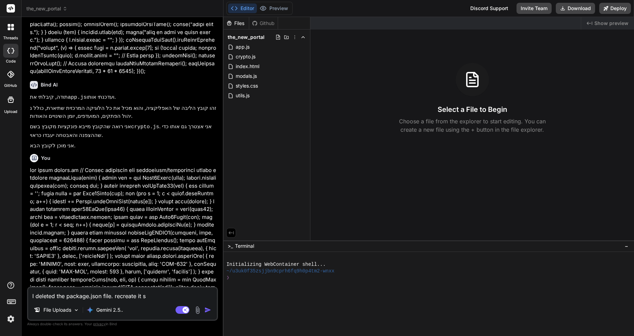
type textarea "x"
type textarea "I deleted the package.json file. recreate it sin"
type textarea "x"
type textarea "I deleted the package.json file. recreate it sinc"
type textarea "x"
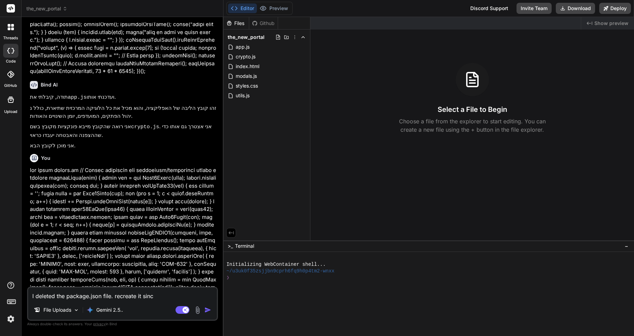
type textarea "I deleted the package.json file. recreate it since"
type textarea "x"
type textarea "I deleted the package.json file. recreate it since"
type textarea "x"
type textarea "I deleted the package.json file. recreate it since t"
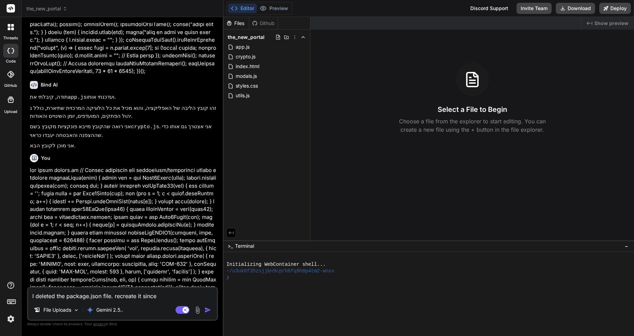
type textarea "x"
type textarea "I deleted the package.json file. recreate it since th"
type textarea "x"
type textarea "I deleted the package.json file. recreate it since thi"
type textarea "x"
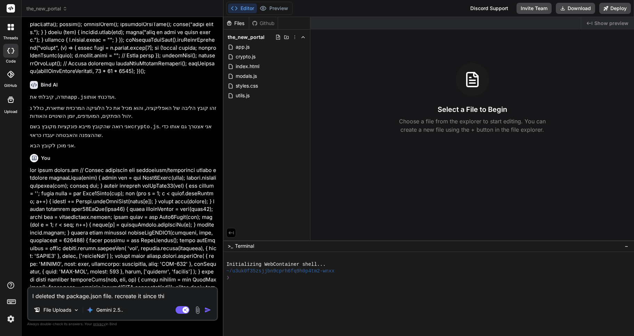
type textarea "I deleted the package.json file. recreate it since this"
type textarea "x"
type textarea "I deleted the package.json file. recreate it since this"
type textarea "x"
type textarea "I deleted the package.json file. recreate it since this i"
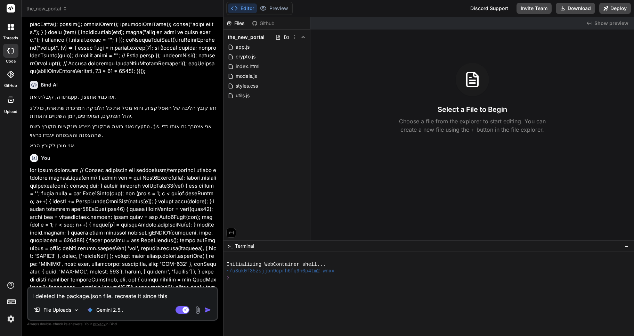
type textarea "x"
type textarea "I deleted the package.json file. recreate it since this is"
type textarea "x"
type textarea "I deleted the package.json file. recreate it since this is"
type textarea "x"
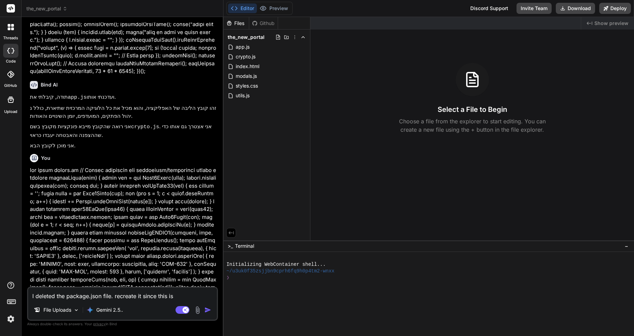
type textarea "I deleted the package.json file. recreate it since this is p"
type textarea "x"
type textarea "I deleted the package.json file. recreate it since this is pr"
type textarea "x"
type textarea "I deleted the package.json file. recreate it since this is pro"
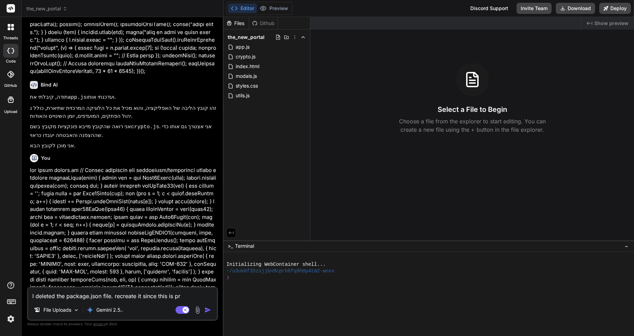
type textarea "x"
type textarea "I deleted the package.json file. recreate it since this is prob"
type textarea "x"
type textarea "I deleted the package.json file. recreate it since this is proba"
type textarea "x"
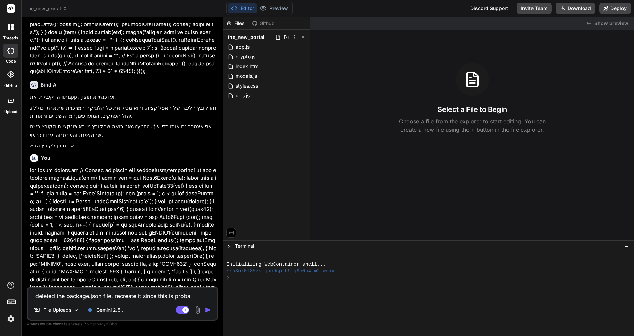
type textarea "I deleted the package.json file. recreate it since this is probab"
type textarea "x"
type textarea "I deleted the package.json file. recreate it since this is probabl"
type textarea "x"
type textarea "I deleted the package.json file. recreate it since this is probably"
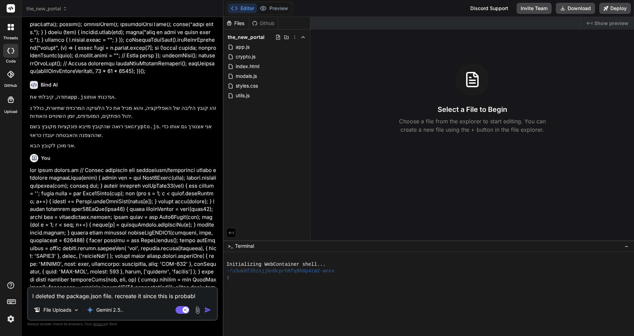
type textarea "x"
type textarea "I deleted the package.json file. recreate it since this is probably"
type textarea "x"
type textarea "I deleted the package.json file. recreate it since this is probably t"
type textarea "x"
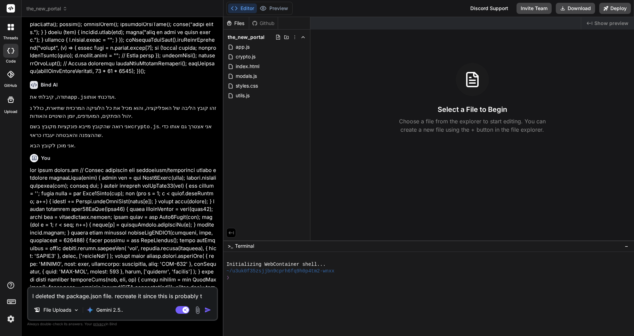
type textarea "I deleted the package.json file. recreate it since this is probably th"
type textarea "x"
type textarea "I deleted the package.json file. recreate it since this is probably the"
type textarea "x"
type textarea "I deleted the package.json file. recreate it since this is probably the"
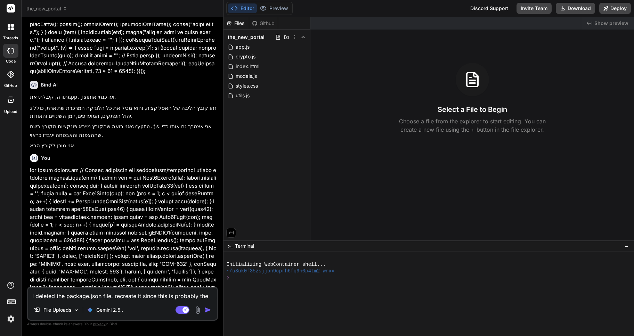
type textarea "x"
type textarea "I deleted the package.json file. recreate it since this is probably the p"
type textarea "x"
type textarea "I deleted the package.json file. recreate it since this is probably the pr"
type textarea "x"
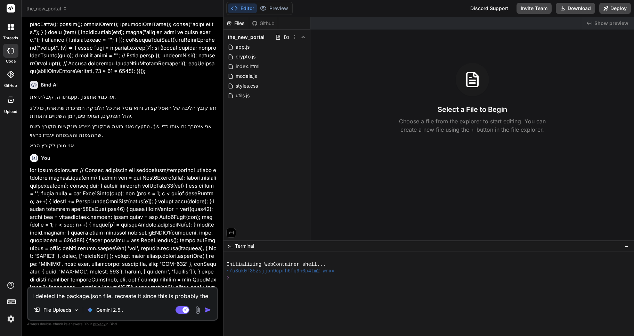
type textarea "I deleted the package.json file. recreate it since this is probably the pro"
type textarea "x"
type textarea "I deleted the package.json file. recreate it since this is probably the prob"
type textarea "x"
type textarea "I deleted the package.json file. recreate it since this is probably the probl"
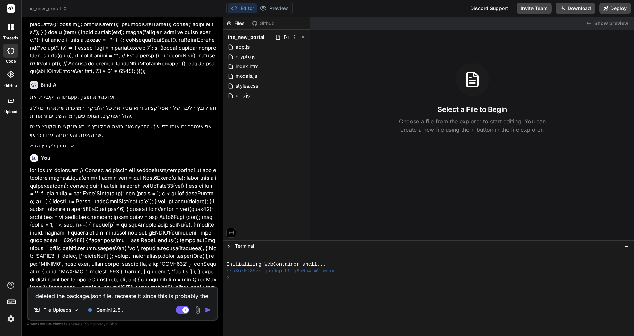
type textarea "x"
type textarea "I deleted the package.json file. recreate it since this is probably the proble"
type textarea "x"
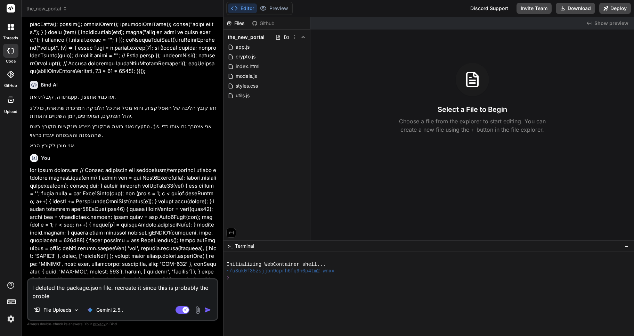
type textarea "I deleted the package.json file. recreate it since this is probably the problem"
type textarea "x"
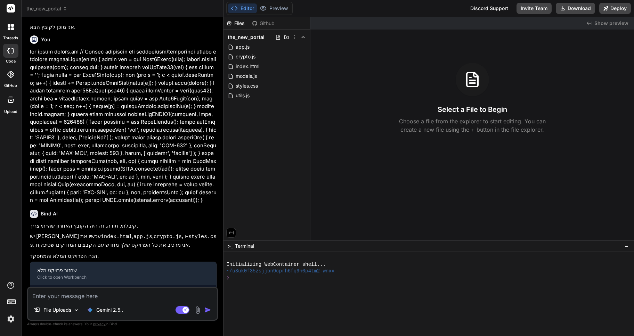
scroll to position [10674, 0]
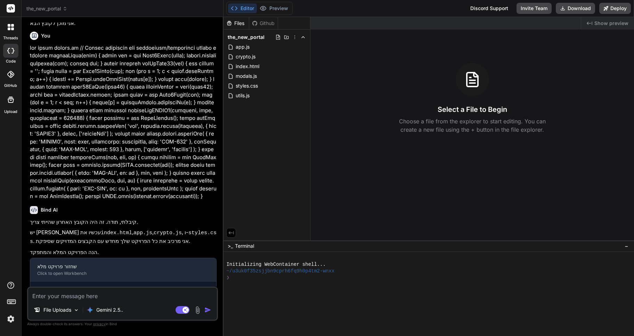
type textarea "x"
click at [69, 298] on textarea at bounding box center [122, 294] width 189 height 13
type textarea "f"
type textarea "x"
type textarea "fi"
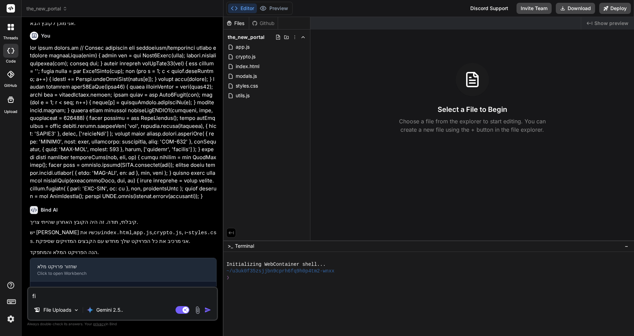
type textarea "x"
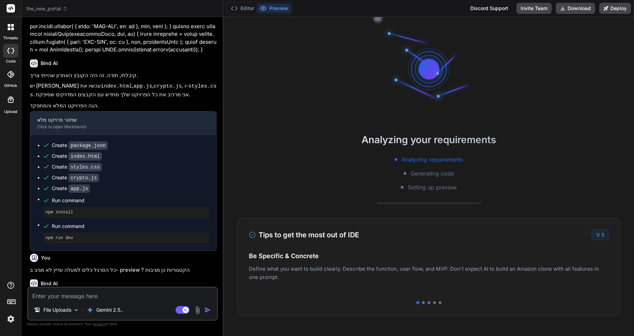
scroll to position [33, 0]
type textarea "x"
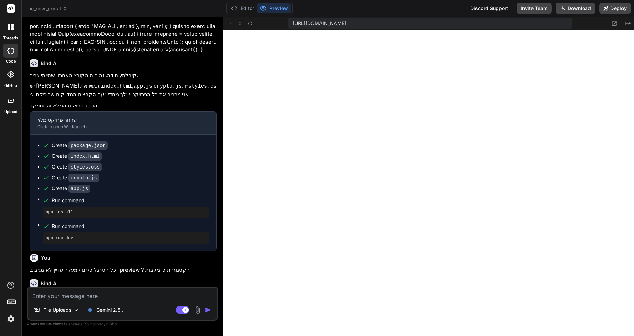
scroll to position [317, 0]
click at [58, 296] on textarea at bounding box center [122, 294] width 189 height 13
type textarea "G"
type textarea "x"
type textarea "GS"
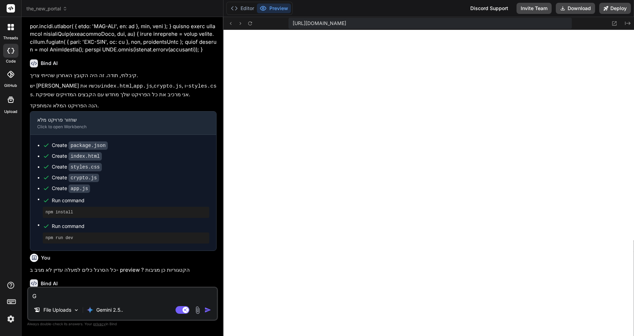
type textarea "x"
type textarea "GSH"
type textarea "x"
type textarea "GSHH"
type textarea "x"
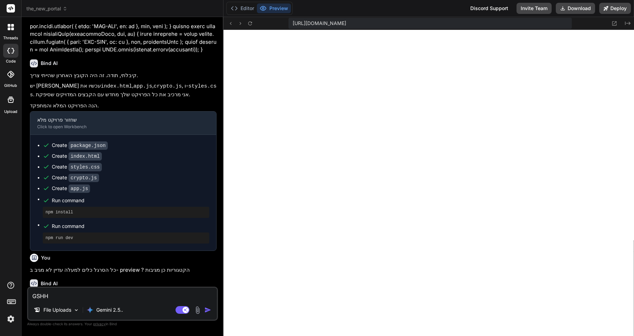
type textarea "GSH"
type textarea "x"
type textarea "GS"
type textarea "x"
type textarea "G"
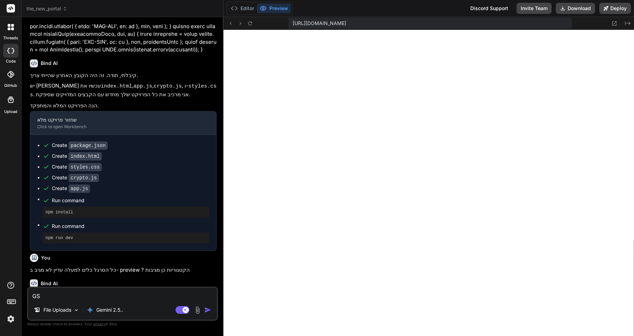
type textarea "x"
type textarea "ע"
type textarea "x"
type textarea "עד"
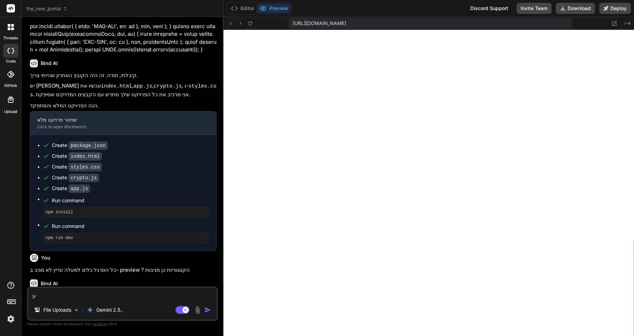
type textarea "x"
type textarea "עדי"
type textarea "x"
type textarea "עדיי"
type textarea "x"
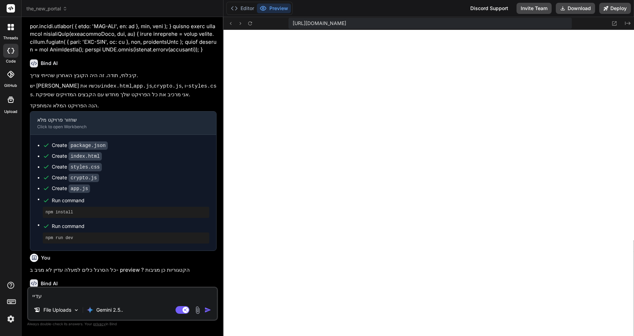
type textarea "עדיין"
type textarea "x"
type textarea "עדיין,"
type textarea "x"
type textarea "עדיין,"
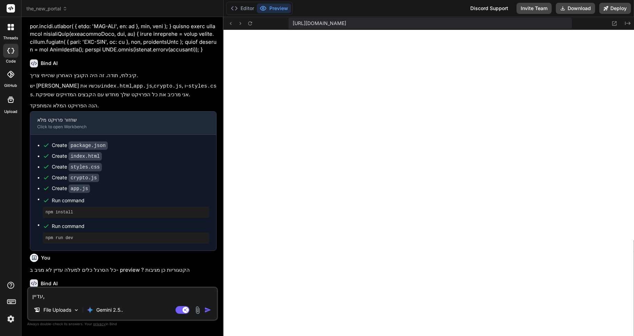
type textarea "x"
type textarea "עדיין, ש"
type textarea "x"
type textarea "עדיין, שו"
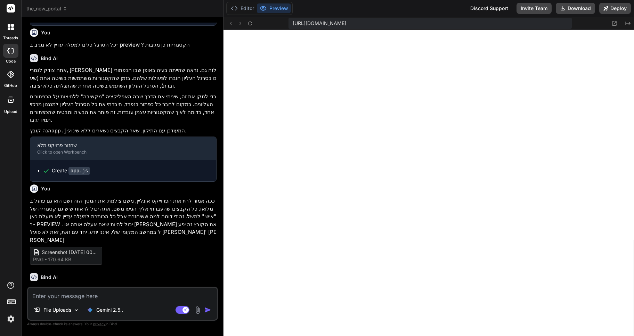
scroll to position [11053, 0]
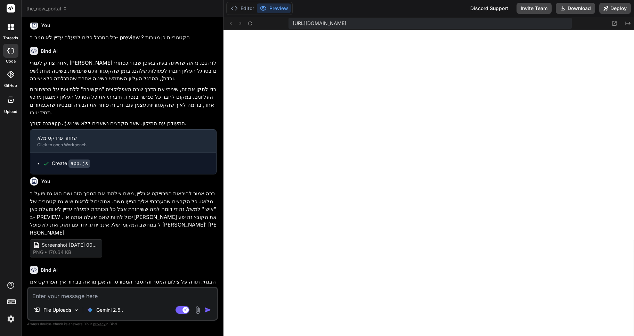
click at [71, 293] on textarea at bounding box center [122, 294] width 189 height 13
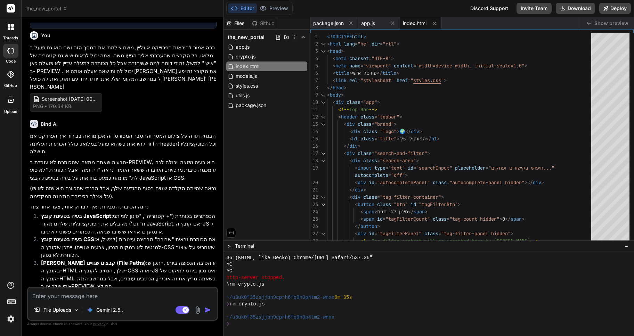
scroll to position [11203, 0]
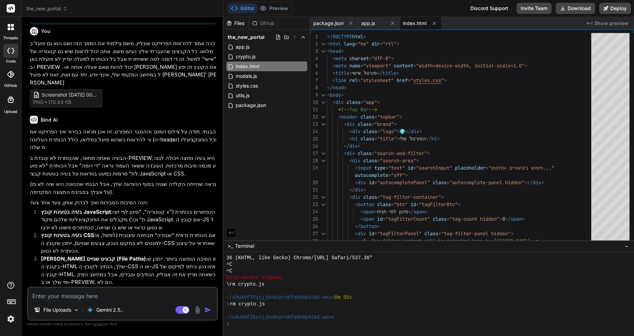
click at [60, 293] on textarea at bounding box center [122, 294] width 189 height 13
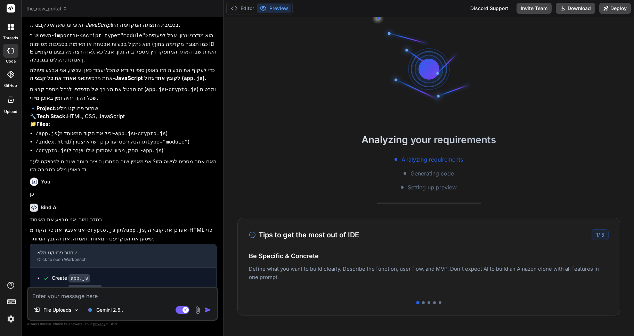
scroll to position [53, 0]
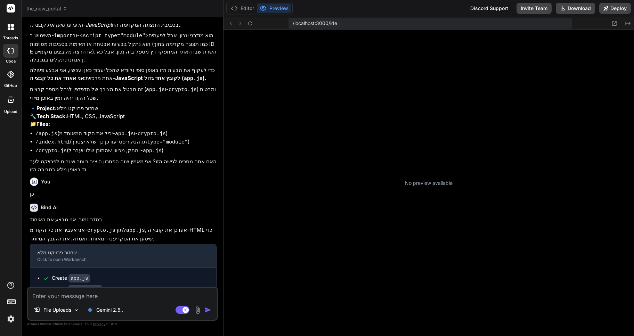
type textarea "x"
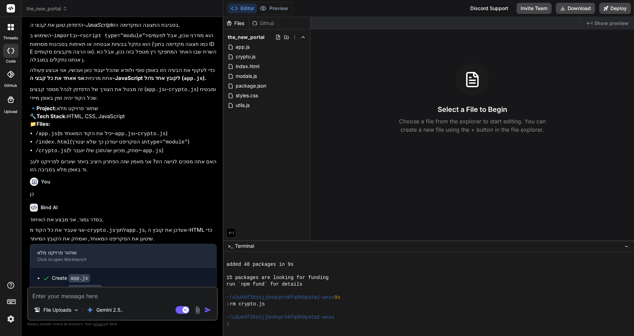
click at [49, 296] on textarea at bounding box center [122, 294] width 189 height 13
type textarea "צ"
type textarea "x"
type textarea "ת"
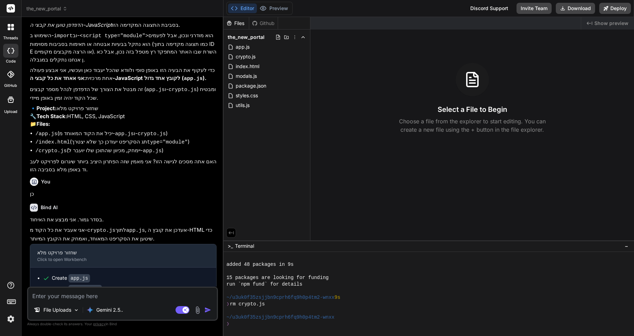
type textarea "x"
type textarea "תע"
type textarea "x"
type textarea "תעל"
type textarea "x"
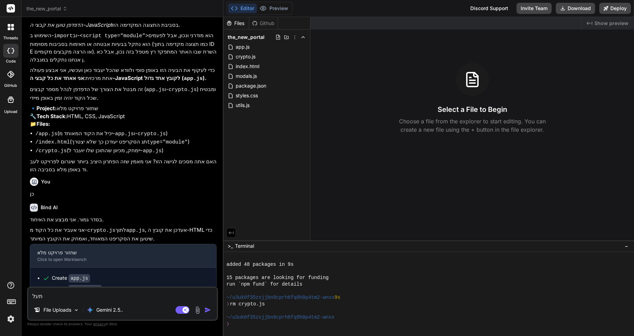
type textarea "תעלה"
type textarea "x"
type textarea "תעלה"
type textarea "x"
type textarea "תעלה א"
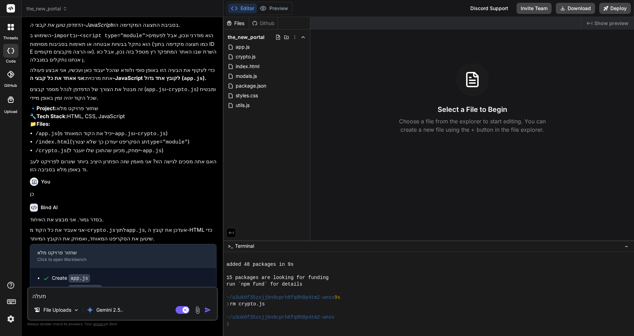
type textarea "x"
type textarea "תעלה את"
type textarea "x"
type textarea "תעלה את"
type textarea "x"
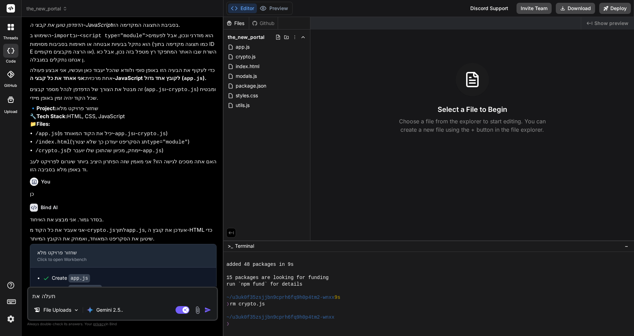
type textarea "תעלה את ה"
type textarea "x"
type textarea "תעלה את הש"
type textarea "x"
type textarea "תעלה את השר"
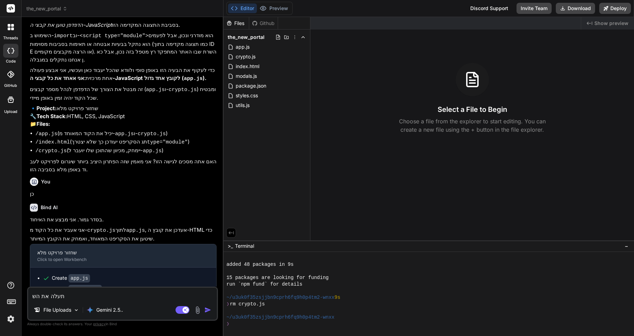
type textarea "x"
type textarea "תעלה את השרת"
type textarea "x"
type textarea "תעלה את השרת."
type textarea "x"
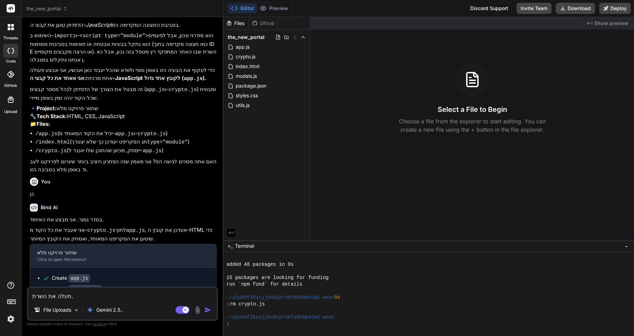
type textarea "תעלה את השרת."
type textarea "x"
type textarea "תעלה את השרת. ה"
type textarea "x"
type textarea "תעלה את השרת. הו"
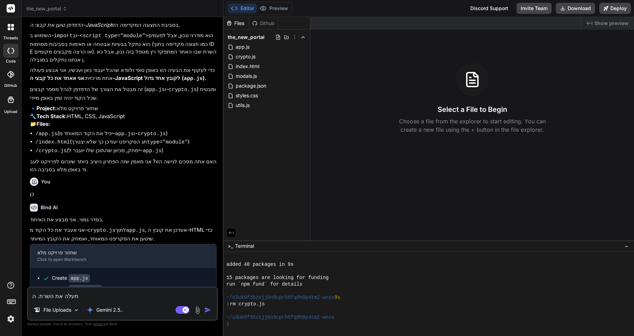
type textarea "x"
type textarea "תעלה את השרת. הוא"
type textarea "x"
type textarea "תעלה את השרת. הוא"
type textarea "x"
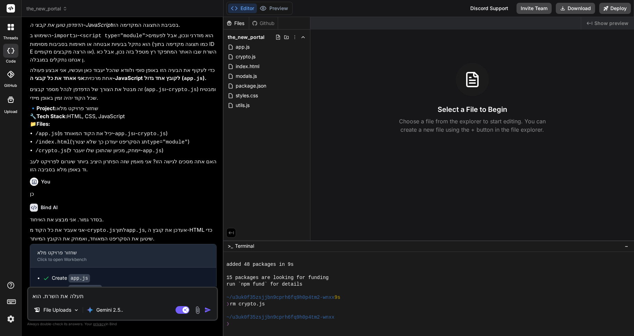
type textarea "תעלה את השרת. הוא ל"
type textarea "x"
type textarea "תעלה את השרת. הוא לא"
type textarea "x"
type textarea "תעלה את השרת. הוא לא"
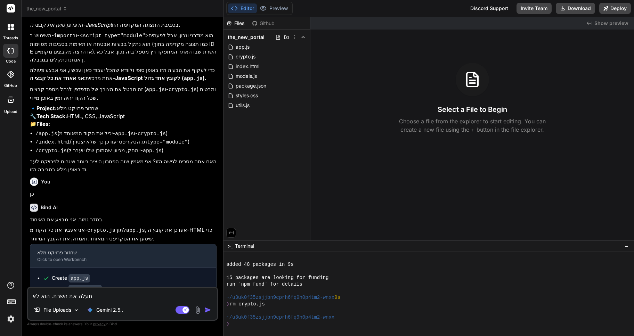
type textarea "x"
type textarea "תעלה את השרת. הוא לא ע"
type textarea "x"
type textarea "תעלה את השרת. הוא לא עו"
type textarea "x"
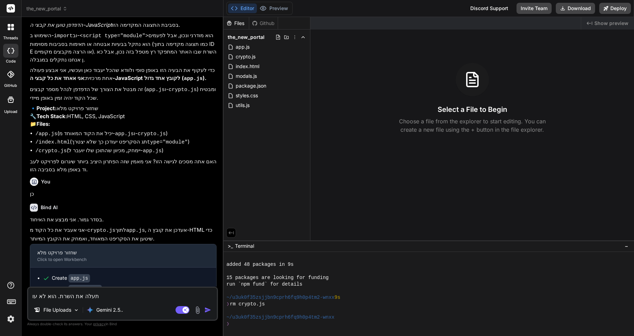
type textarea "תעלה את השרת. הוא לא עול"
type textarea "x"
type textarea "תעלה את השרת. הוא לא עולה"
type textarea "x"
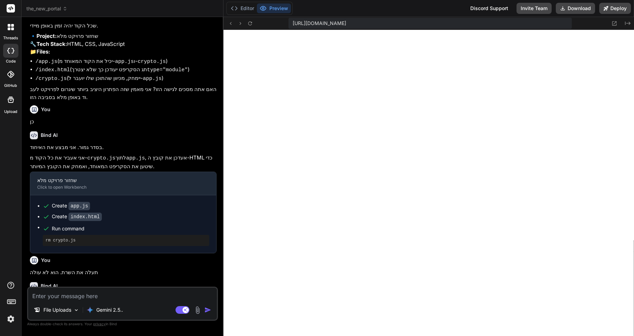
scroll to position [284, 0]
click at [538, 30] on div "[URL][DOMAIN_NAME] Created with Pixso." at bounding box center [428, 23] width 410 height 13
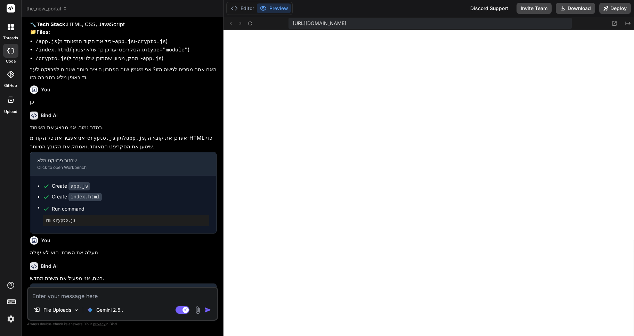
scroll to position [688, 0]
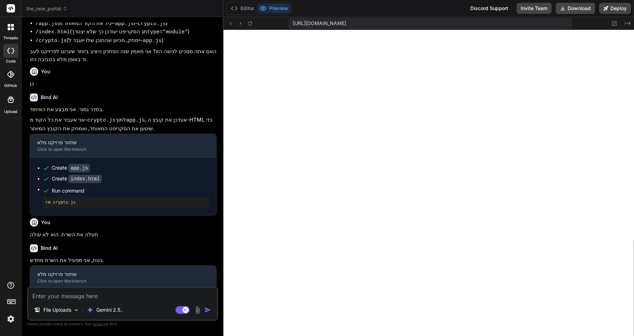
click at [53, 292] on textarea at bounding box center [122, 294] width 189 height 13
click at [242, 4] on button "Editor" at bounding box center [242, 8] width 29 height 10
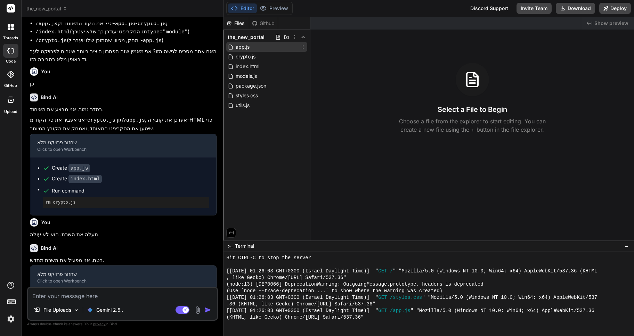
click at [235, 45] on span "app.js" at bounding box center [242, 47] width 15 height 8
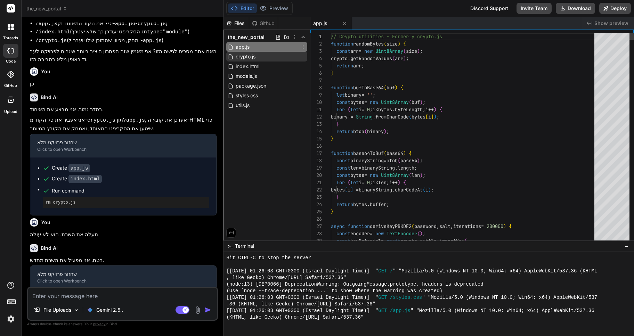
type textarea "x"
click at [248, 56] on span "crypto.js" at bounding box center [245, 56] width 21 height 8
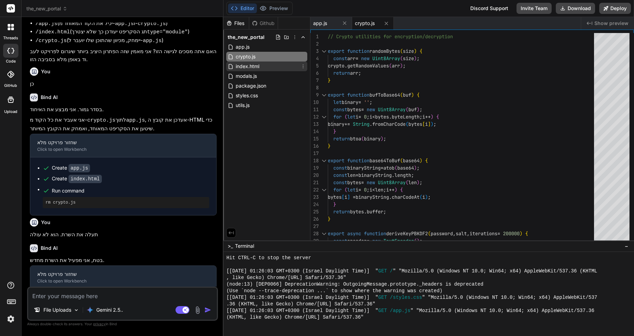
click at [242, 69] on span "index.html" at bounding box center [247, 66] width 25 height 8
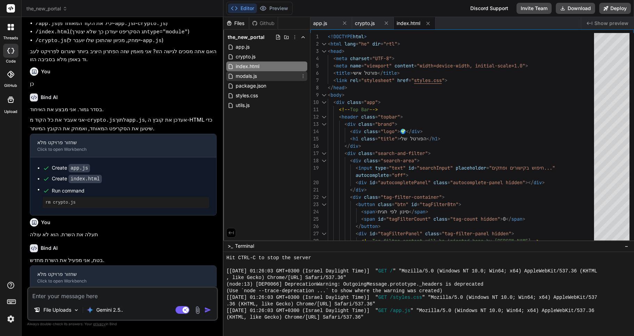
click at [246, 77] on span "modals.js" at bounding box center [246, 76] width 23 height 8
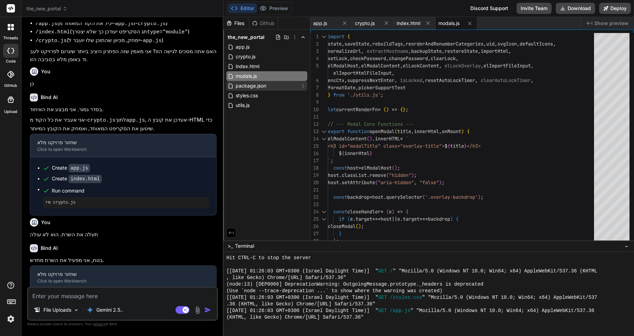
click at [248, 89] on span "package.json" at bounding box center [251, 86] width 32 height 8
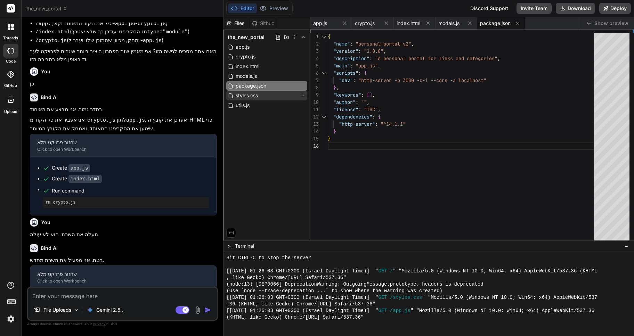
click at [242, 98] on span "styles.css" at bounding box center [247, 95] width 24 height 8
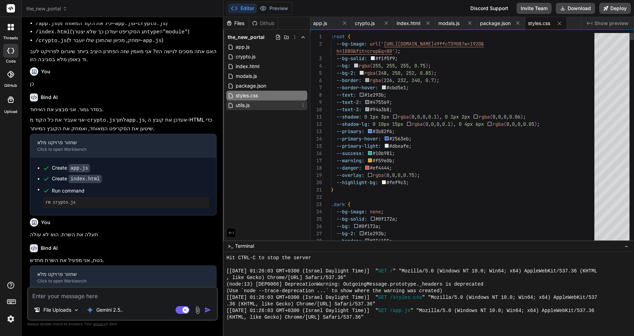
click at [241, 108] on span "utils.js" at bounding box center [242, 105] width 15 height 8
type textarea "state.categories.sort((a, b) => a.order - b.order); state.categories.forEach((c…"
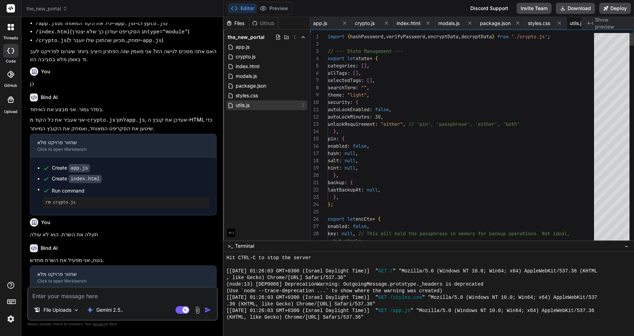
scroll to position [0, 25]
click at [57, 8] on span "the_new_portal" at bounding box center [46, 8] width 41 height 7
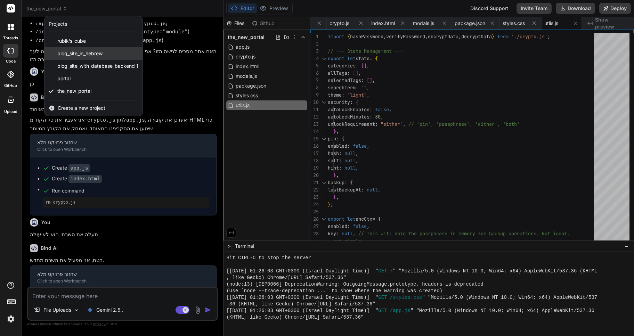
click at [85, 55] on span "blog_site_in_hebrew" at bounding box center [79, 53] width 45 height 7
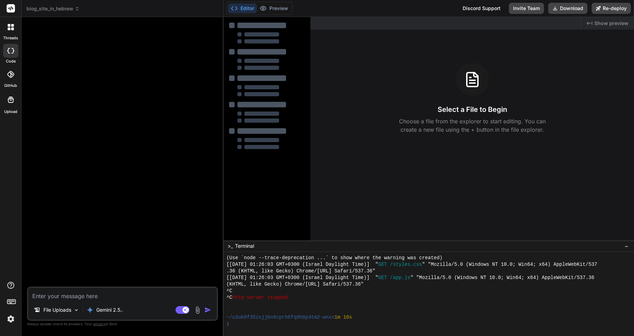
type textarea "x"
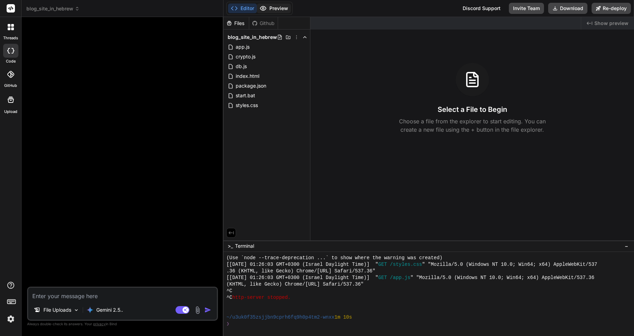
click at [276, 9] on button "Preview" at bounding box center [274, 8] width 34 height 10
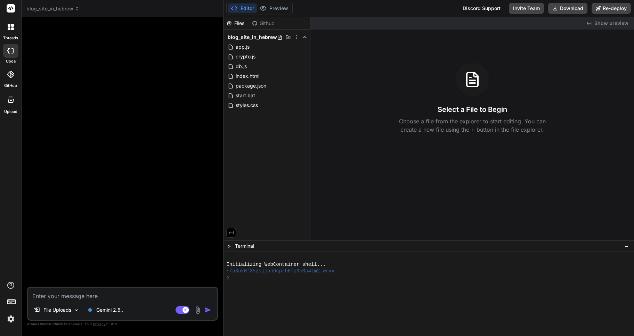
click at [7, 317] on img at bounding box center [11, 319] width 12 height 12
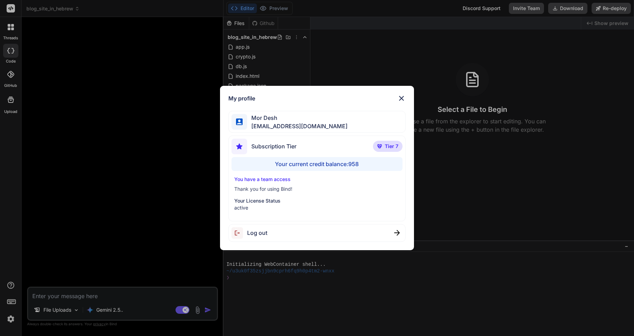
click at [401, 100] on img at bounding box center [401, 98] width 8 height 8
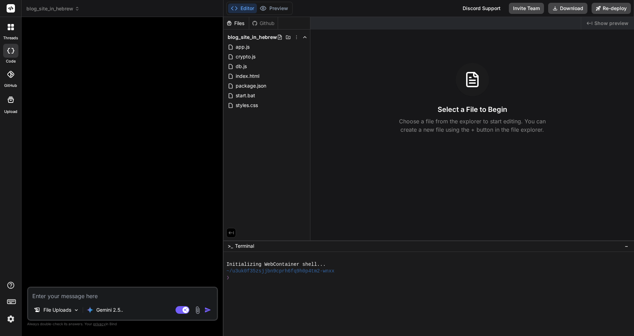
click at [63, 10] on span "blog_site_in_hebrew" at bounding box center [52, 8] width 53 height 7
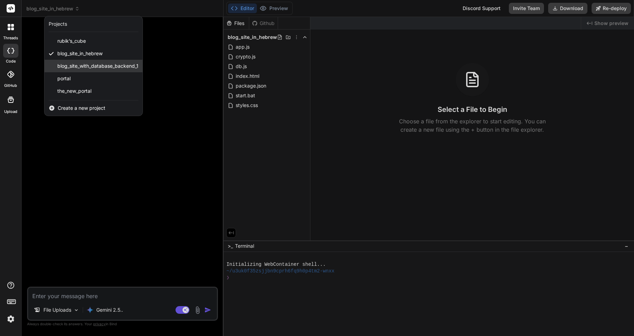
click at [85, 66] on span "blog_site_with_database_backend_1" at bounding box center [97, 66] width 81 height 7
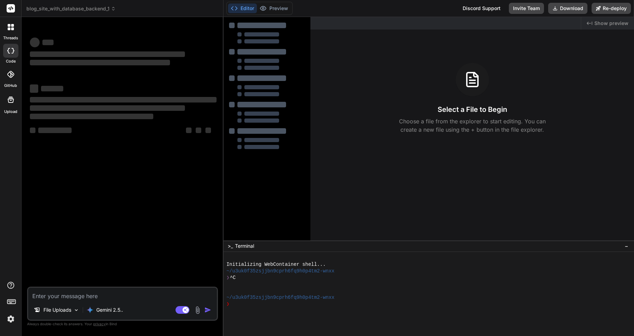
type textarea "x"
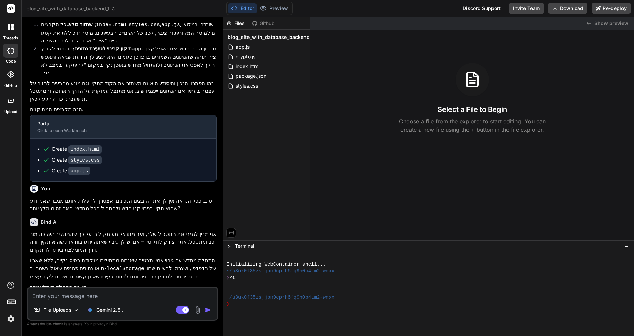
scroll to position [853, 0]
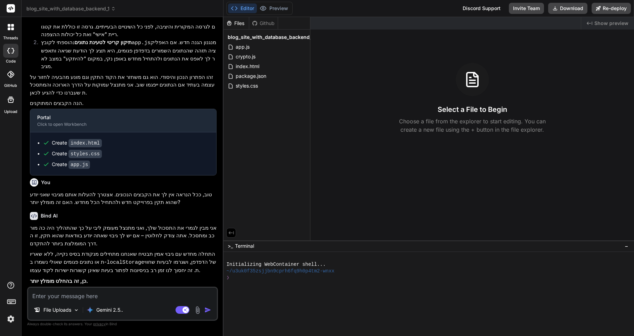
scroll to position [853, 0]
click at [180, 307] on rect at bounding box center [182, 310] width 14 height 8
type textarea "x"
click at [68, 295] on textarea at bounding box center [122, 294] width 189 height 13
type textarea "G"
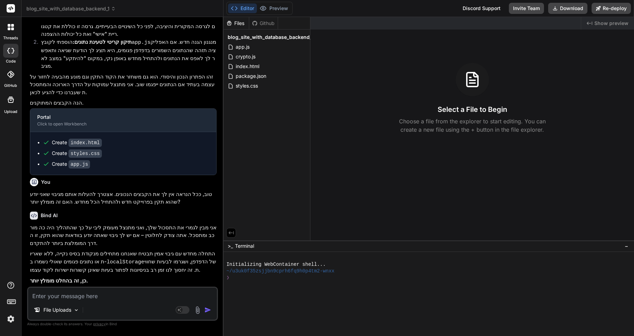
type textarea "x"
type textarea "GK"
type textarea "x"
type textarea "GKV"
type textarea "x"
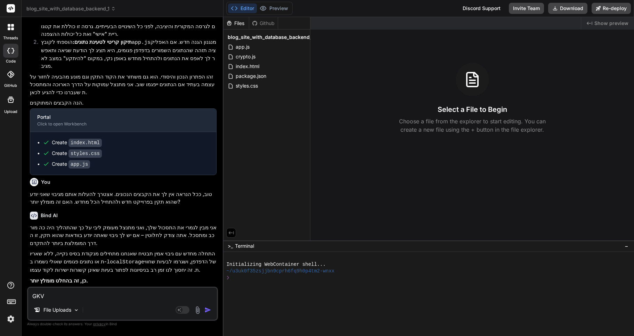
type textarea "GK"
type textarea "x"
type textarea "G"
type textarea "x"
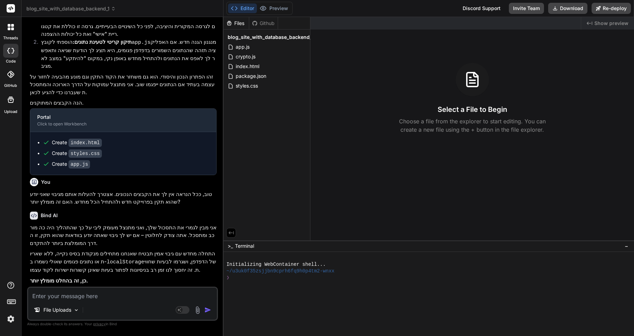
type textarea "ע"
type textarea "x"
type textarea "על"
type textarea "x"
type textarea "עלה"
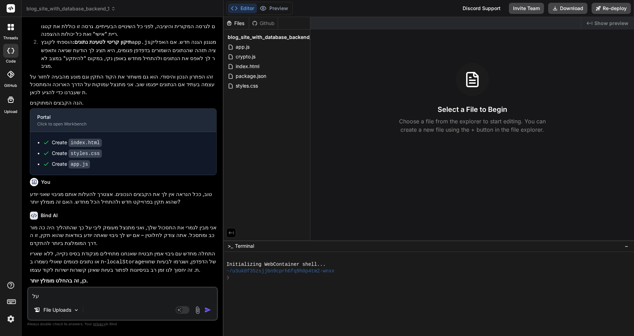
type textarea "x"
type textarea "עלה"
type textarea "x"
type textarea "עלה א"
type textarea "x"
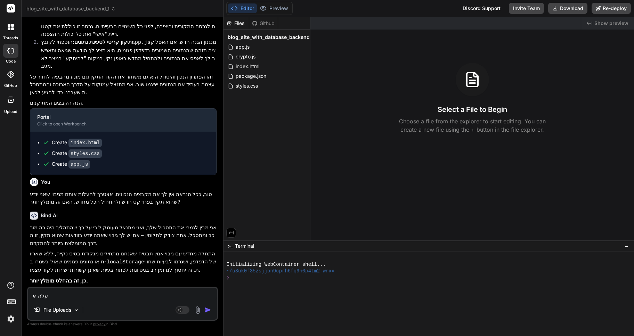
type textarea "עלה את"
type textarea "x"
type textarea "עלה את"
type textarea "x"
type textarea "עלה את ה"
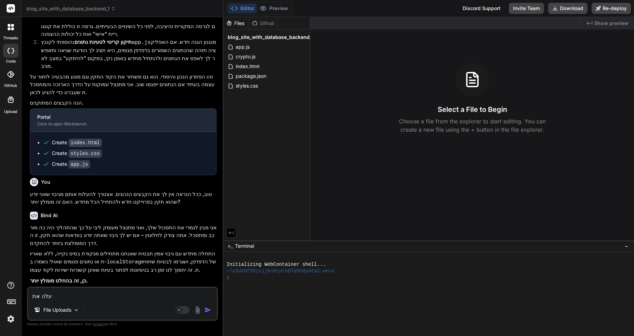
type textarea "x"
type textarea "עלה את הש"
type textarea "x"
type textarea "עלה את השר"
type textarea "x"
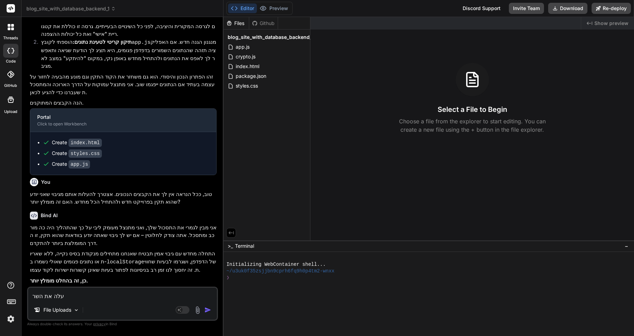
type textarea "עלה את השרת"
type textarea "x"
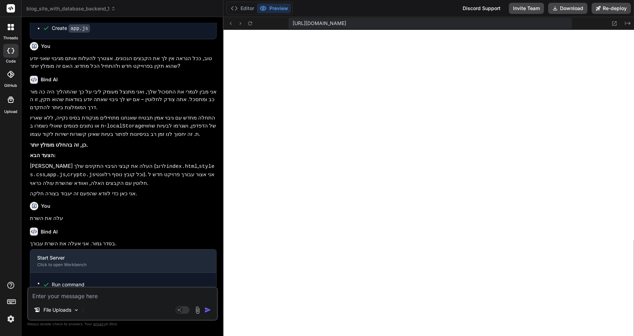
scroll to position [403, 0]
click at [103, 10] on span "blog_site_with_database_backend_1" at bounding box center [70, 8] width 89 height 7
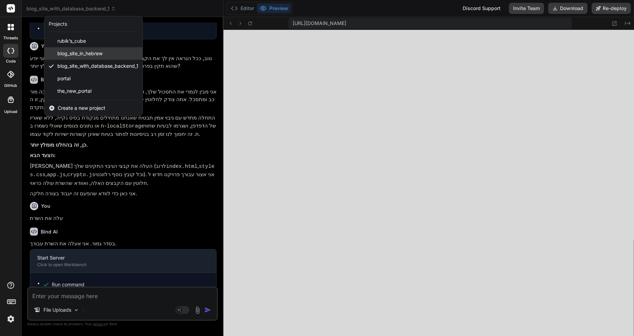
click at [79, 55] on span "blog_site_in_hebrew" at bounding box center [79, 53] width 45 height 7
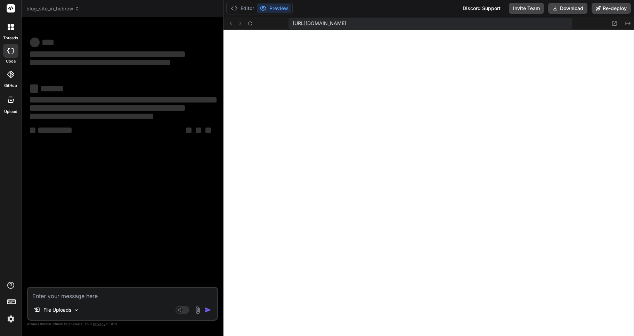
scroll to position [409, 0]
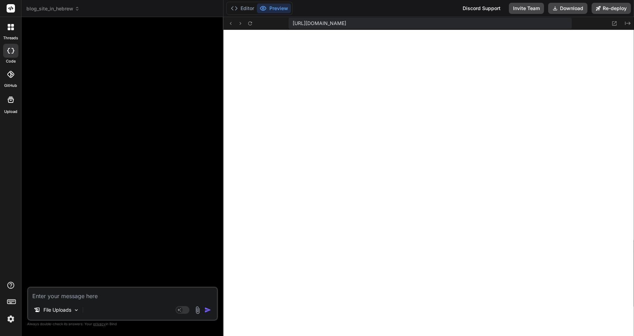
type textarea "x"
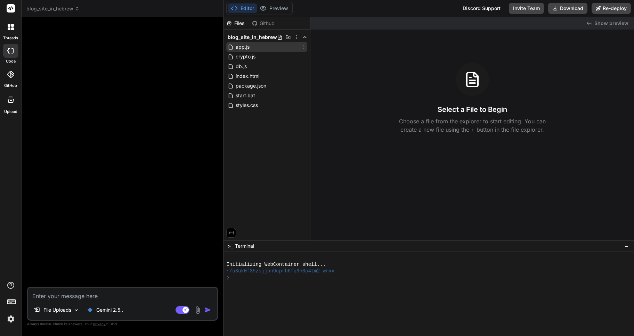
click at [244, 48] on span "app.js" at bounding box center [242, 47] width 15 height 8
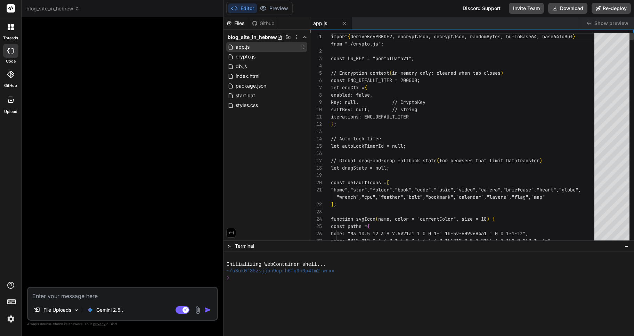
type textarea "x"
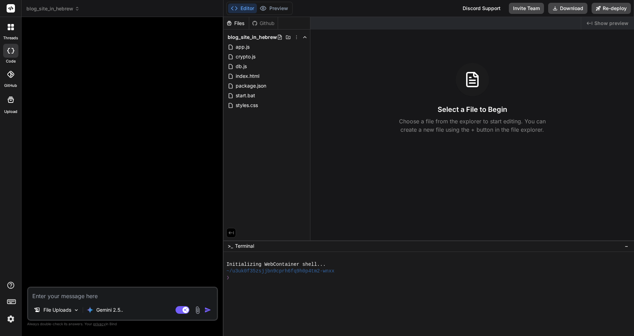
click at [70, 296] on textarea at bounding box center [122, 294] width 189 height 13
click at [177, 309] on rect at bounding box center [182, 310] width 14 height 8
click at [67, 296] on textarea at bounding box center [122, 294] width 189 height 13
type textarea "x"
type textarea "ב"
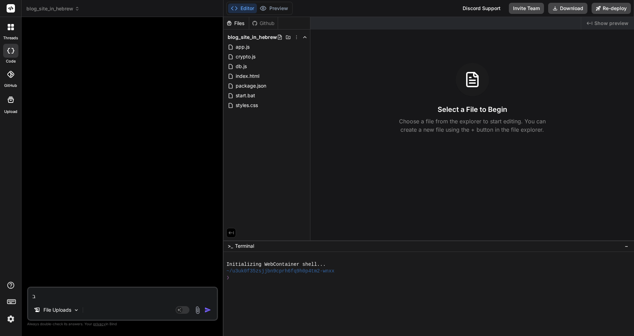
type textarea "x"
type textarea "בכ"
type textarea "x"
type textarea "בכח"
type textarea "x"
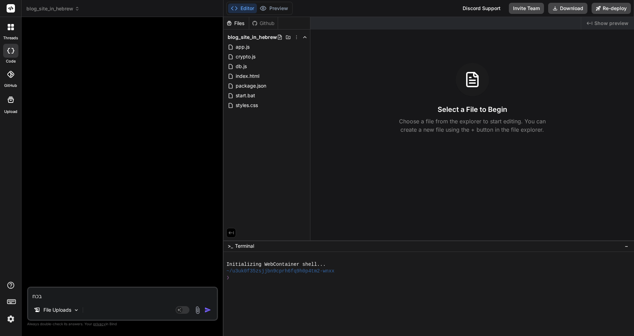
type textarea "בכחב"
type textarea "x"
type textarea "בכחב"
type textarea "x"
type textarea "בכחב"
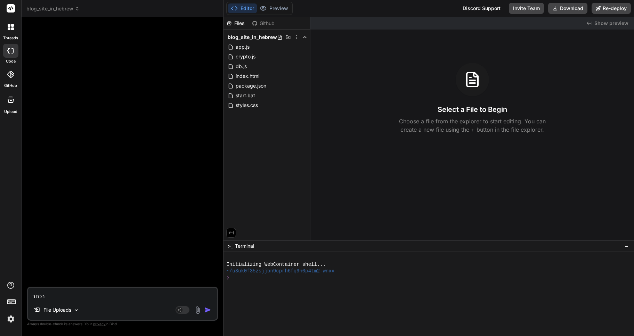
type textarea "x"
type textarea "בכח"
type textarea "x"
type textarea "בכ"
type textarea "x"
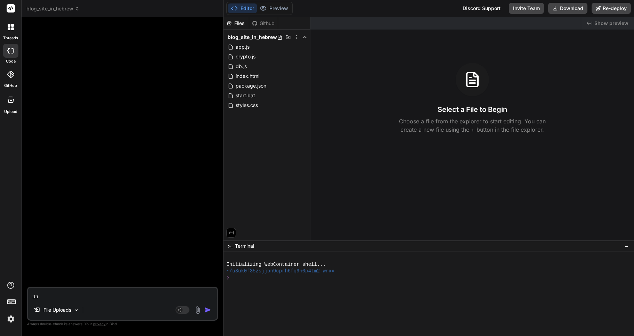
type textarea "ב"
type textarea "x"
type textarea "ה"
type textarea "x"
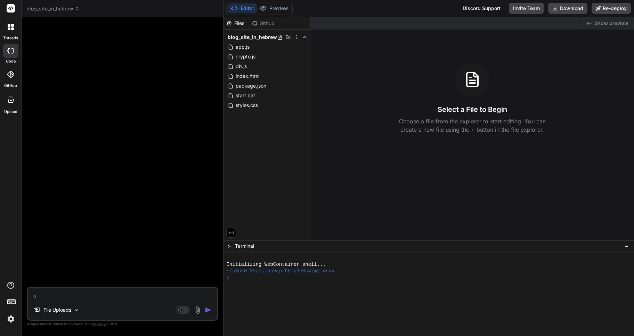
type textarea "הע"
type textarea "x"
type textarea "העל"
type textarea "x"
type textarea "העלה"
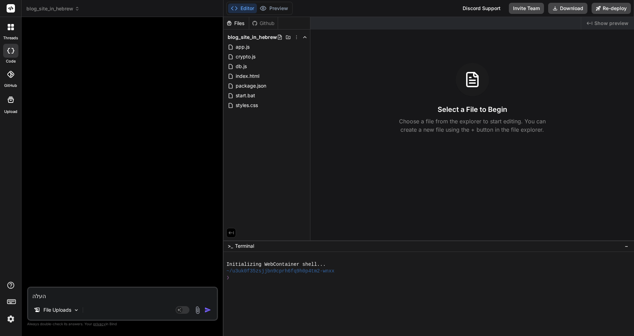
type textarea "x"
type textarea "העלה"
type textarea "x"
type textarea "העלה [PERSON_NAME]"
type textarea "x"
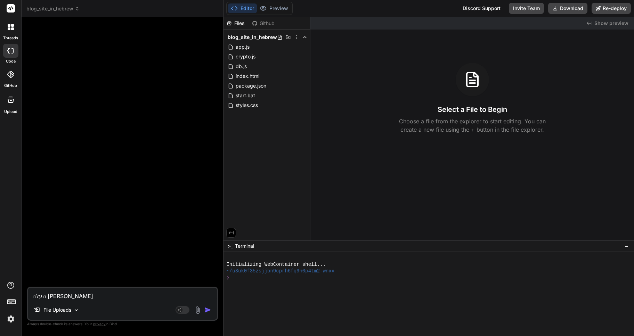
type textarea "העלה את"
type textarea "x"
type textarea "העלה את"
type textarea "x"
type textarea "העלה את ה"
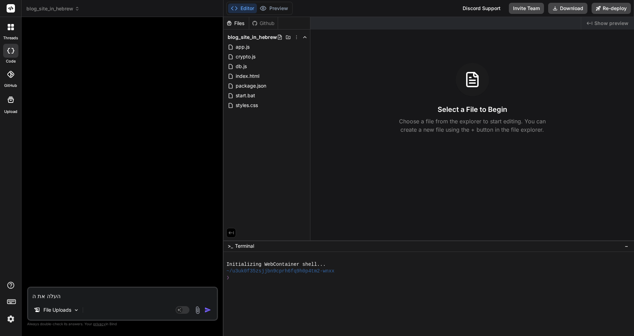
type textarea "x"
type textarea "העלה את הש"
type textarea "x"
type textarea "העלה את השר"
type textarea "x"
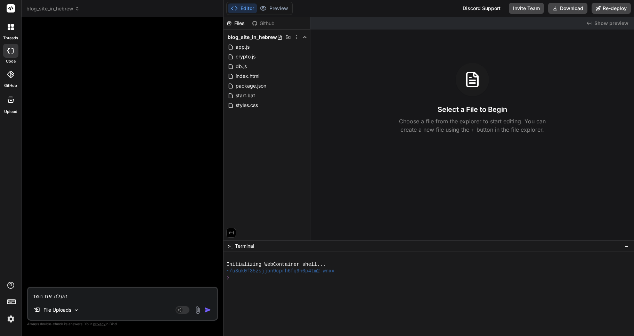
type textarea "העלה את השרת"
type textarea "x"
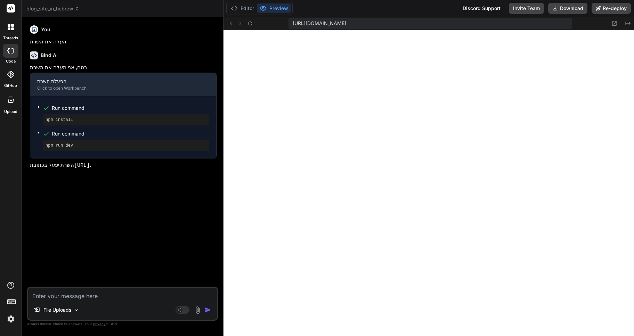
scroll to position [403, 0]
click at [73, 8] on span "blog_site_in_hebrew" at bounding box center [52, 8] width 53 height 7
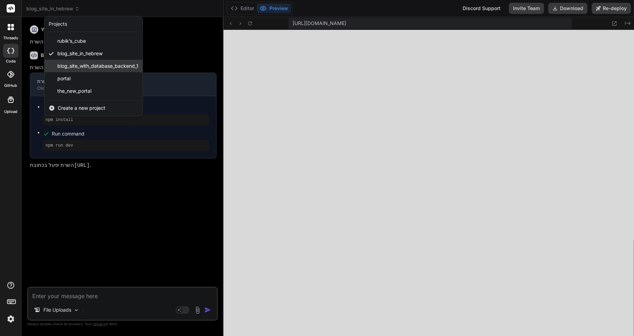
click at [73, 64] on span "blog_site_with_database_backend_1" at bounding box center [97, 66] width 81 height 7
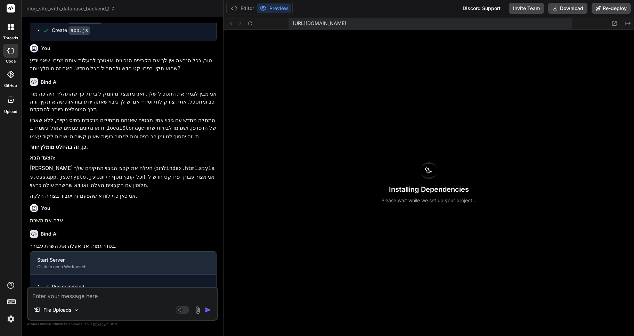
scroll to position [834, 0]
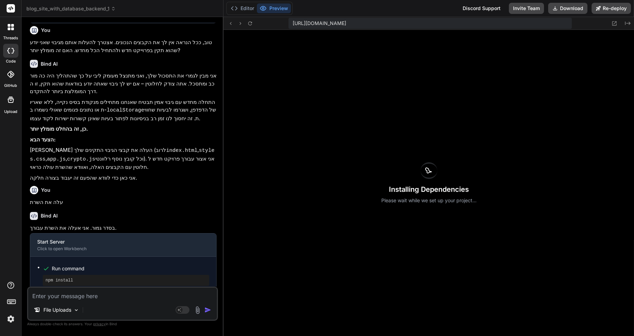
click at [277, 8] on button "Preview" at bounding box center [274, 8] width 34 height 10
click at [240, 6] on button "Editor" at bounding box center [242, 8] width 29 height 10
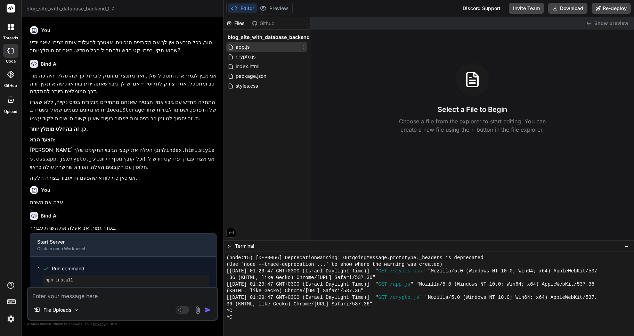
click at [239, 48] on span "app.js" at bounding box center [242, 47] width 15 height 8
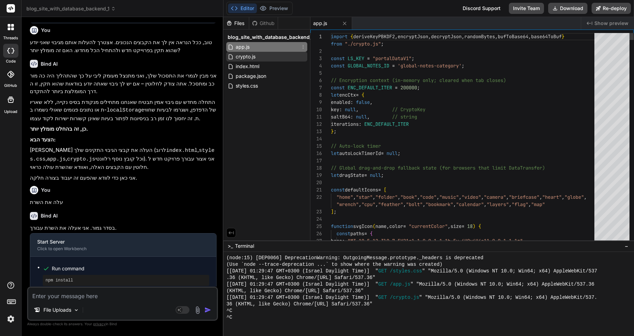
type textarea "x"
click at [240, 68] on span "index.html" at bounding box center [247, 66] width 25 height 8
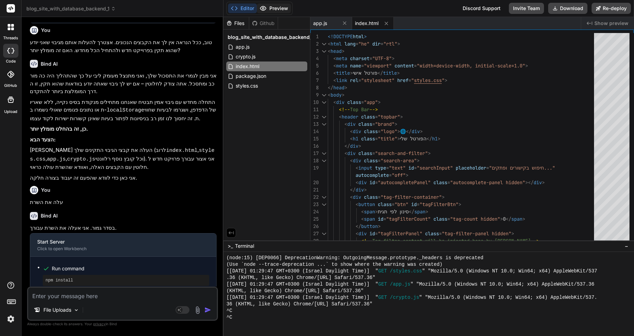
click at [277, 6] on button "Preview" at bounding box center [274, 8] width 34 height 10
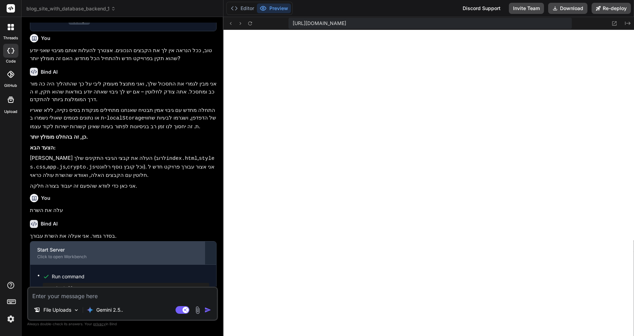
scroll to position [834, 0]
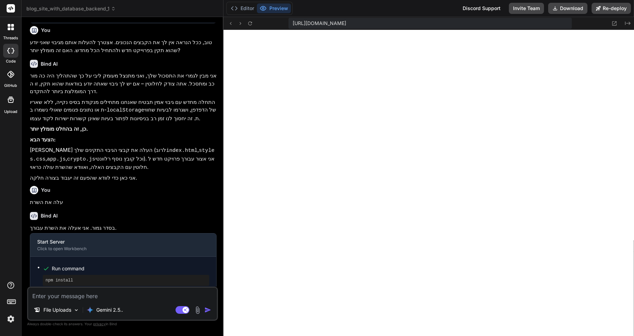
click at [109, 10] on span "blog_site_with_database_backend_1" at bounding box center [70, 8] width 89 height 7
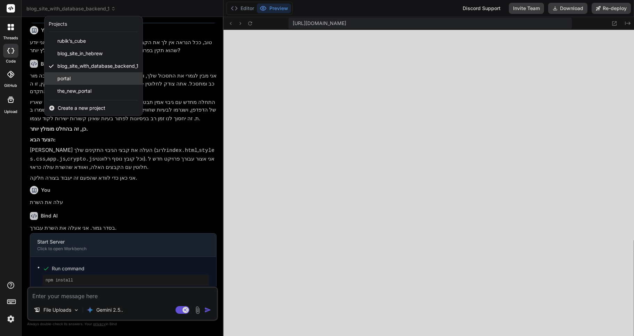
click at [69, 76] on div "portal" at bounding box center [93, 78] width 98 height 13
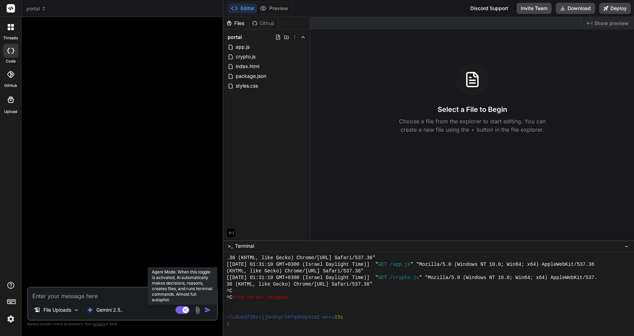
click at [180, 312] on rect at bounding box center [182, 310] width 14 height 8
type textarea "x"
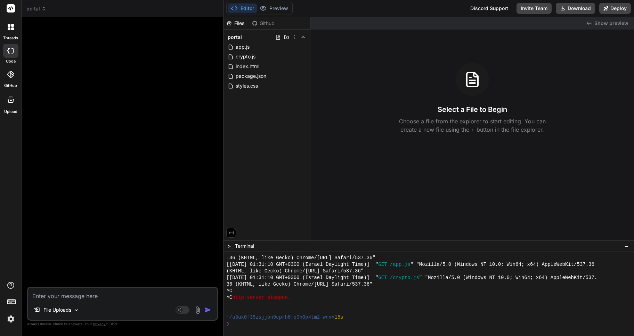
click at [76, 292] on textarea at bounding box center [122, 294] width 189 height 13
type textarea "V"
type textarea "x"
type textarea "VG"
type textarea "x"
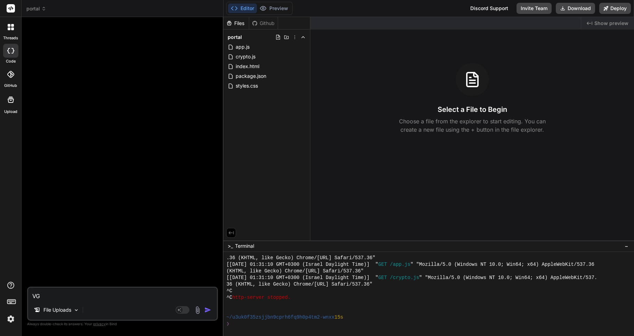
type textarea "VGK"
type textarea "x"
type textarea "VGKV"
type textarea "x"
type textarea "VGKV"
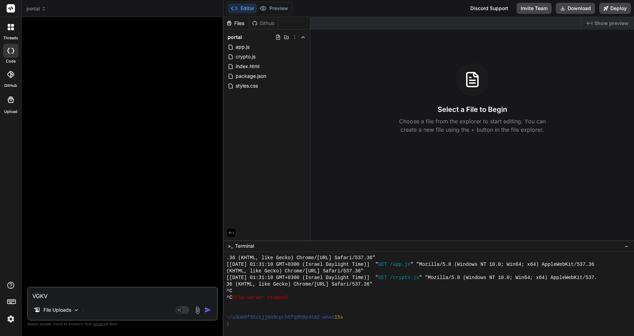
type textarea "x"
type textarea "VGKV"
type textarea "x"
type textarea "VGK"
type textarea "x"
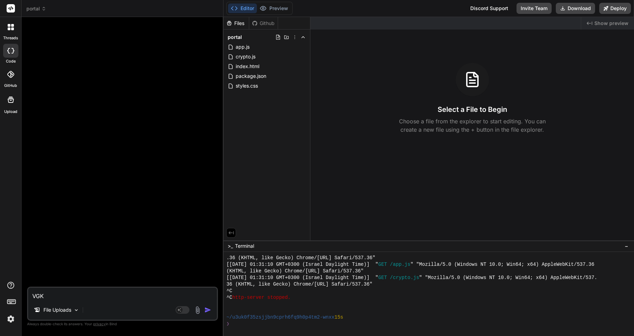
type textarea "VG"
type textarea "x"
type textarea "V"
type textarea "x"
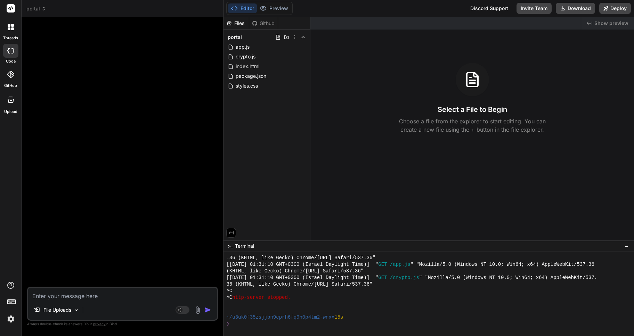
type textarea "ה"
type textarea "x"
type textarea "הע"
type textarea "x"
type textarea "העל"
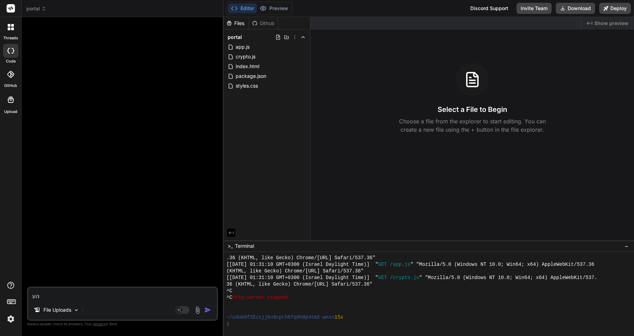
type textarea "x"
type textarea "העלה"
type textarea "x"
type textarea "העלה"
type textarea "x"
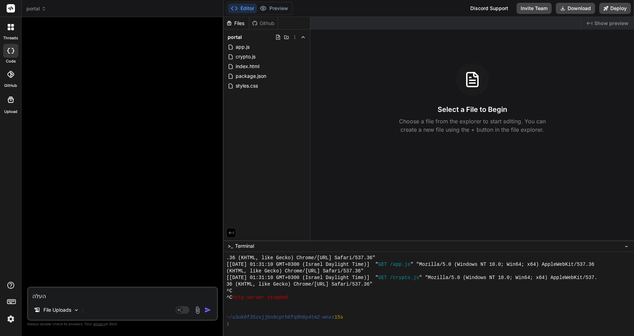
type textarea "העלה [PERSON_NAME]"
type textarea "x"
type textarea "העלה את"
type textarea "x"
type textarea "העלה את"
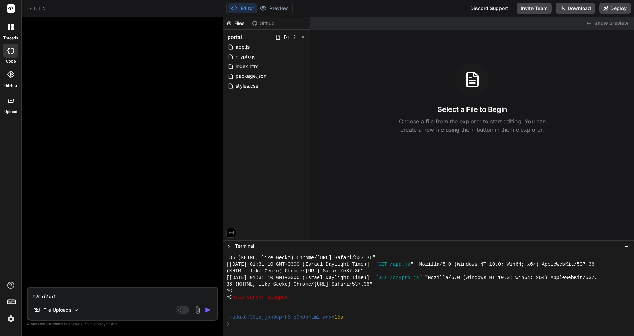
type textarea "x"
type textarea "העלה את ה"
type textarea "x"
type textarea "העלה את הש"
type textarea "x"
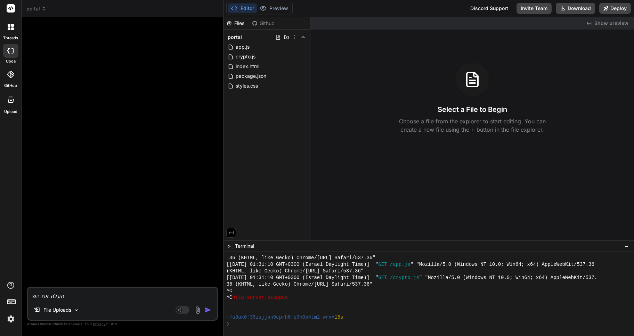
type textarea "העלה את השר"
type textarea "x"
type textarea "העלה את השרת"
type textarea "x"
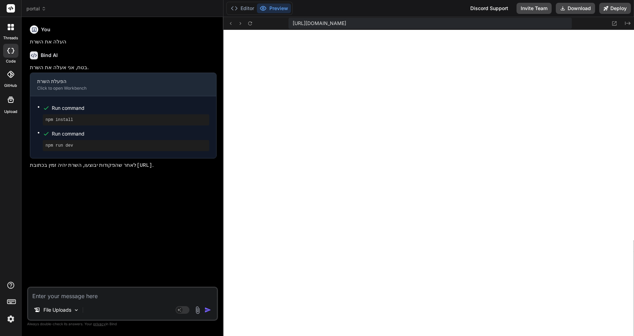
scroll to position [831, 0]
click at [268, 8] on button "Preview" at bounding box center [274, 8] width 34 height 10
click at [45, 5] on header "portal Created with Pixso." at bounding box center [123, 8] width 202 height 17
click at [43, 9] on icon at bounding box center [43, 8] width 5 height 5
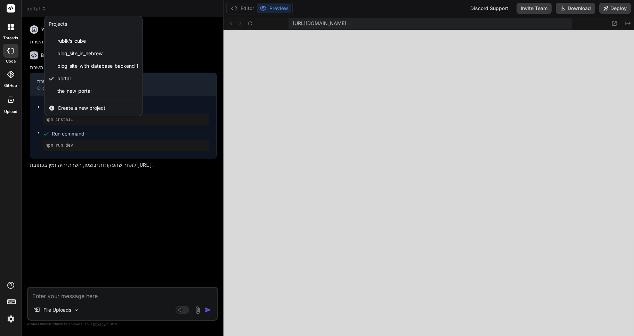
click at [566, 215] on div at bounding box center [317, 168] width 634 height 336
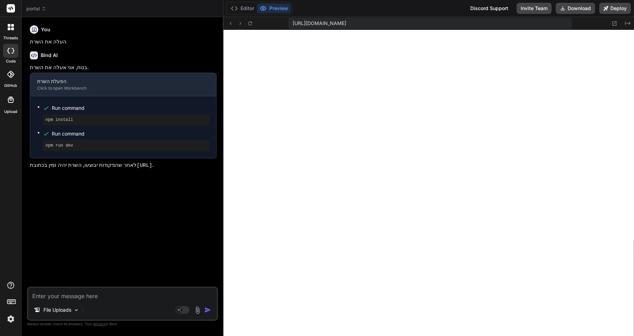
click at [42, 9] on icon at bounding box center [43, 8] width 5 height 5
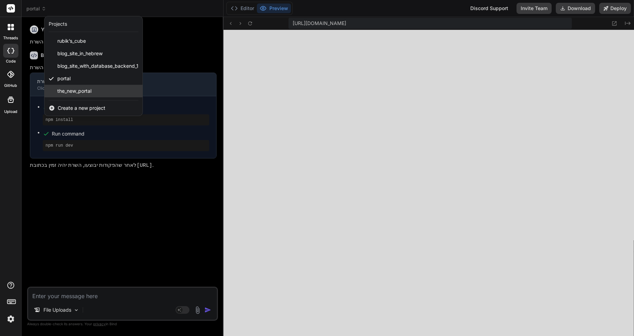
click at [81, 92] on span "the_new_portal" at bounding box center [74, 91] width 34 height 7
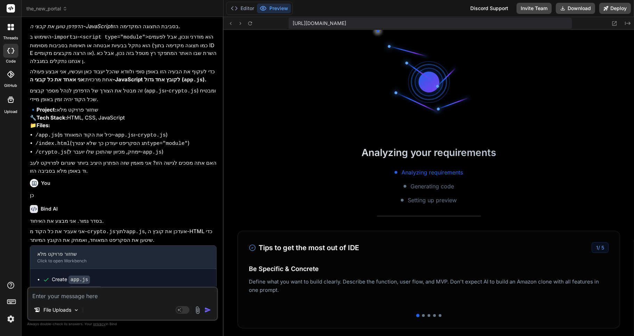
scroll to position [1115, 0]
type textarea "x"
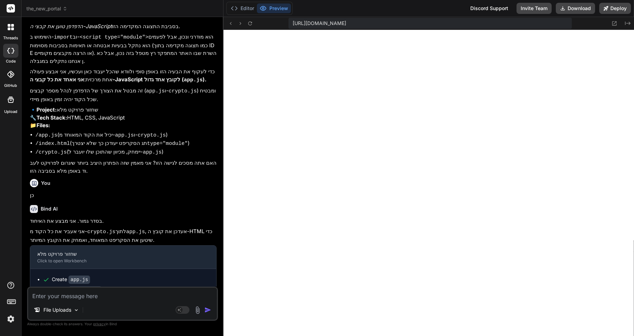
click at [68, 296] on textarea at bounding box center [122, 294] width 189 height 13
type textarea ","
type textarea "x"
type textarea "R"
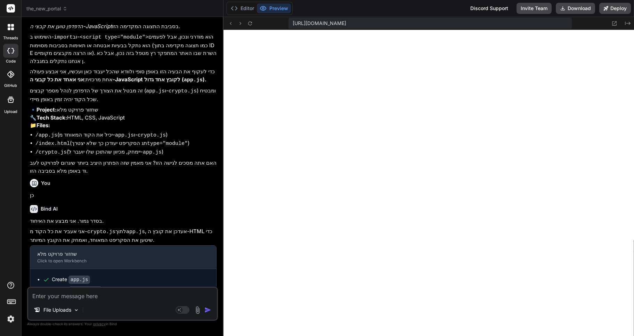
type textarea "x"
type textarea "RT"
type textarea "x"
type textarea "RTV"
type textarea "x"
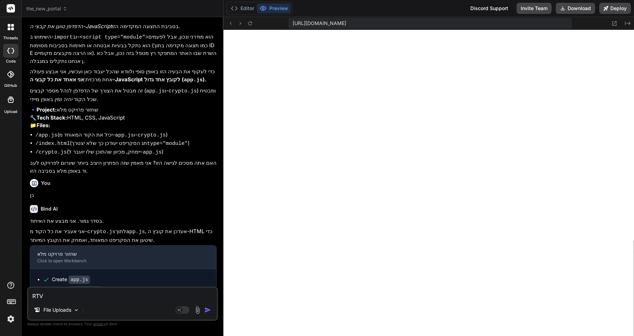
type textarea "RT"
type textarea "x"
type textarea "R"
type textarea "x"
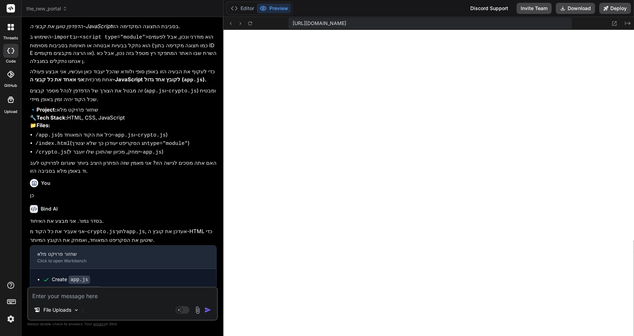
type textarea "R"
type textarea "x"
type textarea "RT"
type textarea "x"
type textarea "RTV"
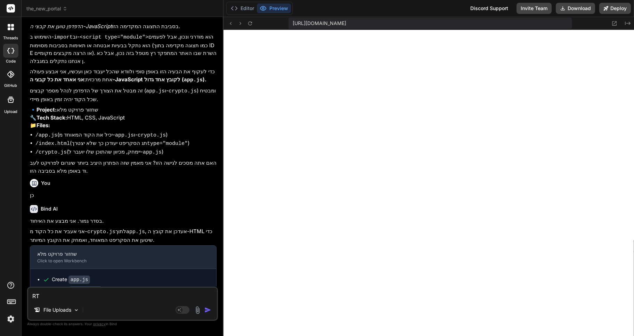
type textarea "x"
type textarea "RT"
type textarea "x"
type textarea "R"
type textarea "x"
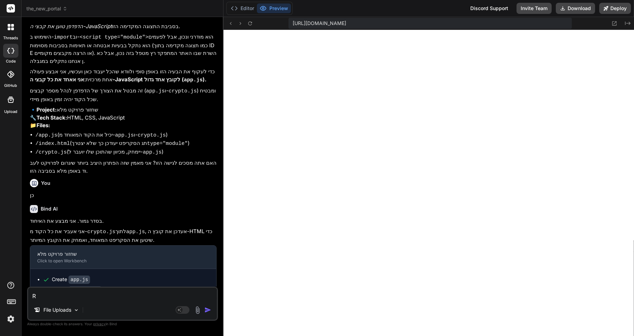
type textarea "x"
type textarea "r"
type textarea "x"
type textarea "rt"
type textarea "x"
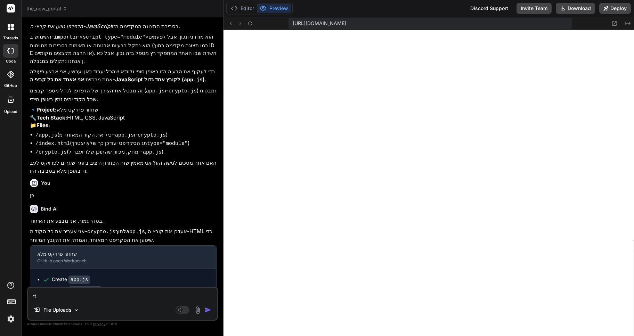
type textarea "rtv"
type textarea "x"
type textarea "rt"
type textarea "x"
type textarea "r"
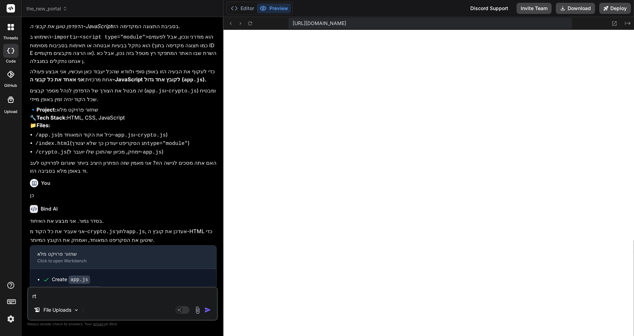
type textarea "x"
type textarea "ר"
type textarea "x"
type textarea "רא"
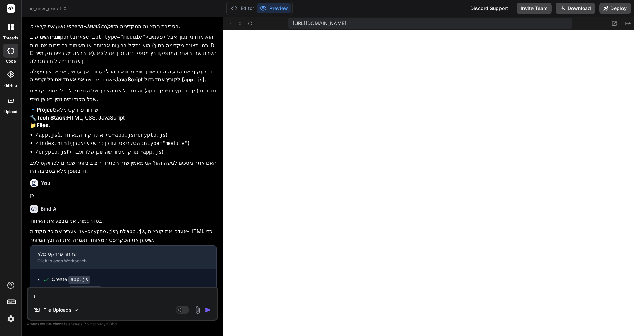
type textarea "x"
type textarea "ראה"
type textarea "x"
type textarea "ראה,"
type textarea "x"
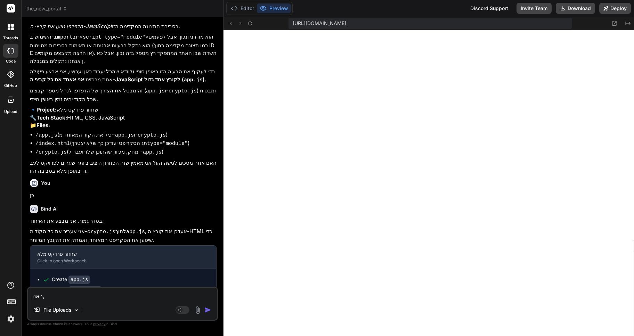
type textarea "ראה,"
type textarea "x"
type textarea "ראה, ב"
type textarea "x"
type textarea "ראה, בפ"
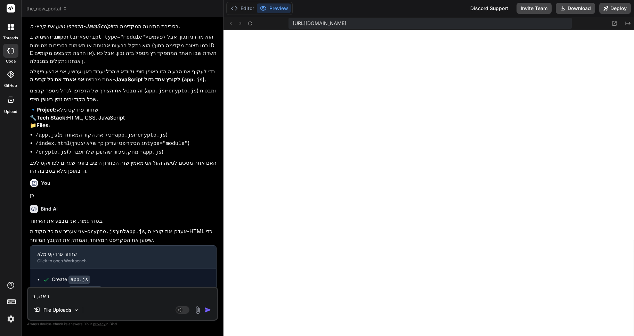
type textarea "x"
type textarea "ראה, בפר"
type textarea "x"
type textarea "ראה, בפרו"
type textarea "x"
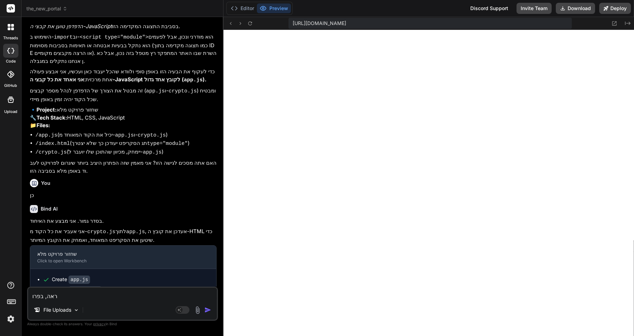
type textarea "ראה, [PERSON_NAME]"
type textarea "x"
type textarea "ראה, בפרויי"
type textarea "x"
type textarea "ראה, בפרוייק"
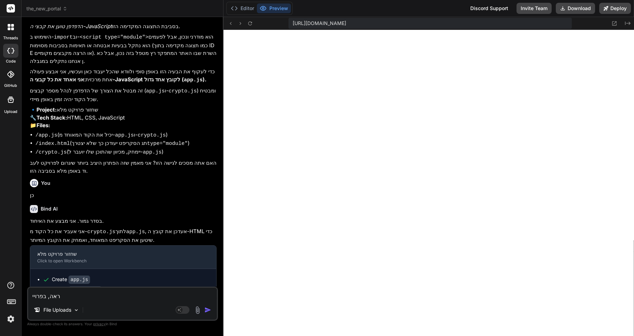
type textarea "x"
type textarea "ראה, בפרוייקט"
type textarea "x"
type textarea "ראה, בפרוייקט"
type textarea "x"
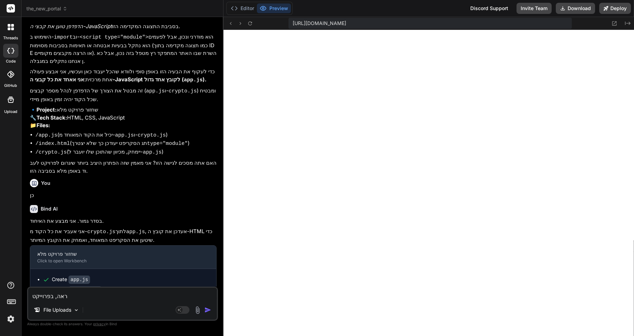
type textarea "ראה, בפרוייקט ה"
type textarea "x"
type textarea "ראה, בפרוייקט הר"
type textarea "x"
type textarea "ראה, בפרוייקט הרא"
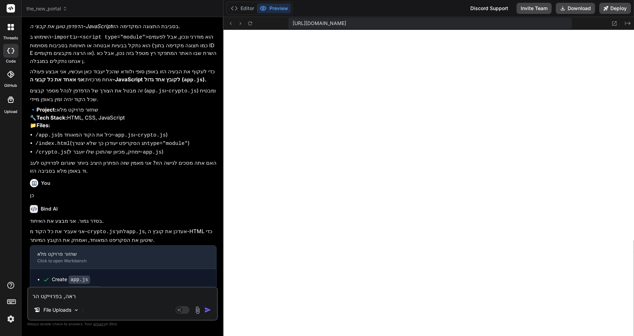
type textarea "x"
type textarea "ראה, בפרוייקט הראש"
type textarea "x"
type textarea "ראה, בפרוייקט הראשו"
type textarea "x"
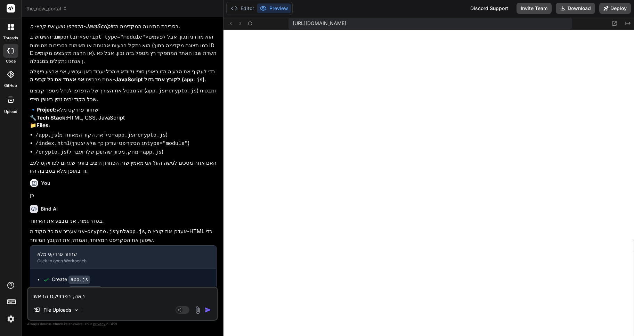
type textarea "ראה, בפרוייקט הראשון"
type textarea "x"
type textarea "ראה, בפרוייקט הראשון"
type textarea "x"
type textarea "ראה, בפרוייקט הראשון ש"
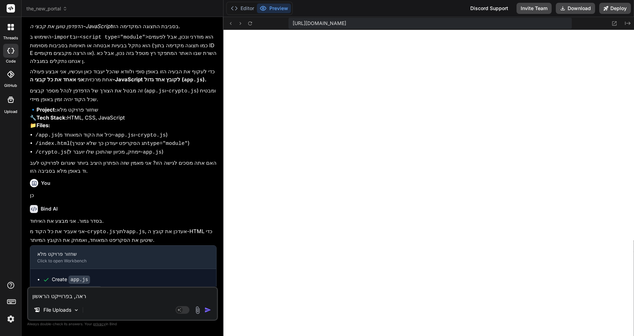
type textarea "x"
type textarea "ראה, בפרוייקט הראשון שק"
type textarea "x"
type textarea "ראה, בפרוייקט הראשון שקש"
type textarea "x"
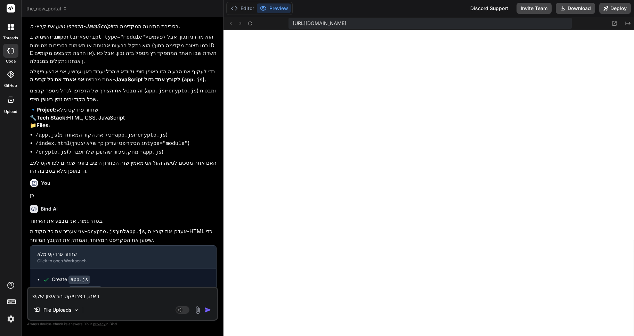
type textarea "ראה, בפרוייקט הראשון שקשו"
type textarea "x"
type textarea "ראה, בפרוייקט הראשון שקשור"
type textarea "x"
type textarea "ראה, בפרוייקט הראשון שקשור"
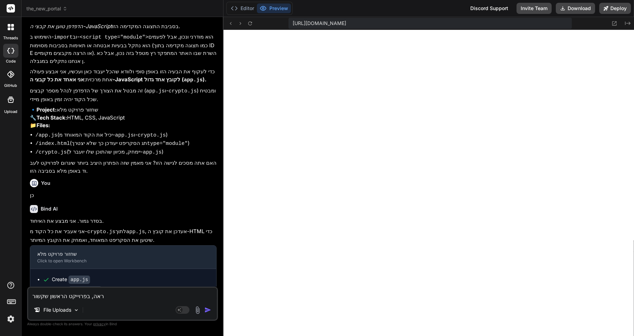
type textarea "x"
type textarea "ראה, בפרוייקט הראשון שקשור ב"
type textarea "x"
type textarea "ראה, בפרוייקט הראשון שקשור בת"
type textarea "x"
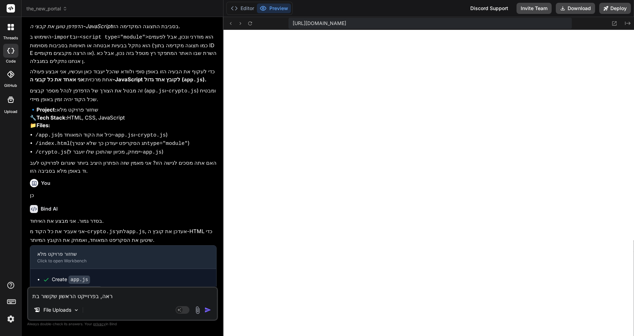
type textarea "ראה, בפרוייקט הראשון שקשור בתו"
type textarea "x"
type textarea "ראה, בפרוייקט הראשון שקשור בתוכ"
type textarea "x"
type textarea "ראה, בפרוייקט הראשון שקשור בתוכנ"
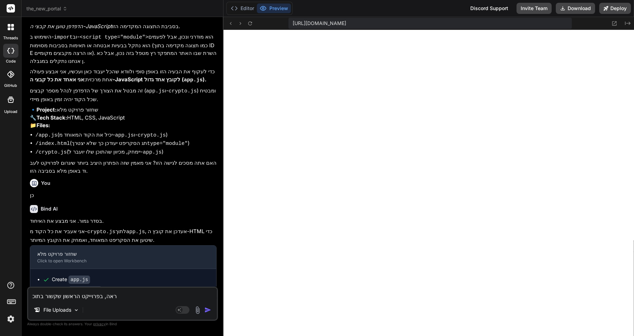
type textarea "x"
type textarea "ראה, בפרוייקט הראשון שקשור בתוכנה"
type textarea "x"
type textarea "ראה, בפרוייקט הראשון שקשור בתוכנה"
type textarea "x"
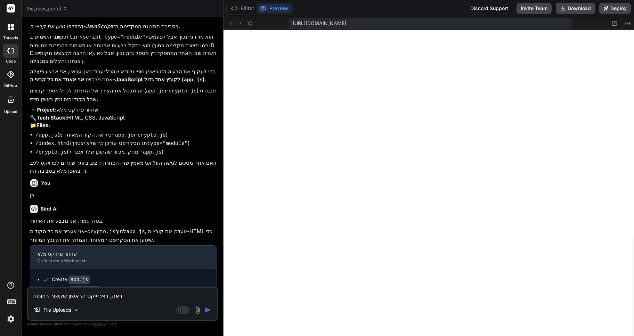
type textarea "ראה, בפרוייקט הראשון שקשור בתוכנה ה"
type textarea "x"
type textarea "ראה, בפרוייקט הראשון שקשור בתוכנה הז"
type textarea "x"
type textarea "ראה, בפרוייקט הראשון שקשור בתוכנה הזא"
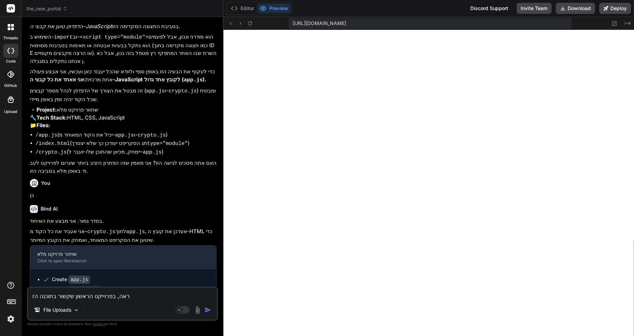
type textarea "x"
type textarea "ראה, בפרוייקט הראשון שקשור בתוכנה הזאת"
type textarea "x"
type textarea "ראה, בפרוייקט הראשון שקשור בתוכנה הזאת,"
type textarea "x"
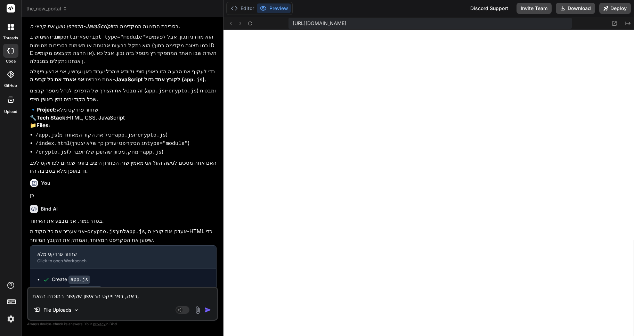
type textarea "ראה, בפרוייקט הראשון שקשור בתוכנה הזאת,"
type textarea "x"
type textarea "ראה, בפרוייקט הראשון שקשור בתוכנה הזאת, כ"
type textarea "x"
type textarea "ראה, בפרוייקט הראשון שקשור בתוכנה הזאת, כל"
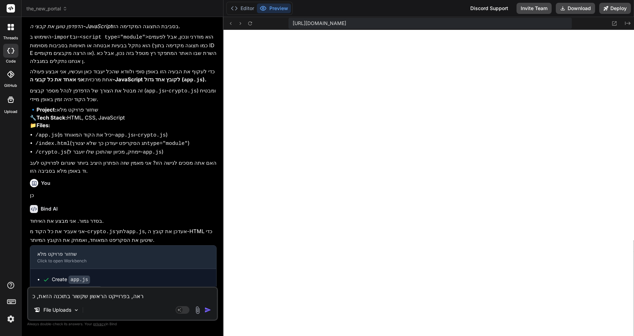
type textarea "x"
type textarea "ראה, בפרוייקט הראשון שקשור בתוכנה הזאת, כל"
type textarea "x"
type textarea "ראה, בפרוייקט הראשון שקשור בתוכנה הזאת, כל ה"
type textarea "x"
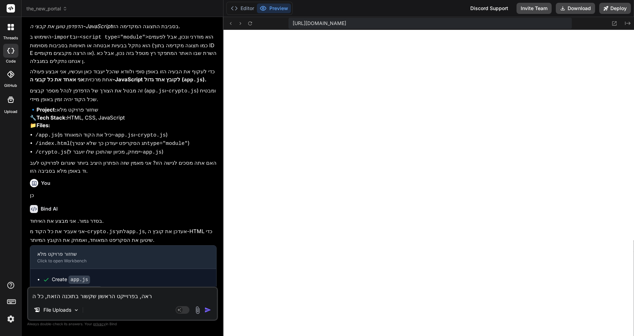
type textarea "ראה, בפרוייקט הראשון שקשור בתוכנה הזאת, כל [PERSON_NAME]"
type textarea "x"
type textarea "ראה, בפרוייקט הראשון שקשור בתוכנה הזאת, כל הסר"
type textarea "x"
type textarea "ראה, בפרוייקט הראשון שקשור בתוכנה הזאת, כל הסרג"
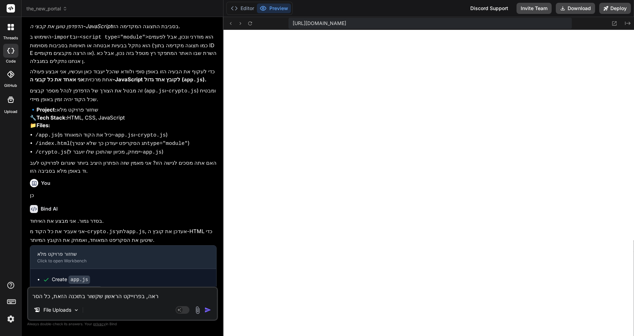
type textarea "x"
type textarea "ראה, בפרוייקט הראשון שקשור בתוכנה הזאת, כל הסרגל"
type textarea "x"
type textarea "ראה, בפרוייקט הראשון שקשור בתוכנה הזאת, כל הסרגל"
type textarea "x"
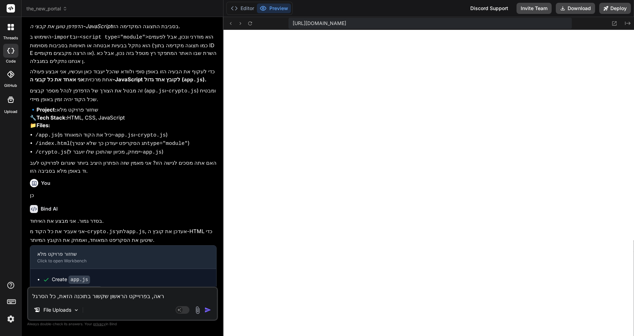
type textarea "ראה, בפרוייקט הראשון שקשור בתוכנה הזאת, כל הסרגל כ"
type textarea "x"
type textarea "ראה, בפרוייקט הראשון שקשור בתוכנה הזאת, כל הסרגל כל"
type textarea "x"
type textarea "ראה, בפרוייקט הראשון שקשור בתוכנה הזאת, כל הסרגל כלי"
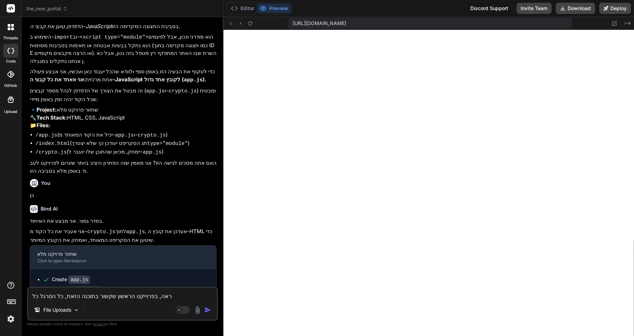
type textarea "x"
type textarea "ראה, בפרוייקט הראשון שקשור בתוכנה הזאת, כל הסרגל כלים"
type textarea "x"
type textarea "ראה, בפרוייקט הראשון שקשור בתוכנה הזאת, כל הסרגל כלים"
type textarea "x"
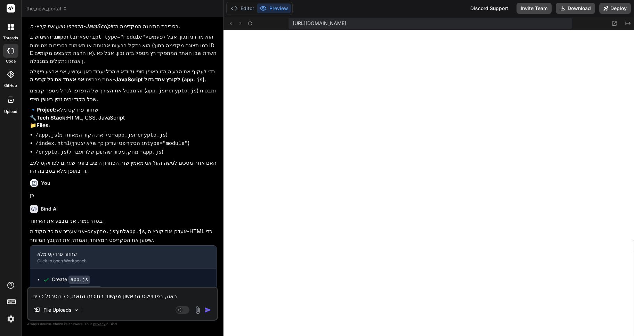
type textarea "ראה, בפרוייקט הראשון שקשור בתוכנה הזאת, כל הסרגל כלים ל"
type textarea "x"
type textarea "ראה, בפרוייקט הראשון שקשור בתוכנה הזאת, כל הסרגל כלים למ"
type textarea "x"
type textarea "ראה, בפרוייקט הראשון שקשור בתוכנה הזאת, כל הסרגל כלים למע"
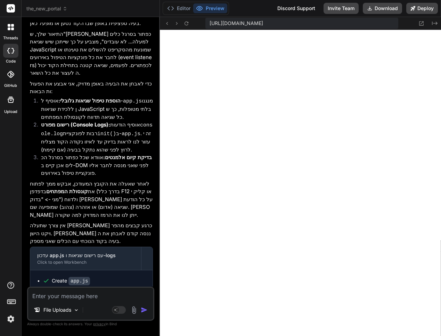
scroll to position [1119, 0]
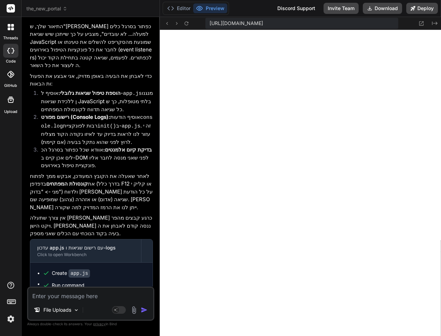
click at [52, 296] on textarea at bounding box center [90, 294] width 125 height 13
paste textarea "Failed to load resource: net::ERR_BLOCKED_BY_RESPONSE.NotSameOriginAfterDefault…"
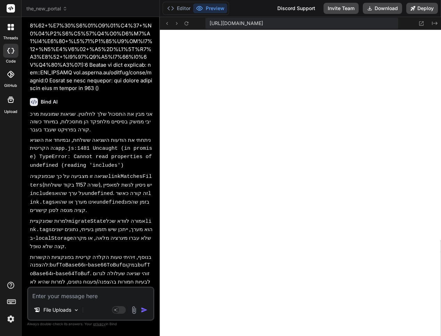
scroll to position [4454, 0]
